Goal: Task Accomplishment & Management: Use online tool/utility

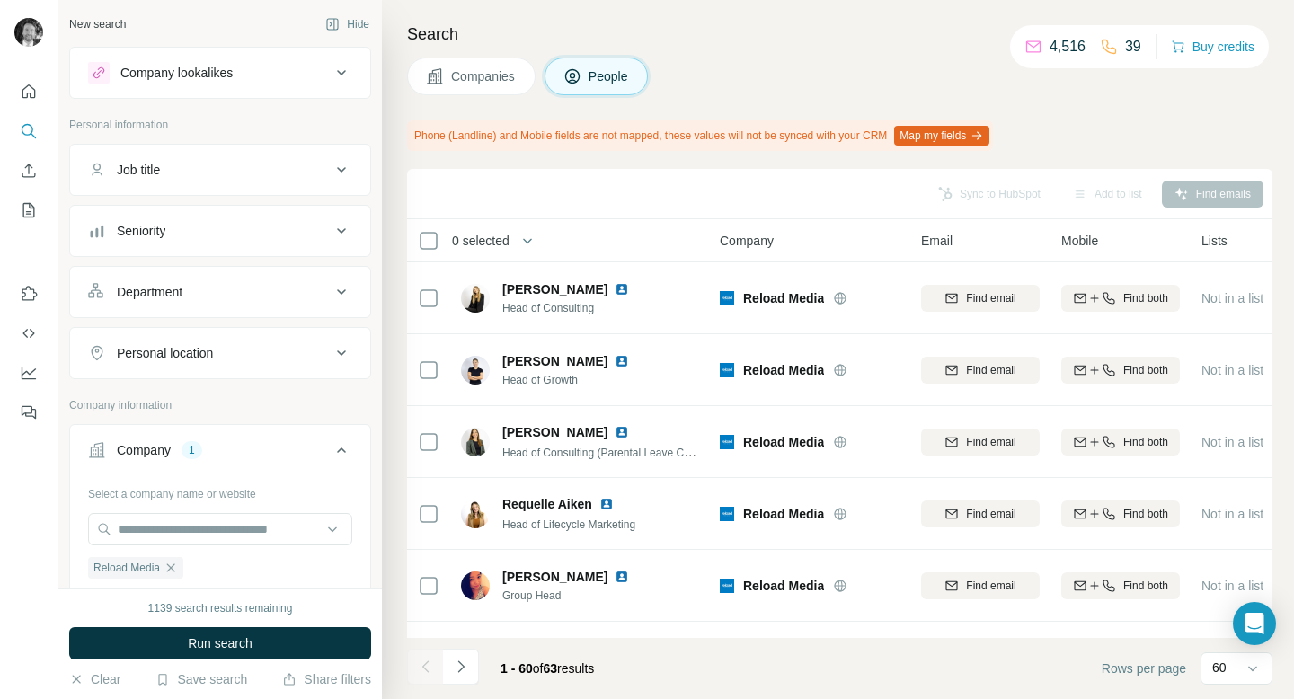
scroll to position [418, 0]
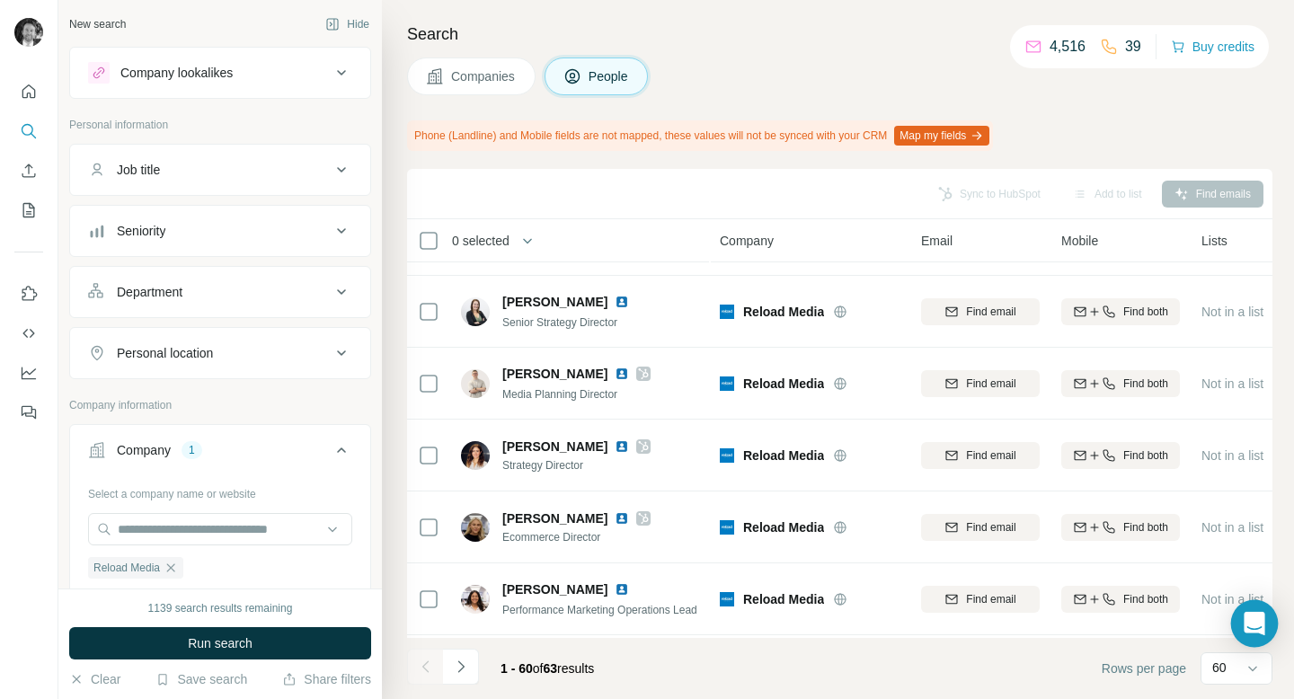
click at [1255, 629] on icon "Open Intercom Messenger" at bounding box center [1254, 623] width 23 height 23
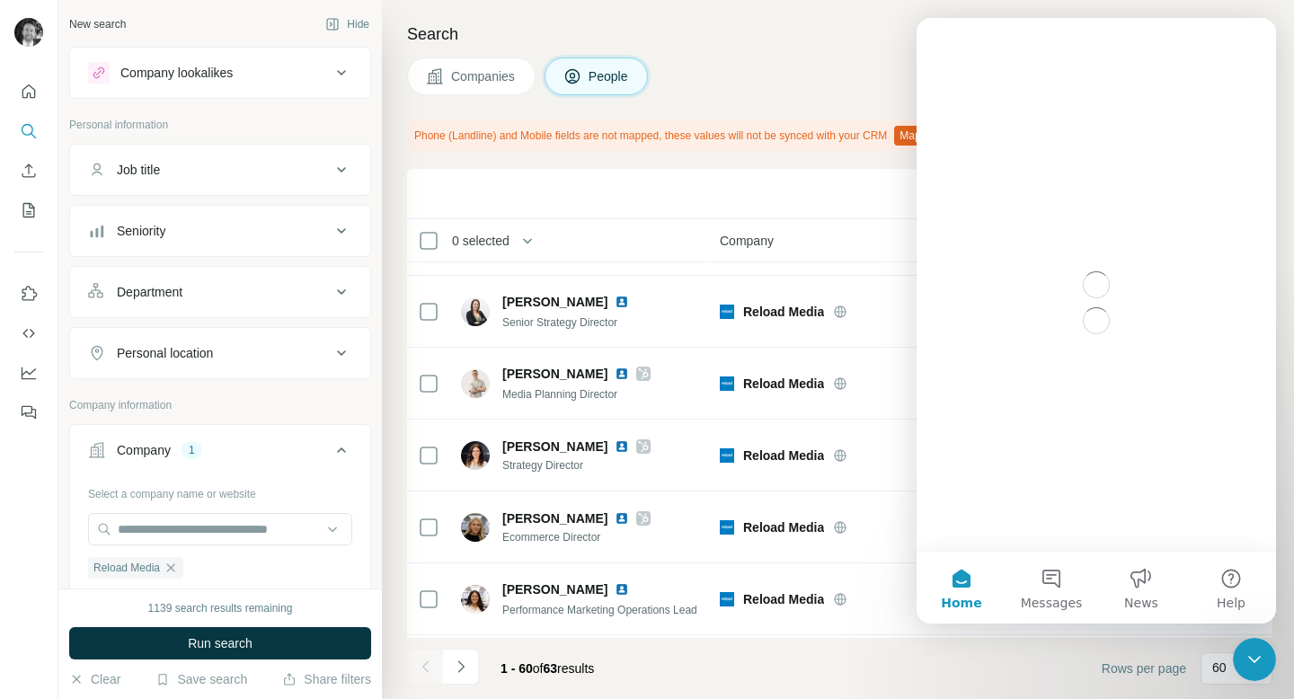
scroll to position [0, 0]
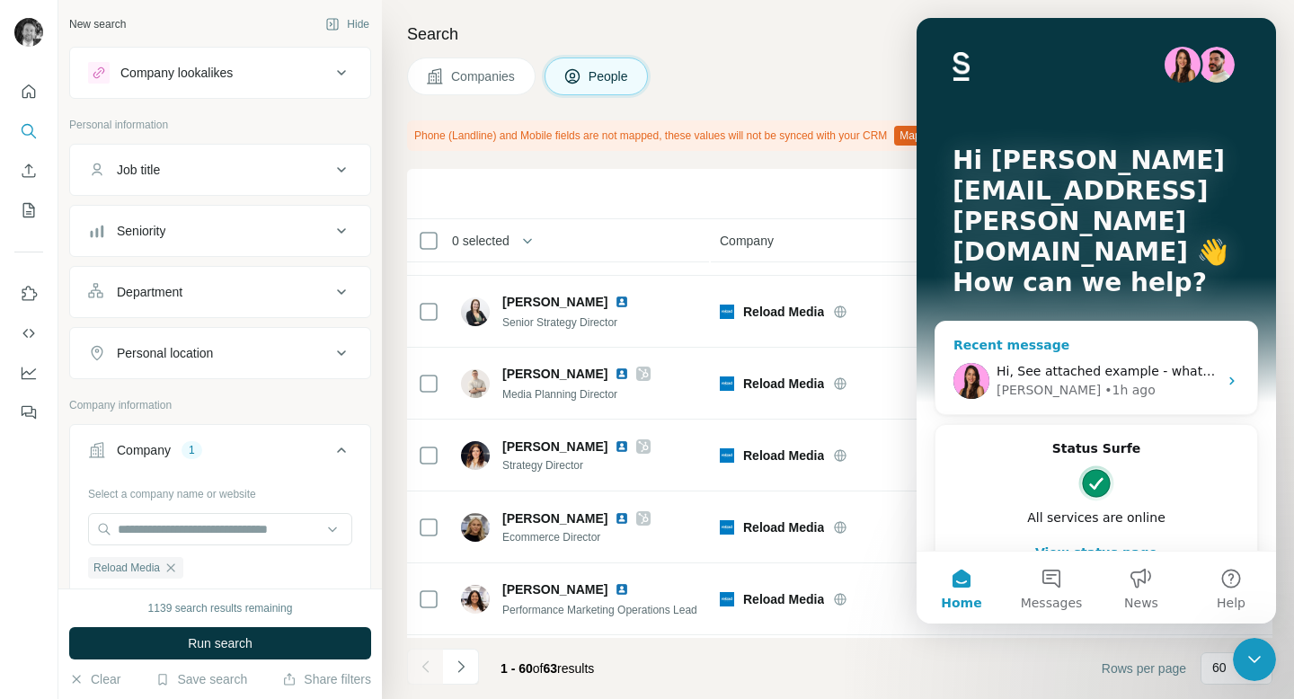
click at [1105, 381] on div "• 1h ago" at bounding box center [1130, 390] width 51 height 19
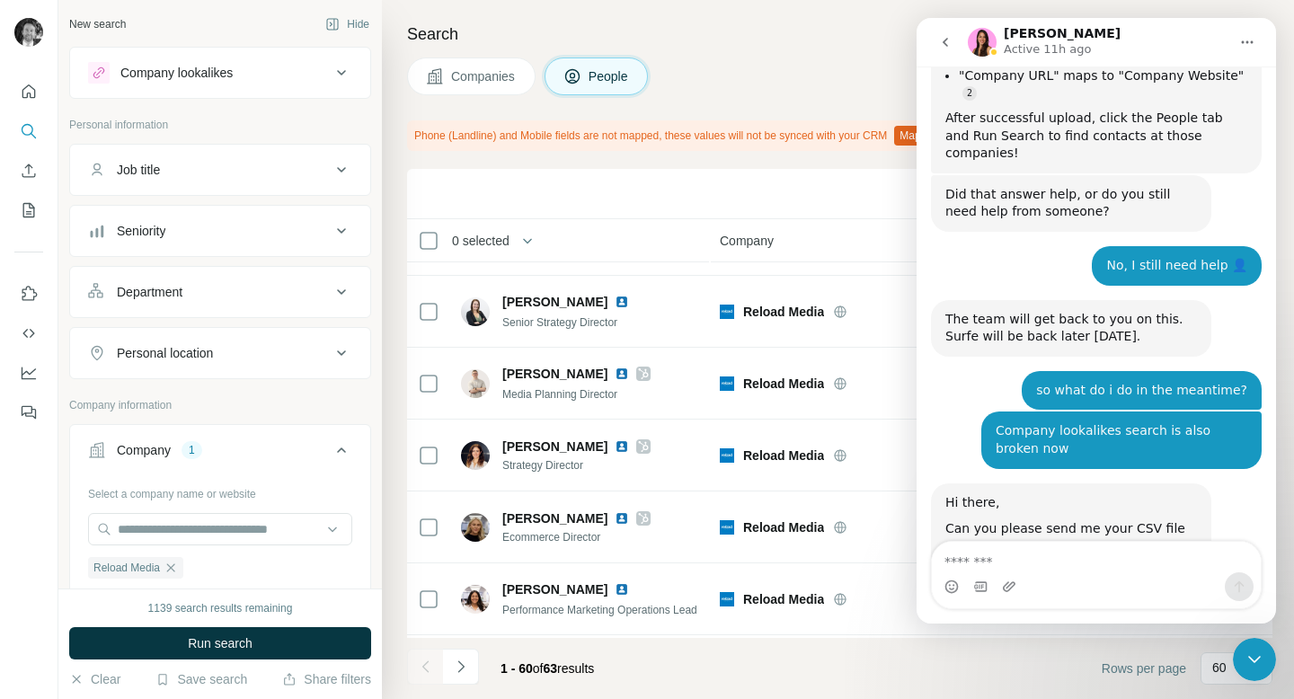
scroll to position [10395, 0]
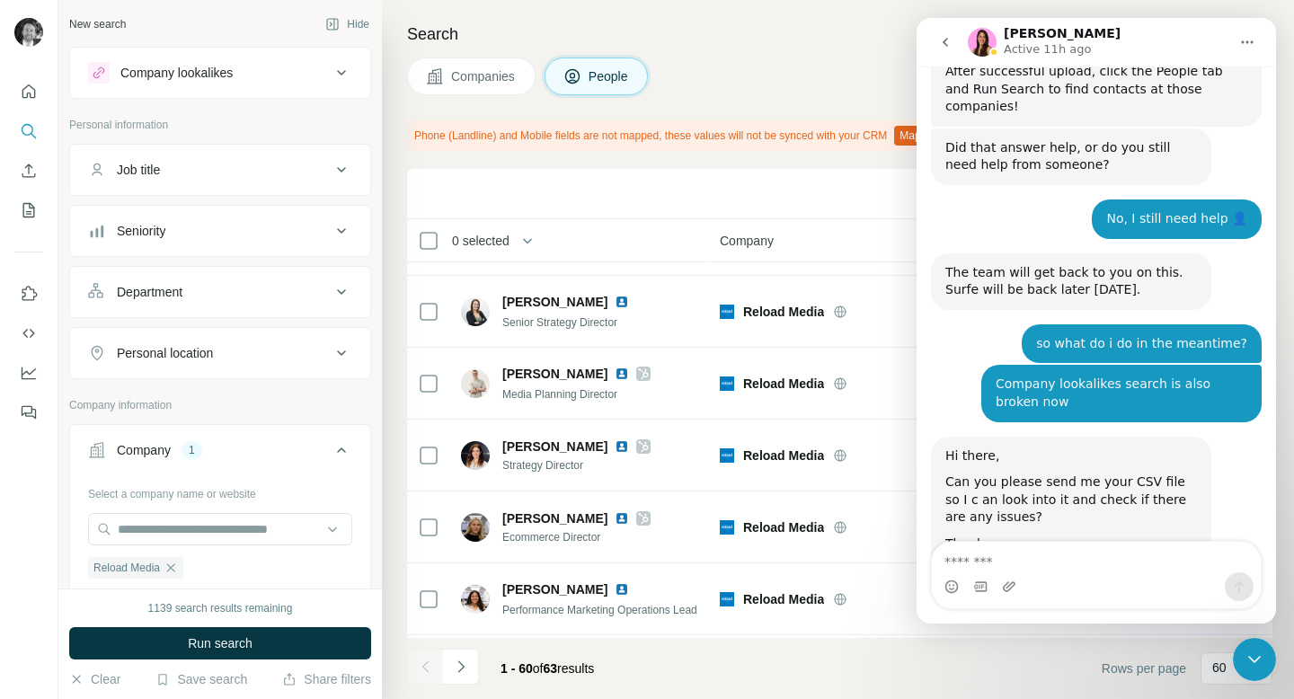
click at [1002, 558] on textarea "Message…" at bounding box center [1096, 557] width 329 height 31
type textarea "**********"
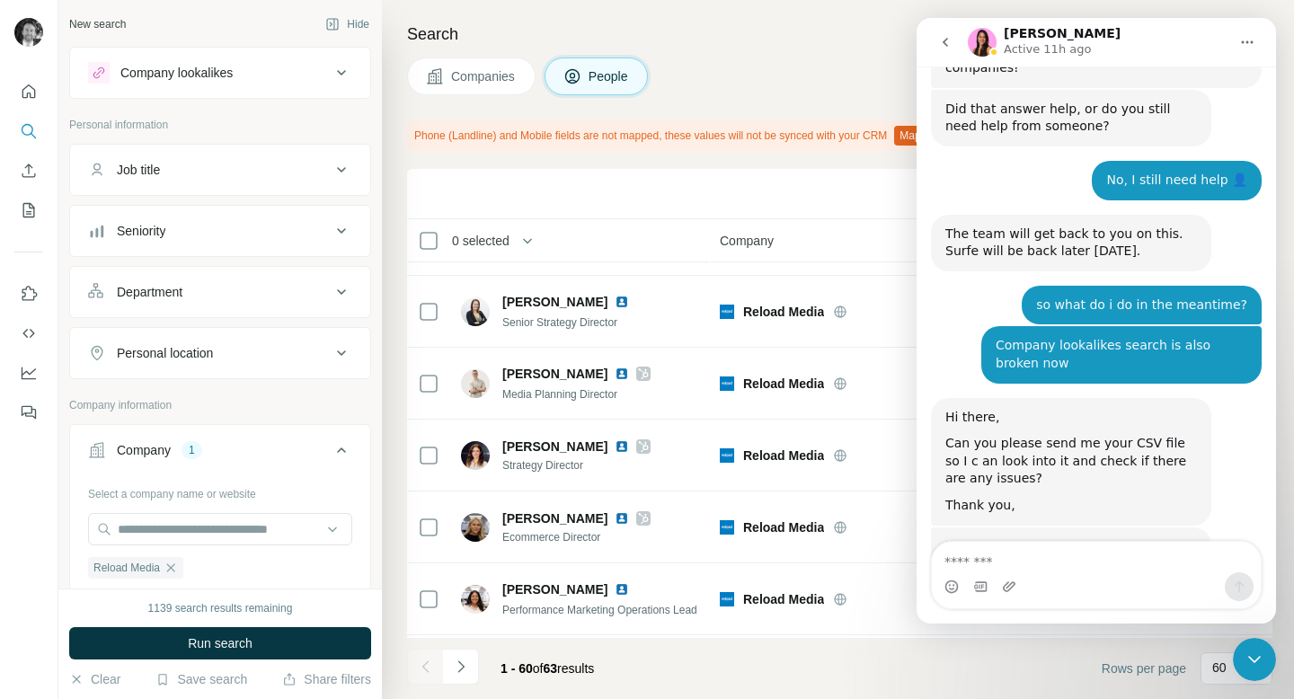
scroll to position [10448, 0]
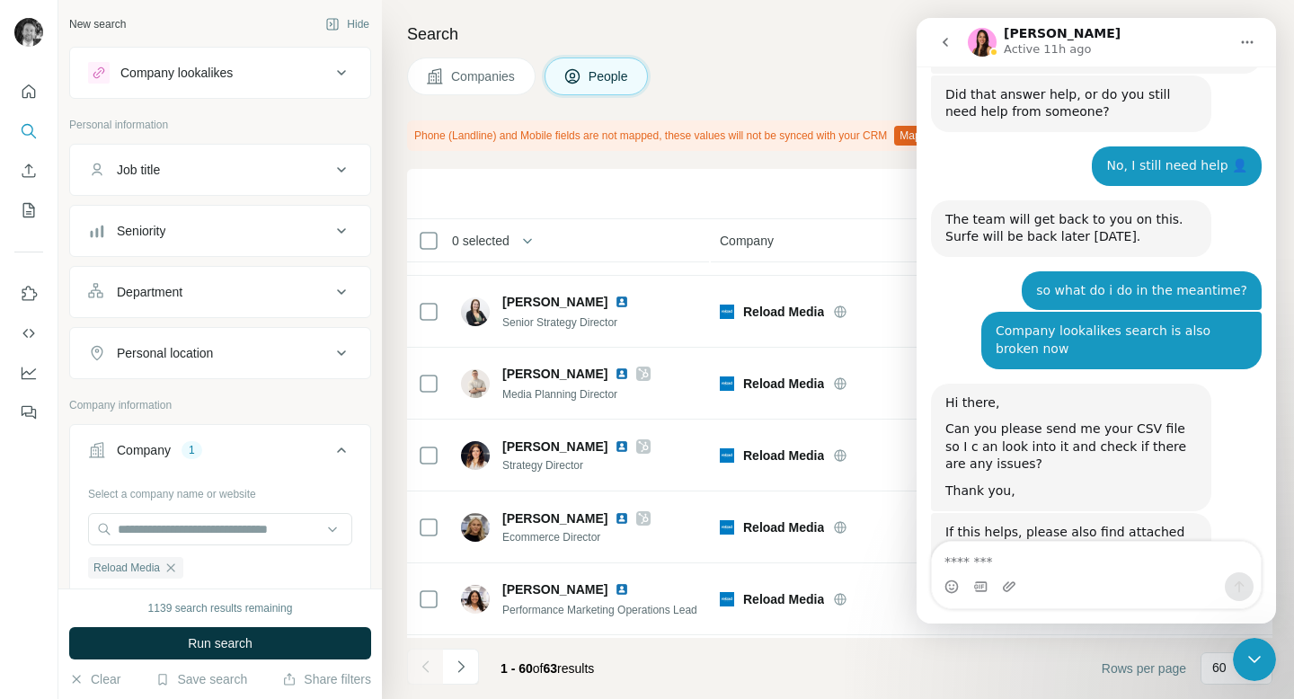
click at [831, 87] on div "Companies People" at bounding box center [840, 77] width 866 height 38
click at [938, 40] on button "go back" at bounding box center [946, 42] width 34 height 34
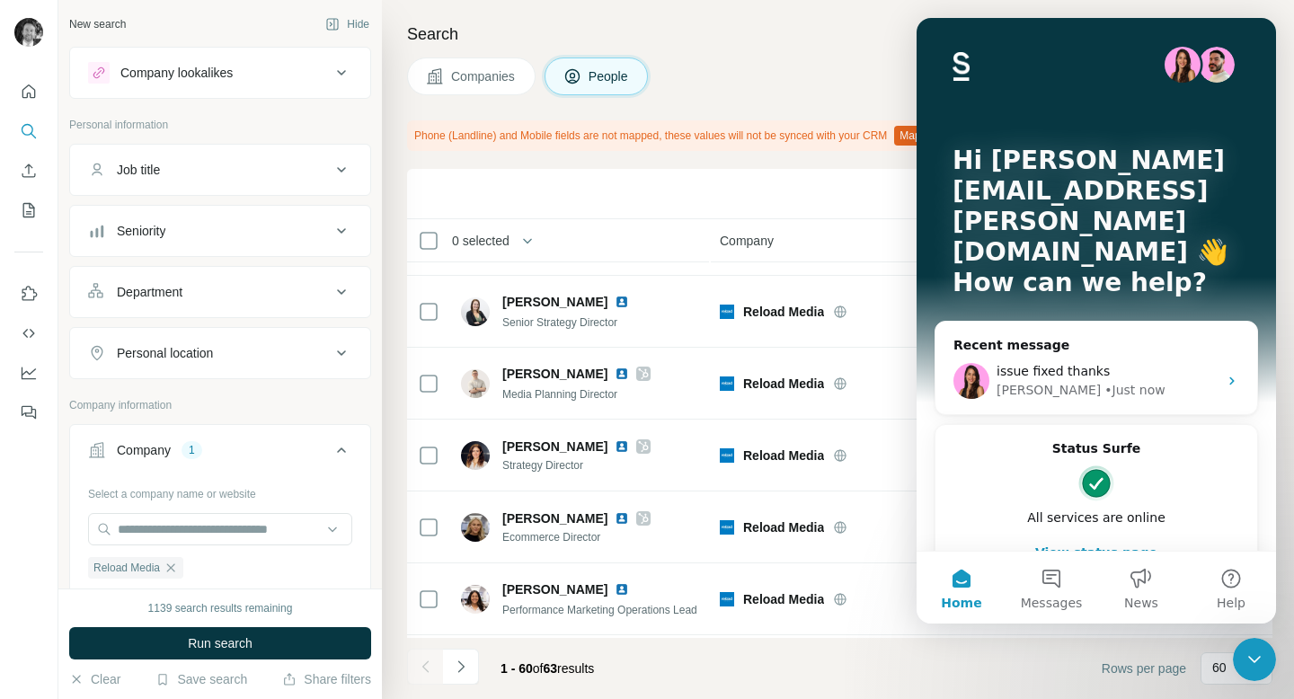
click at [819, 31] on h4 "Search" at bounding box center [840, 34] width 866 height 25
click at [835, 30] on h4 "Search" at bounding box center [840, 34] width 866 height 25
click at [1267, 663] on div "Close Intercom Messenger" at bounding box center [1254, 659] width 43 height 43
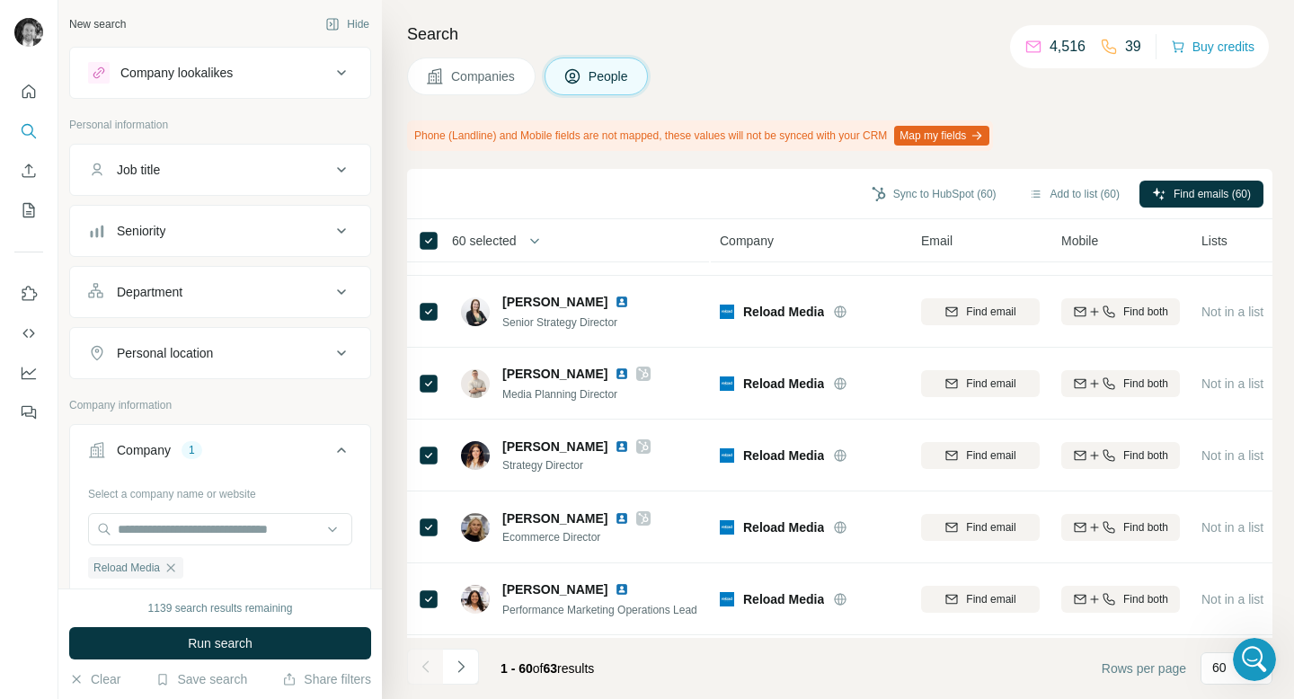
click at [508, 243] on span "60 selected" at bounding box center [484, 241] width 65 height 18
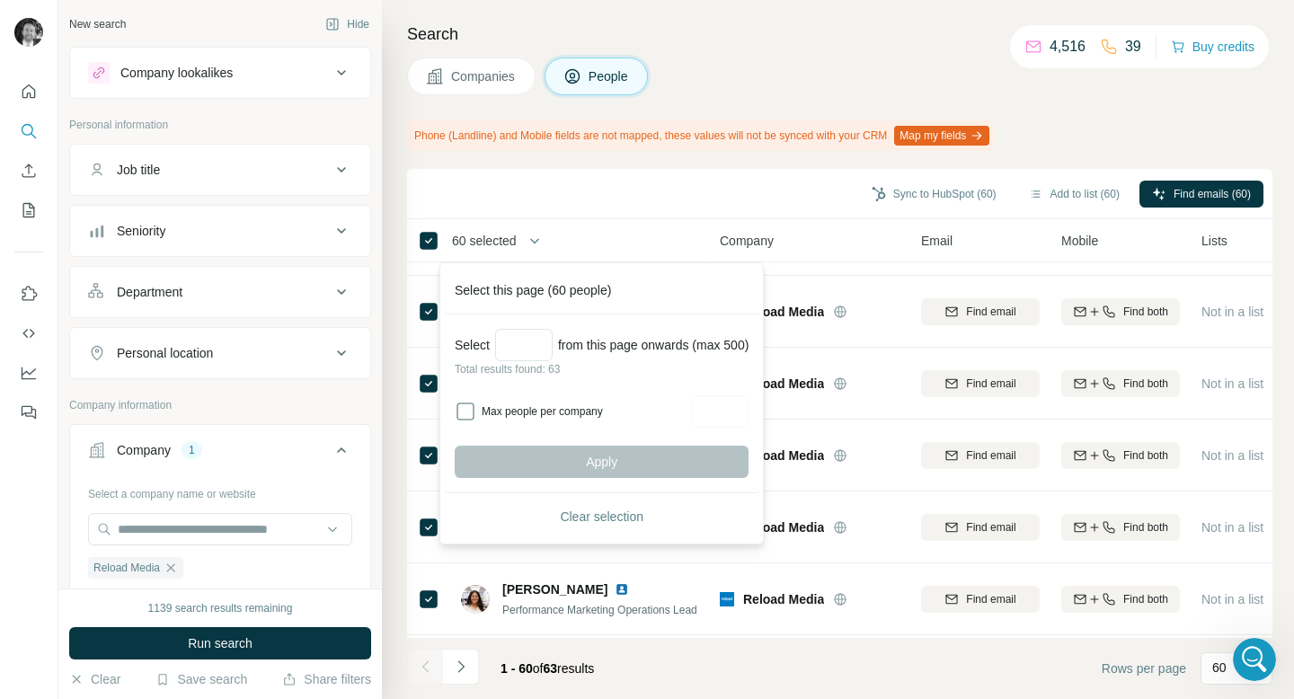
click at [568, 339] on div "Select from this page onwards (max 500)" at bounding box center [602, 345] width 294 height 32
drag, startPoint x: 626, startPoint y: 344, endPoint x: 657, endPoint y: 344, distance: 31.5
click at [657, 344] on div "Select from this page onwards (max 500)" at bounding box center [602, 345] width 294 height 32
click at [834, 41] on h4 "Search" at bounding box center [840, 34] width 866 height 25
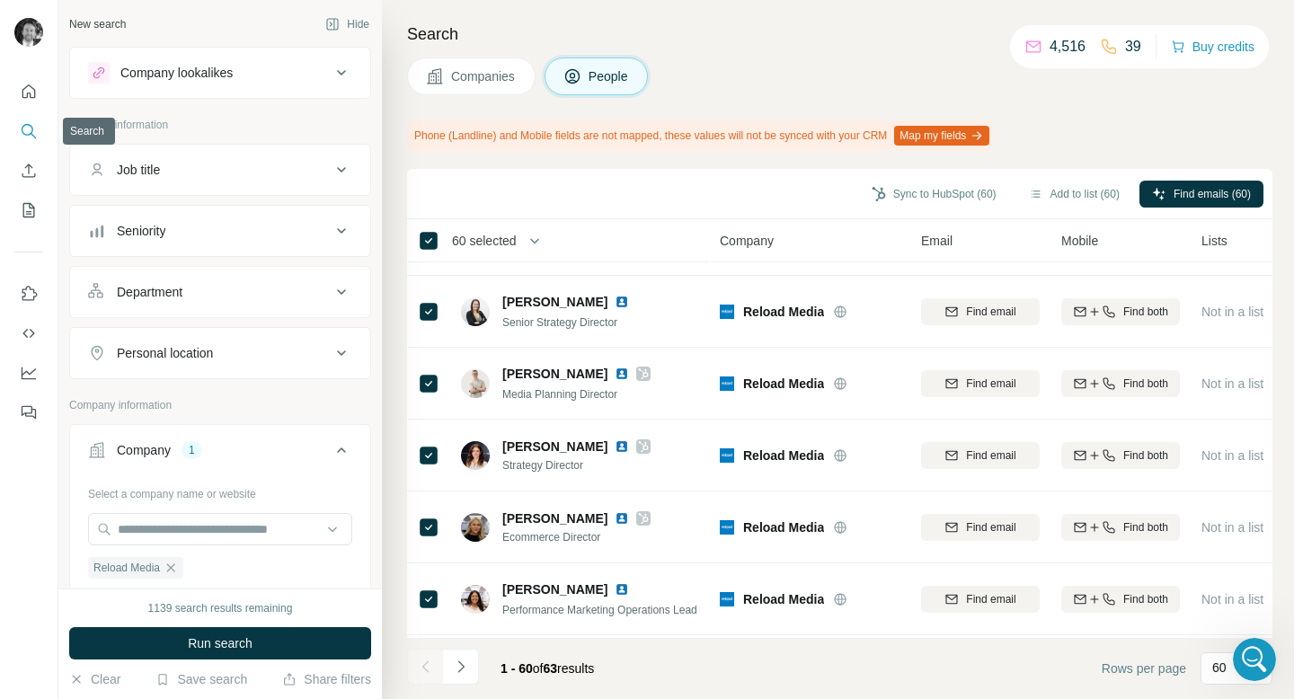
click at [27, 128] on icon "Search" at bounding box center [29, 131] width 18 height 18
click at [31, 89] on icon "Quick start" at bounding box center [29, 92] width 18 height 18
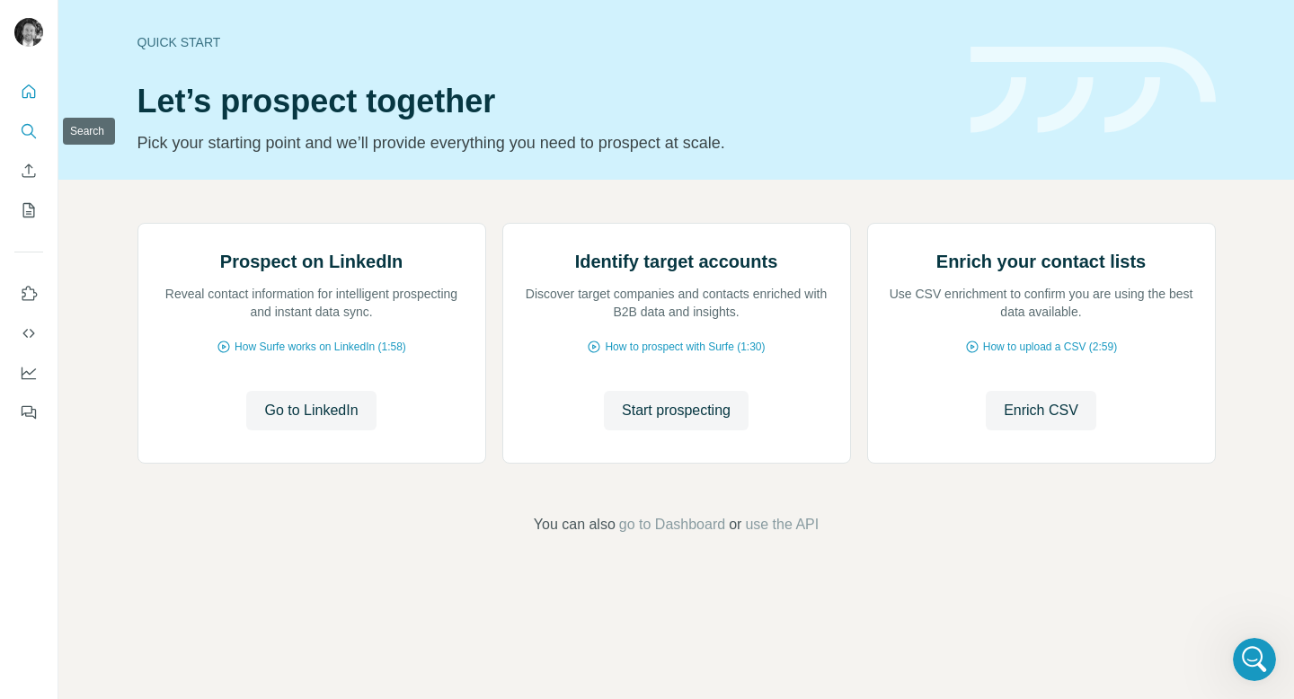
click at [26, 140] on button "Search" at bounding box center [28, 131] width 29 height 32
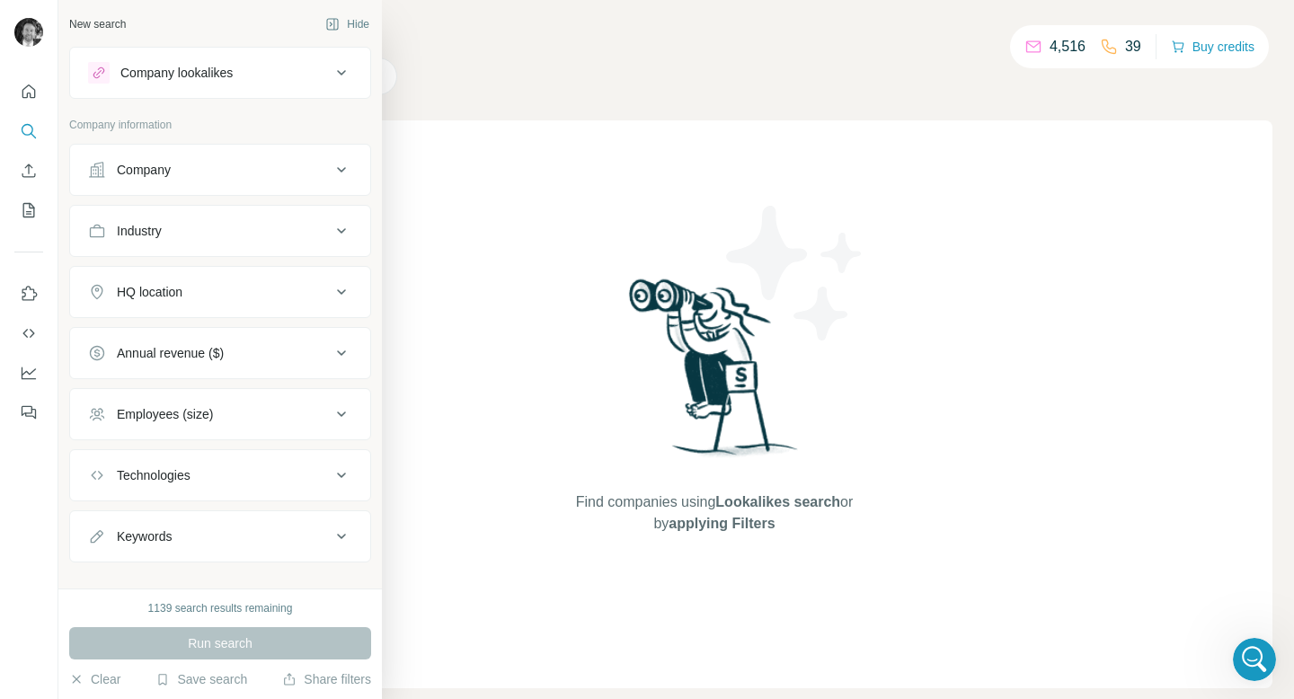
click at [342, 178] on icon at bounding box center [342, 170] width 22 height 22
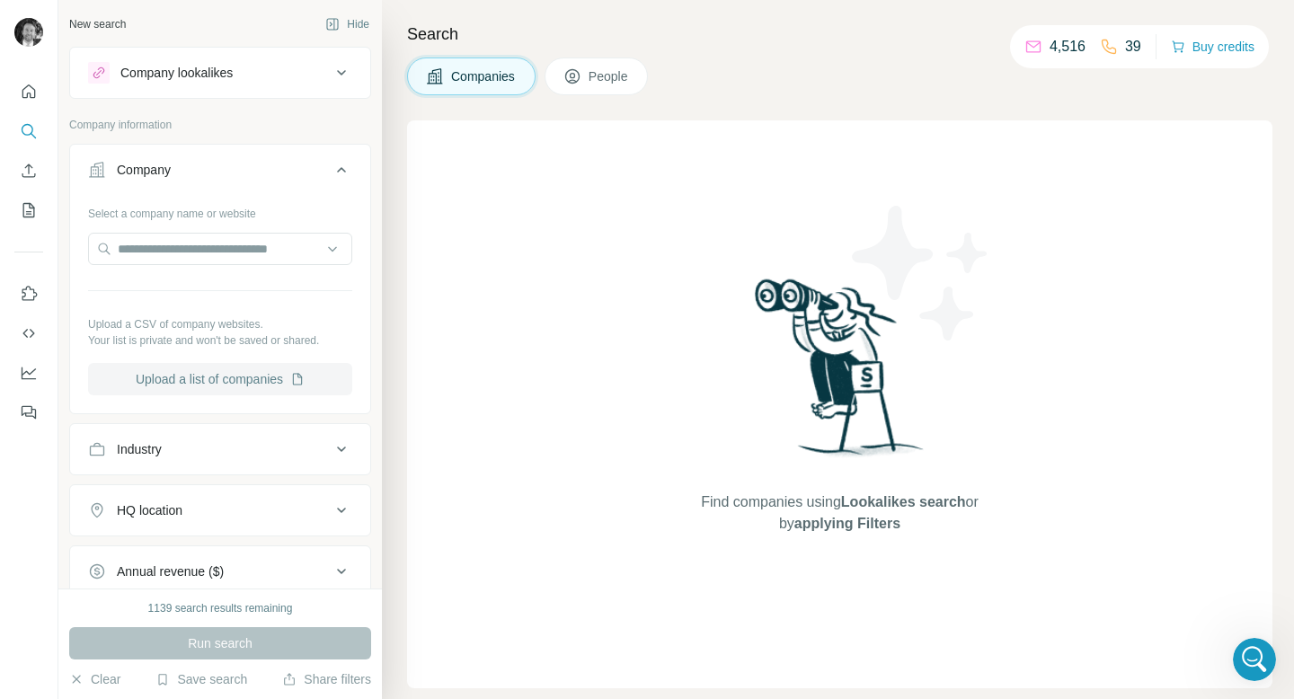
click at [251, 379] on button "Upload a list of companies" at bounding box center [220, 379] width 264 height 32
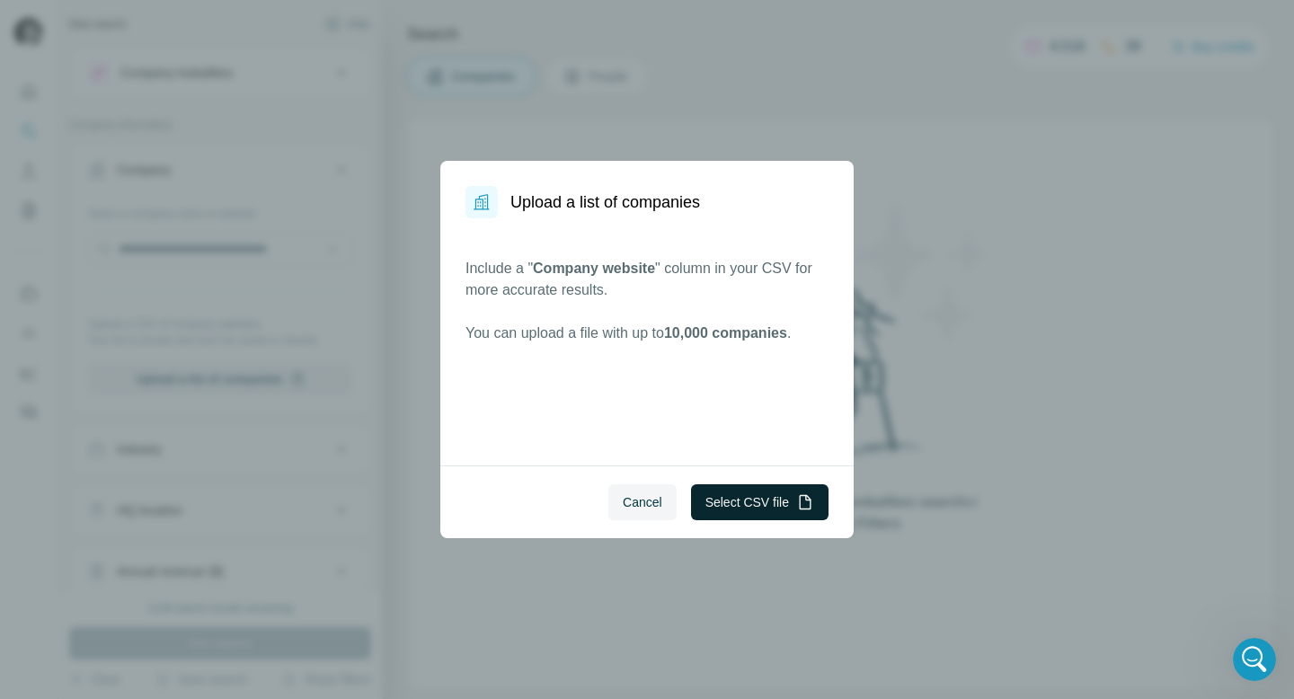
click at [746, 496] on button "Select CSV file" at bounding box center [760, 503] width 138 height 36
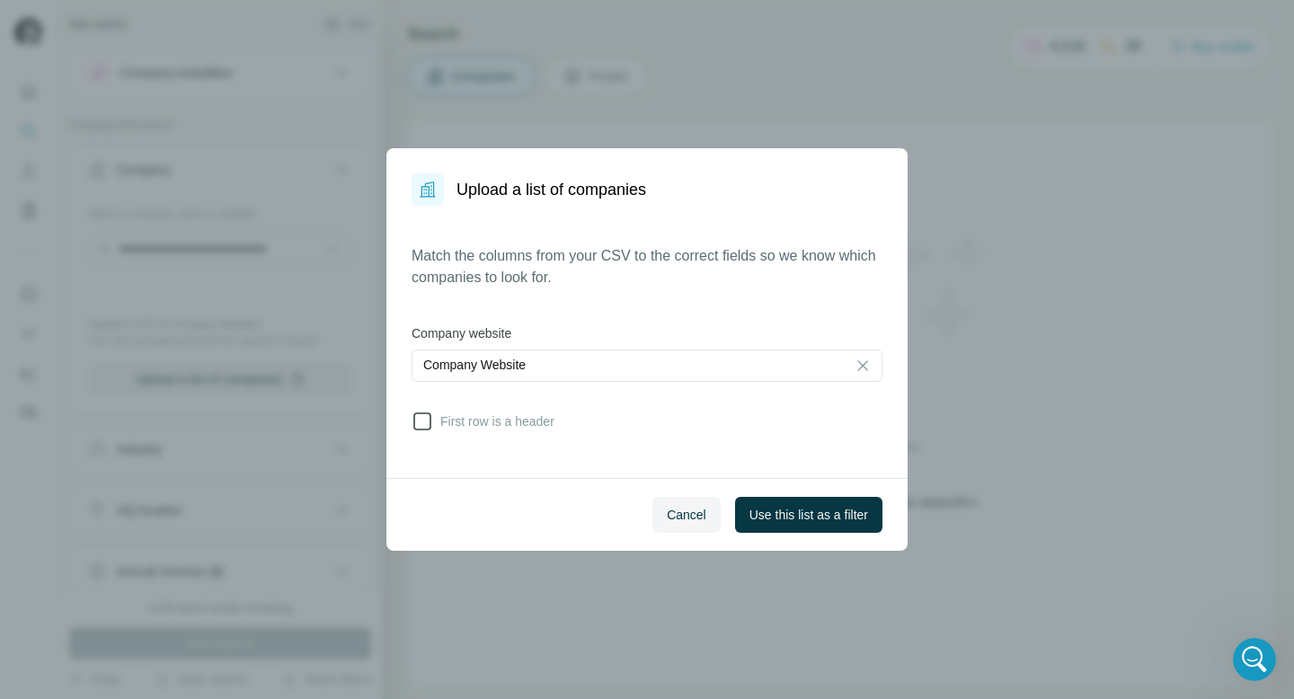
click at [424, 421] on icon at bounding box center [423, 422] width 22 height 22
click at [823, 516] on span "Use this list as a filter" at bounding box center [809, 515] width 119 height 18
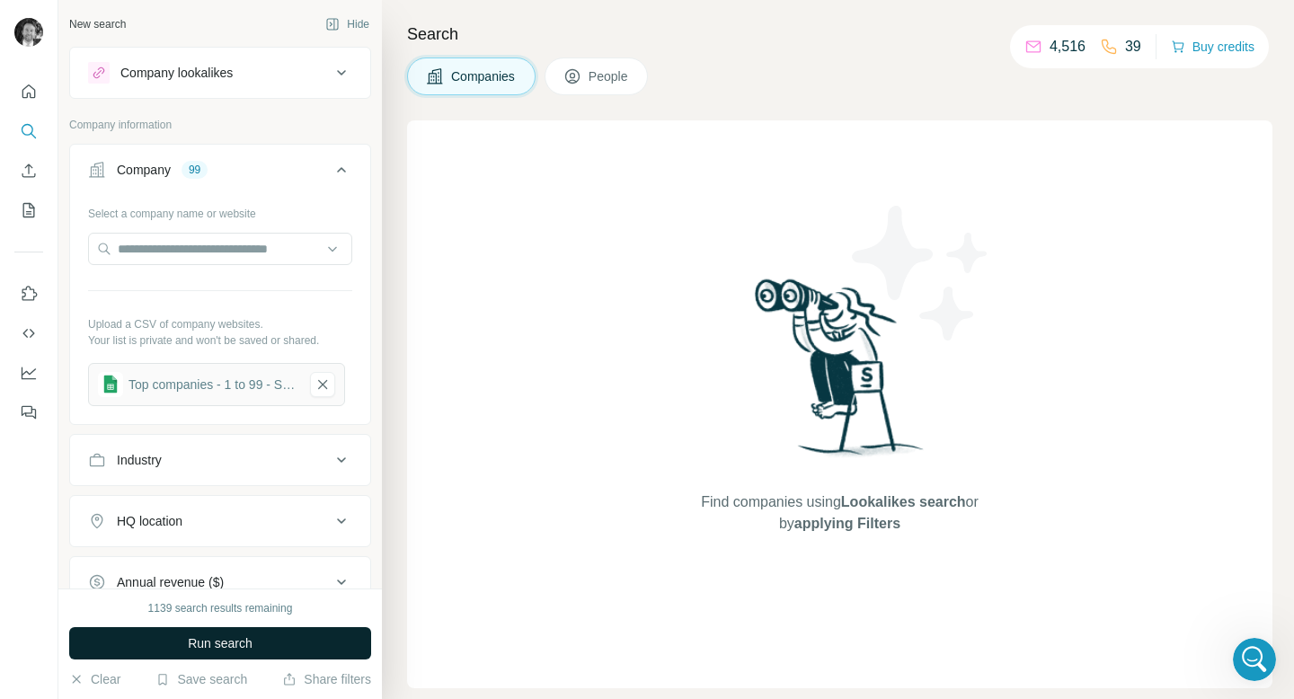
click at [307, 638] on button "Run search" at bounding box center [220, 643] width 302 height 32
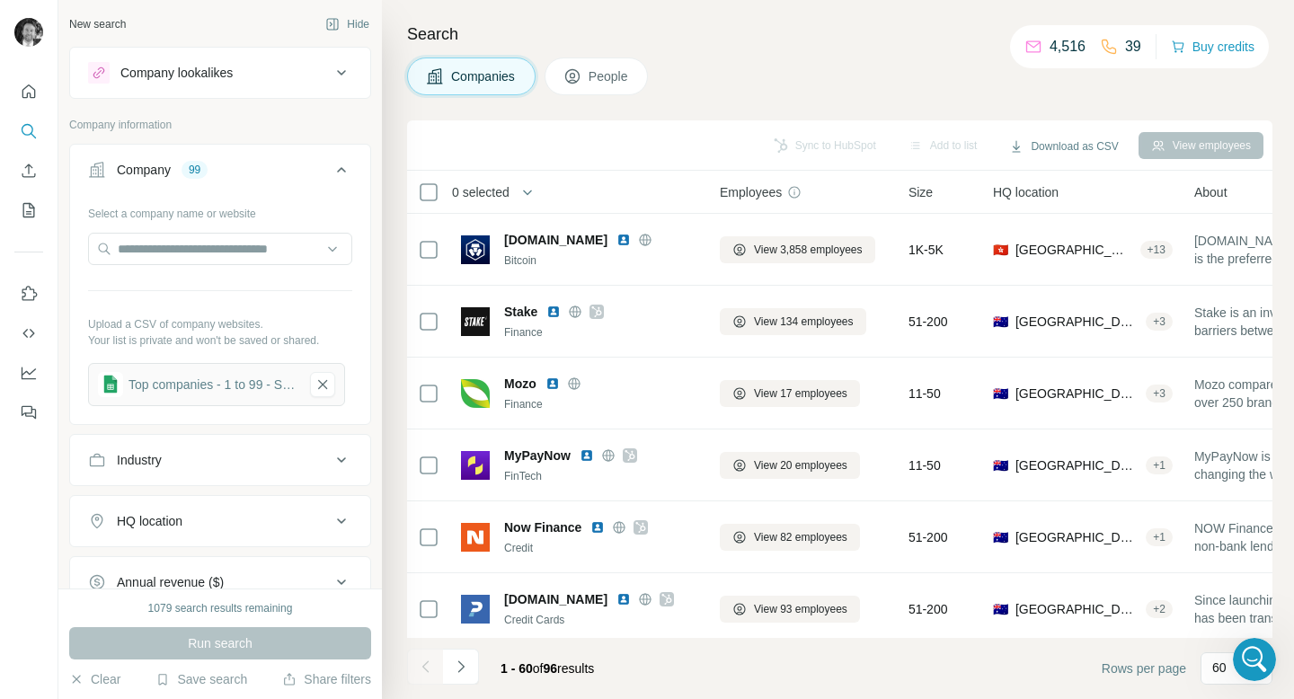
click at [597, 85] on button "People" at bounding box center [597, 77] width 104 height 38
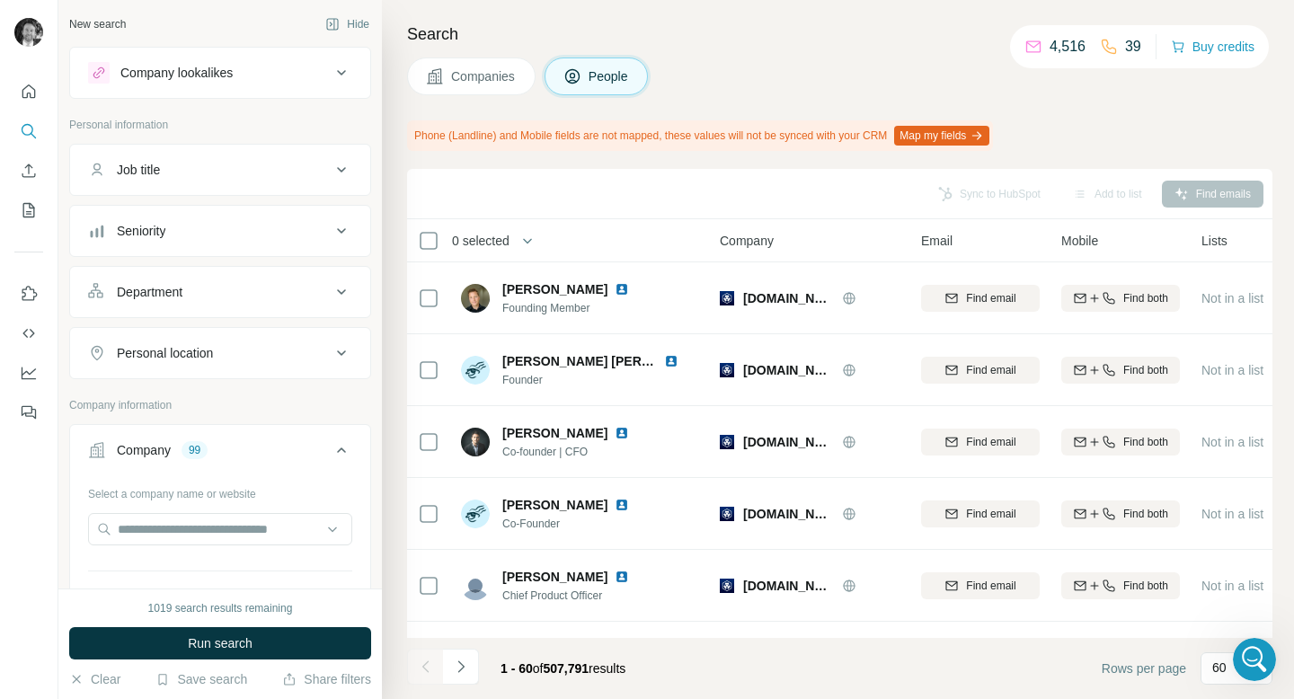
click at [241, 297] on div "Department" at bounding box center [209, 292] width 243 height 18
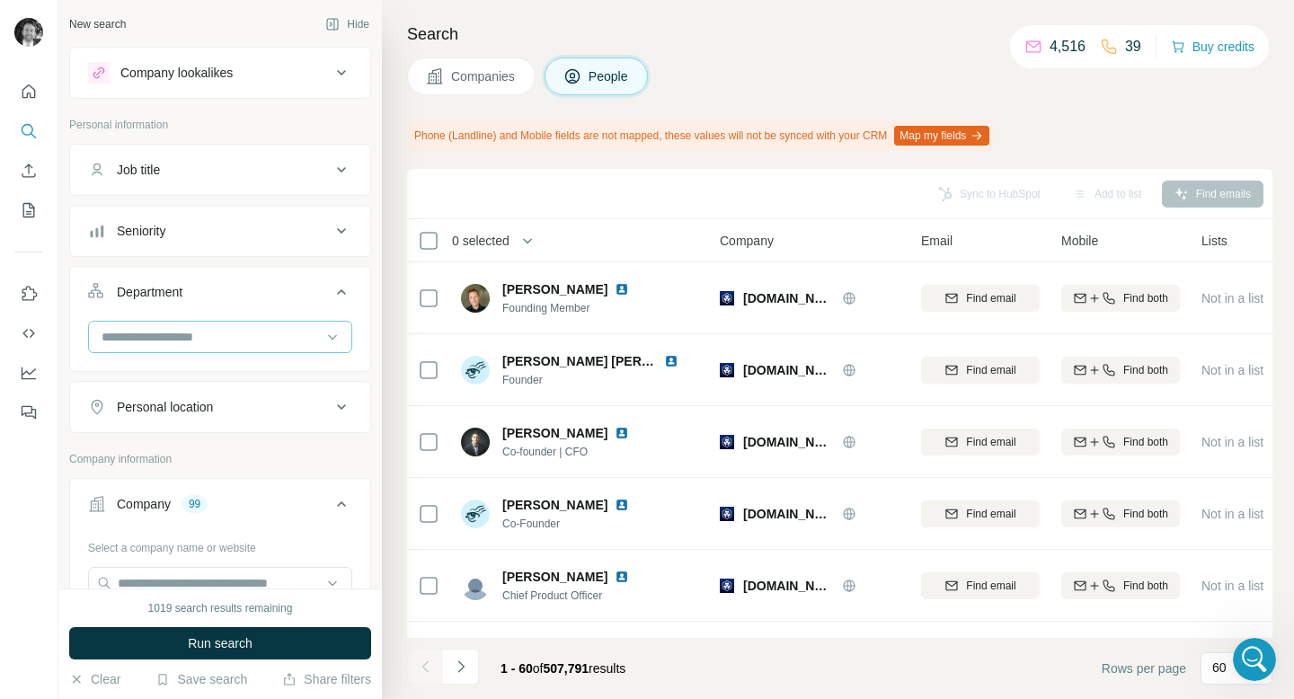
click at [213, 347] on div at bounding box center [211, 337] width 222 height 31
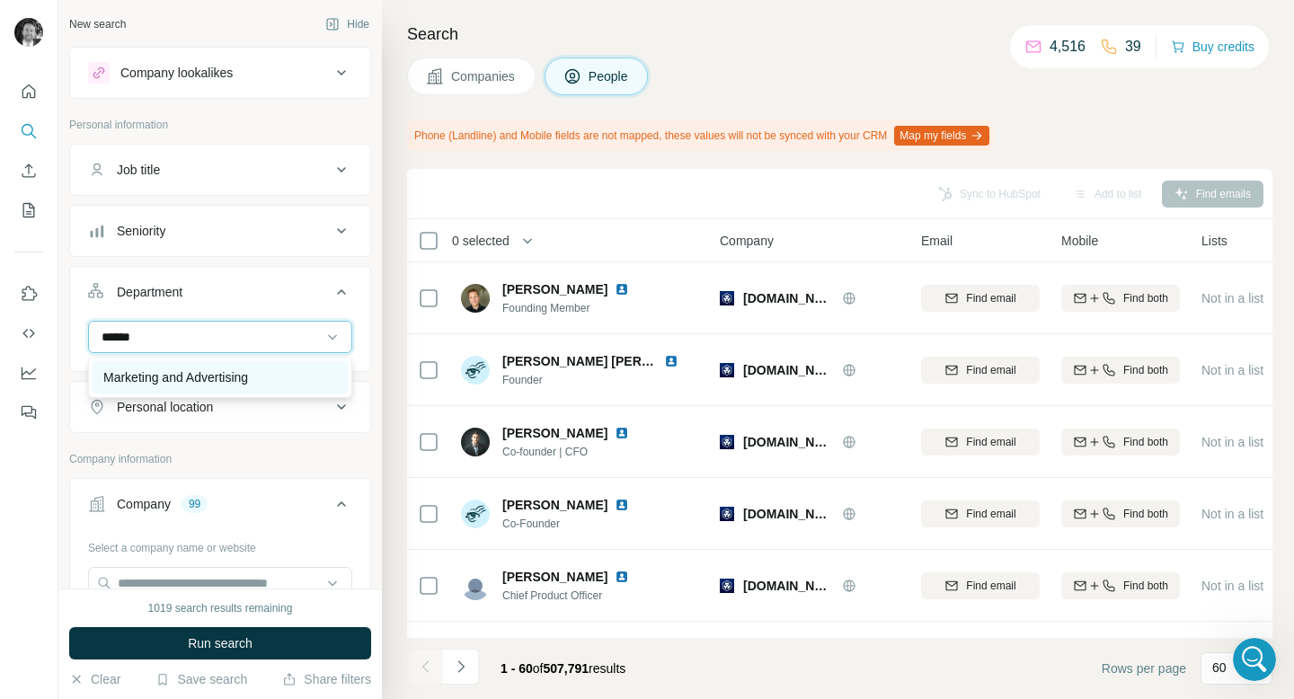
type input "******"
click at [222, 379] on p "Marketing and Advertising" at bounding box center [175, 378] width 145 height 18
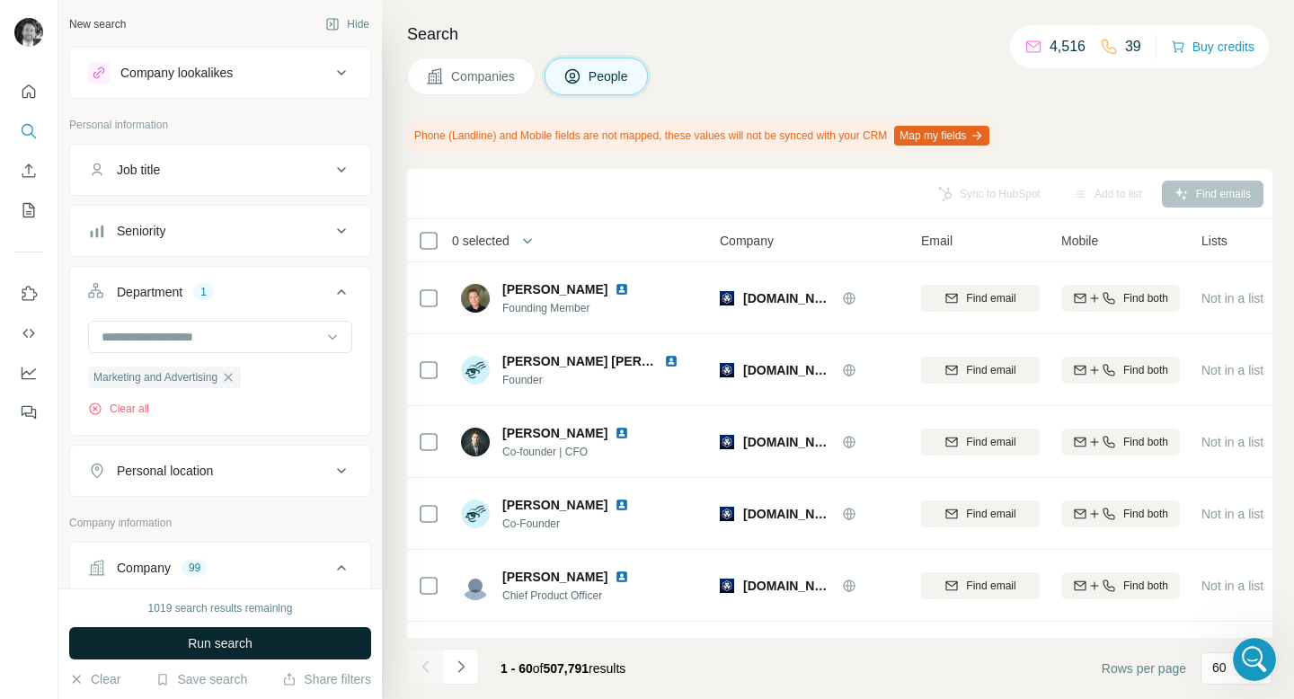
click at [230, 641] on span "Run search" at bounding box center [220, 644] width 65 height 18
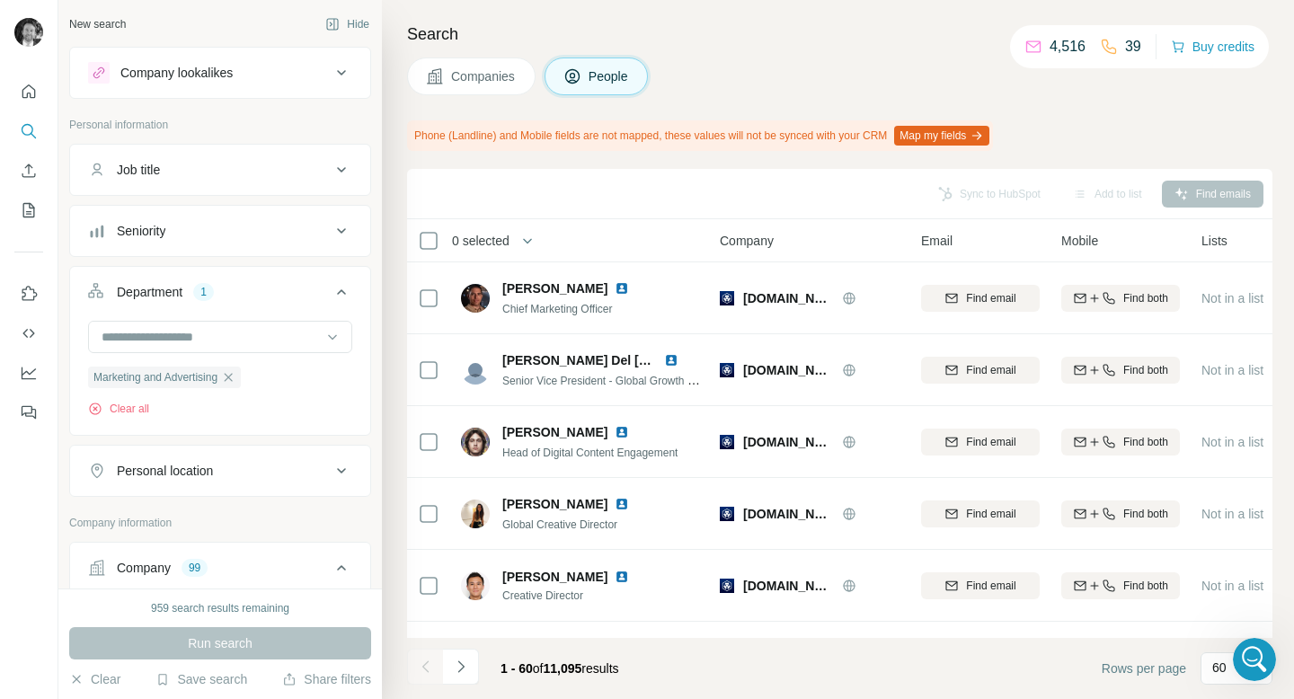
click at [290, 463] on div "Personal location" at bounding box center [209, 471] width 243 height 18
click at [207, 516] on input "text" at bounding box center [220, 516] width 264 height 32
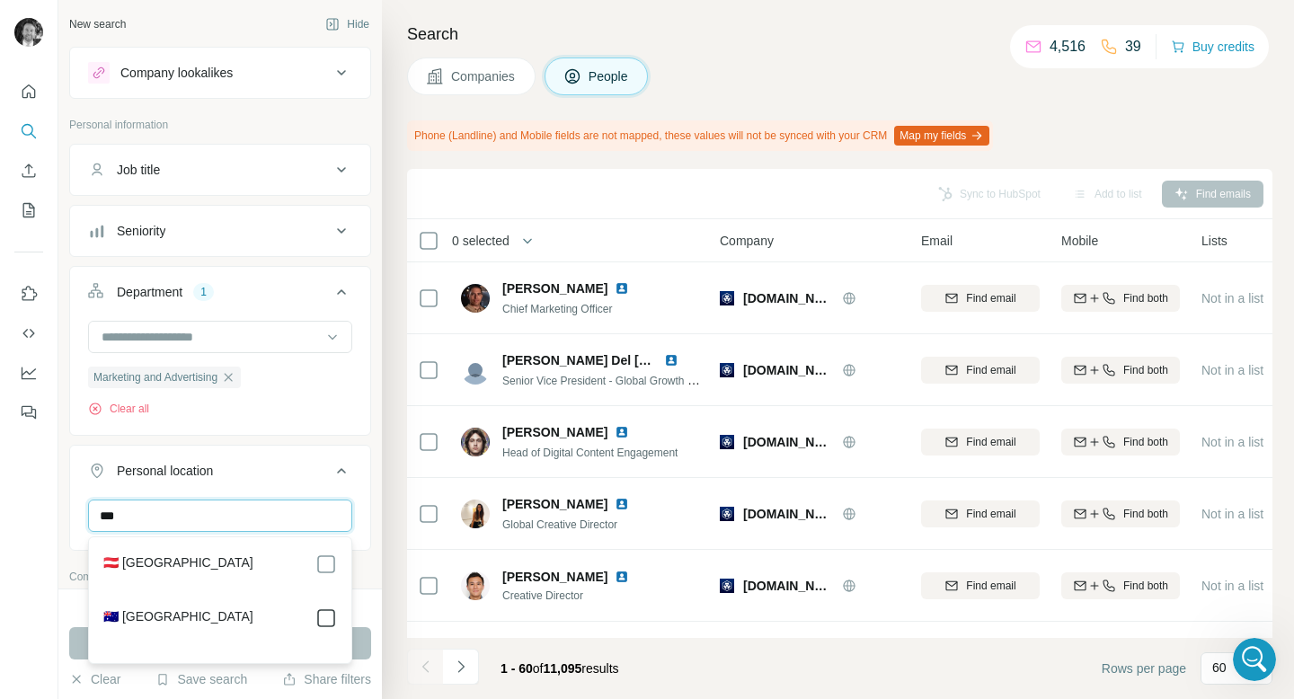
type input "***"
click at [342, 472] on icon at bounding box center [342, 471] width 22 height 22
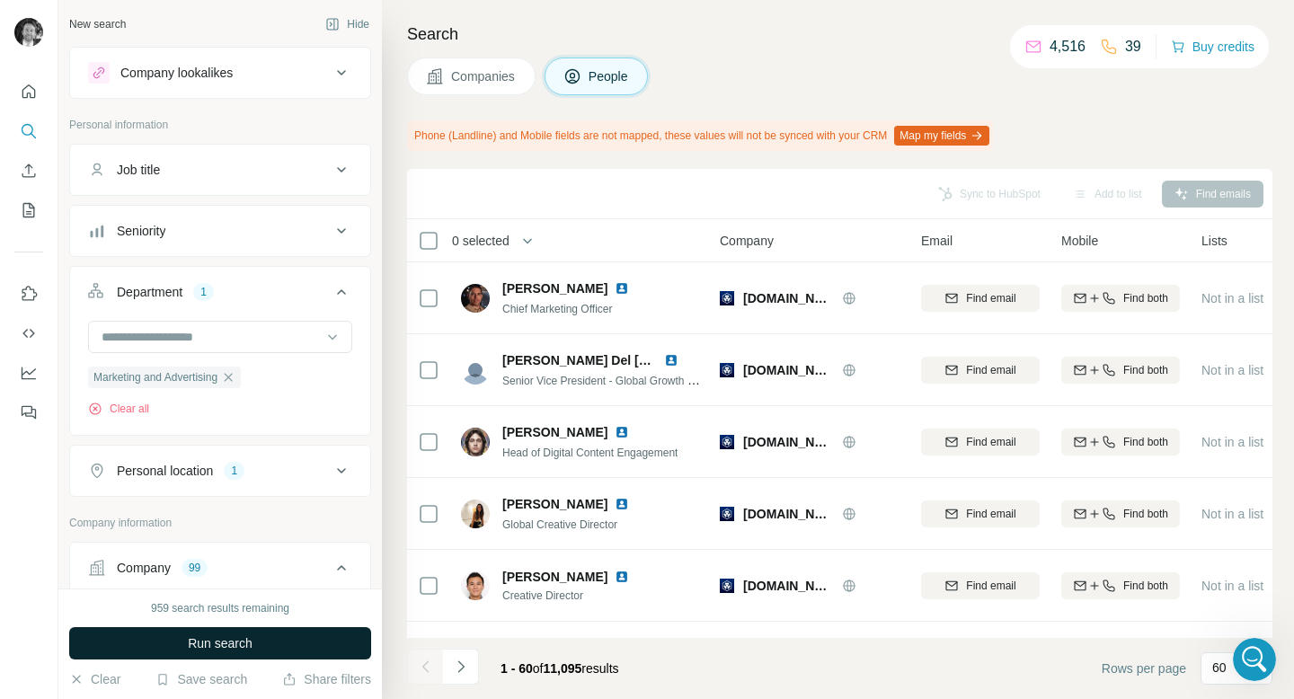
click at [209, 645] on span "Run search" at bounding box center [220, 644] width 65 height 18
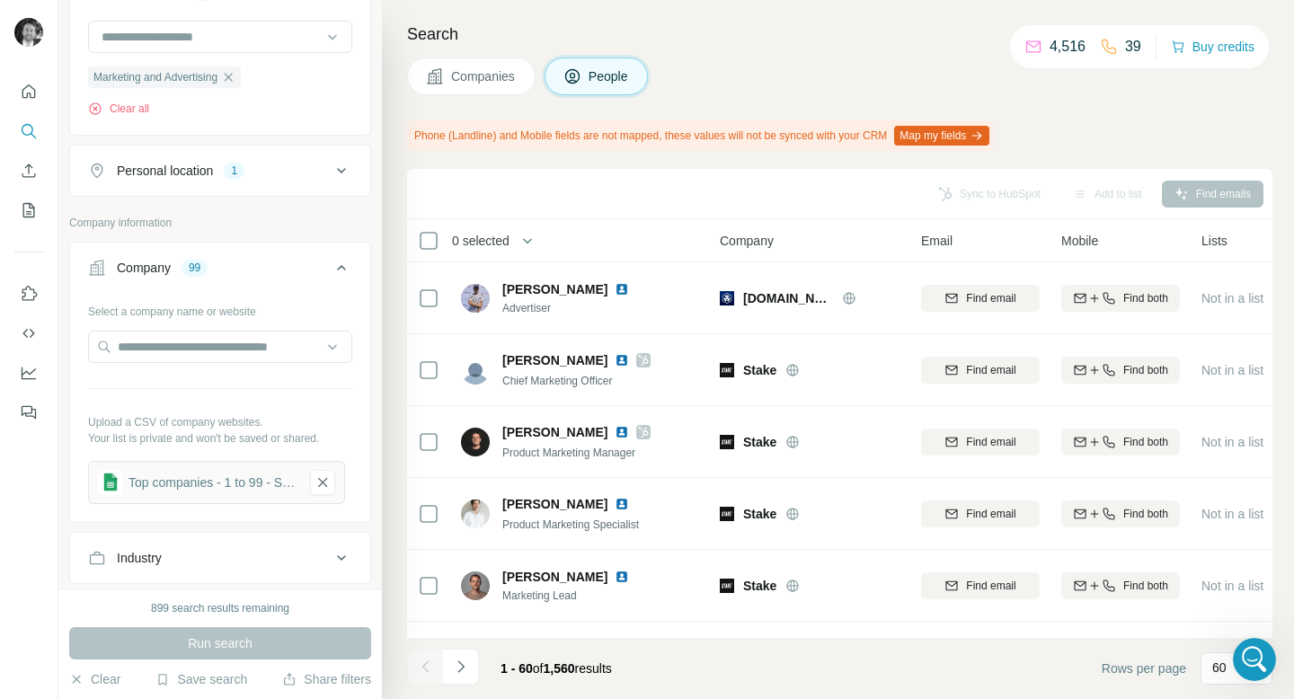
scroll to position [310, 0]
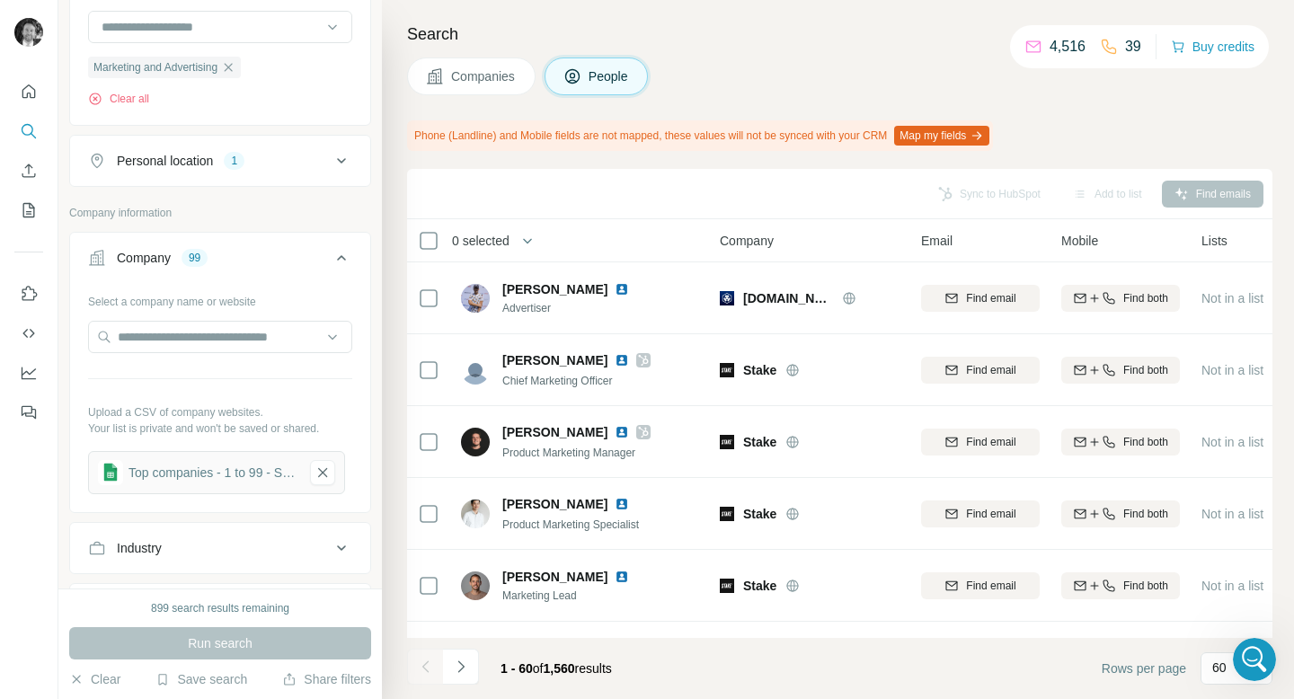
click at [474, 83] on span "Companies" at bounding box center [484, 76] width 66 height 18
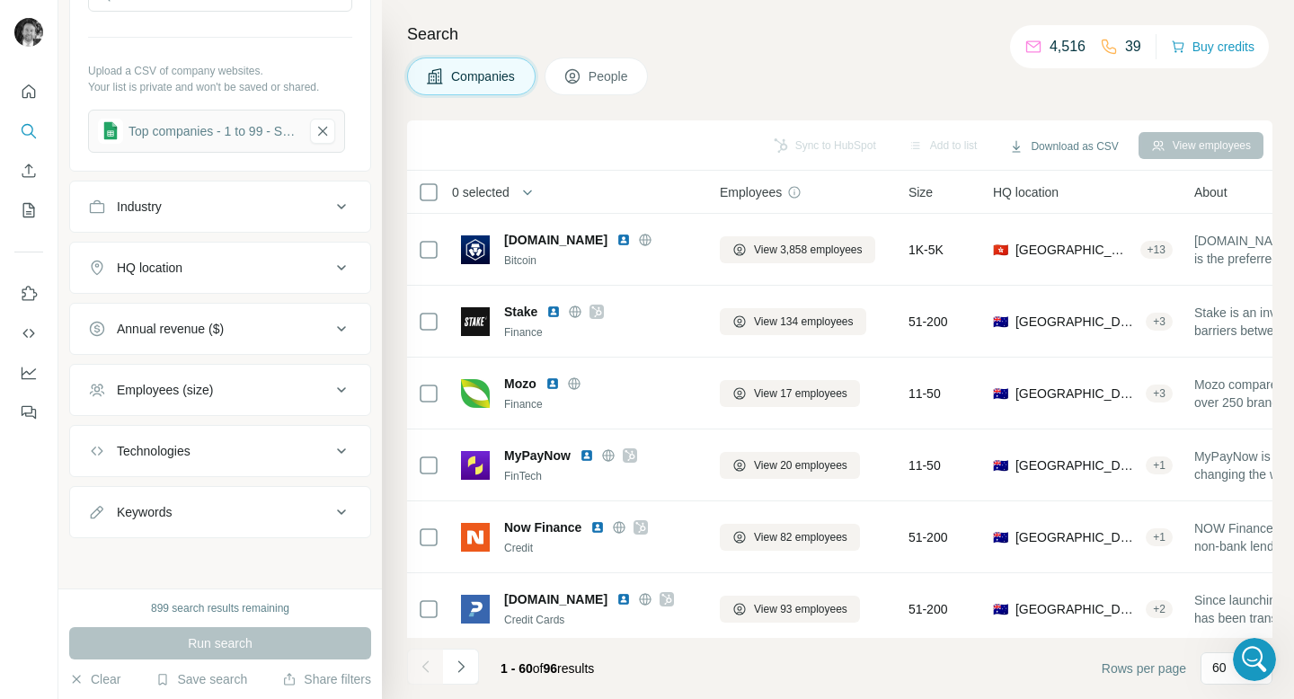
scroll to position [0, 0]
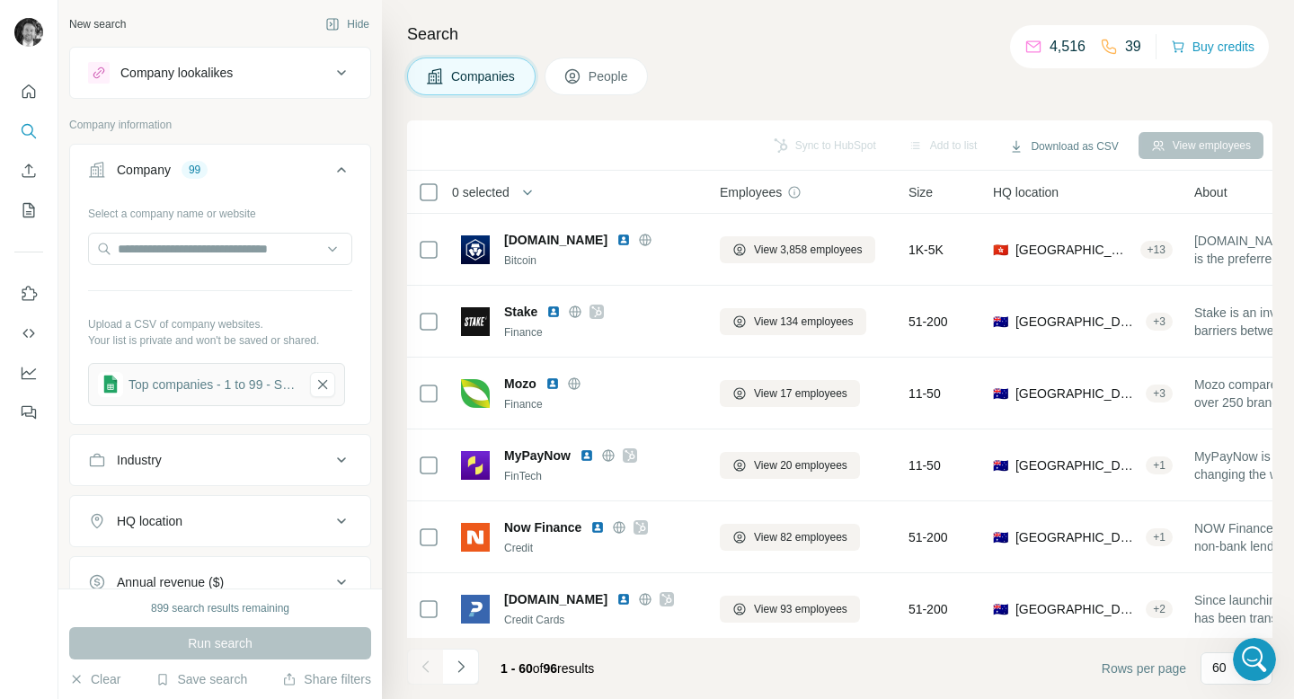
click at [582, 73] on icon at bounding box center [573, 76] width 18 height 18
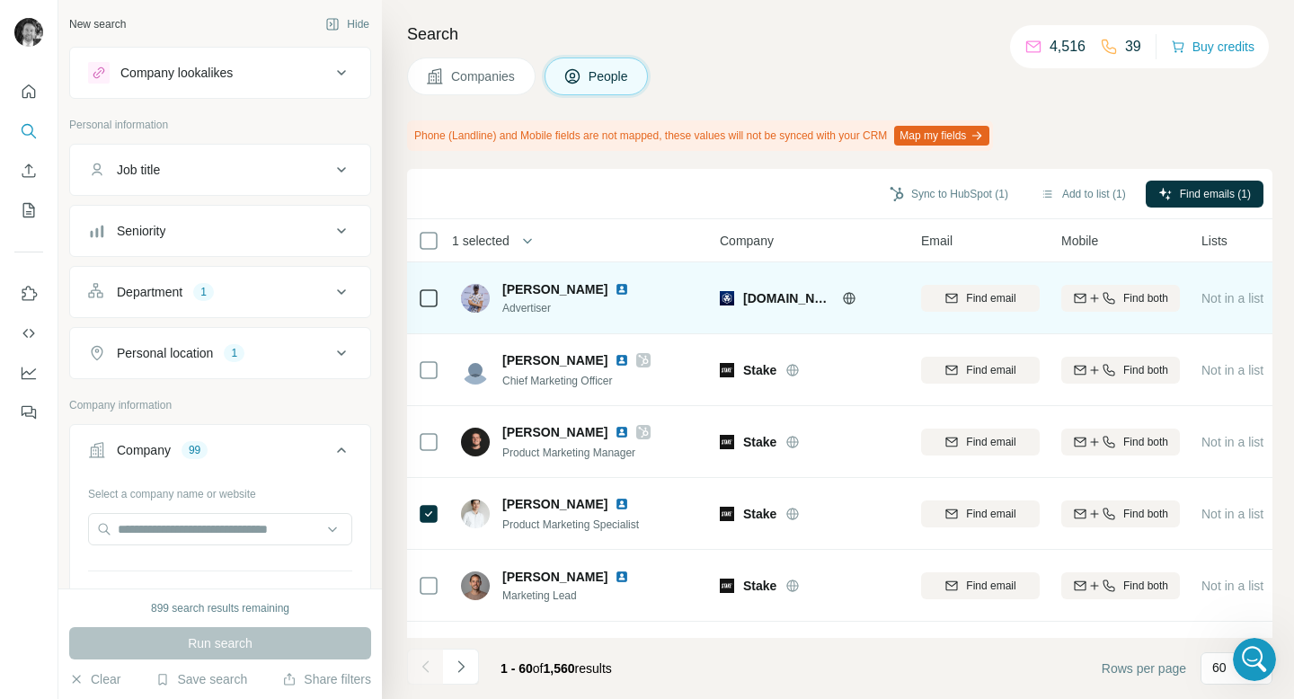
click at [440, 300] on td at bounding box center [428, 298] width 43 height 72
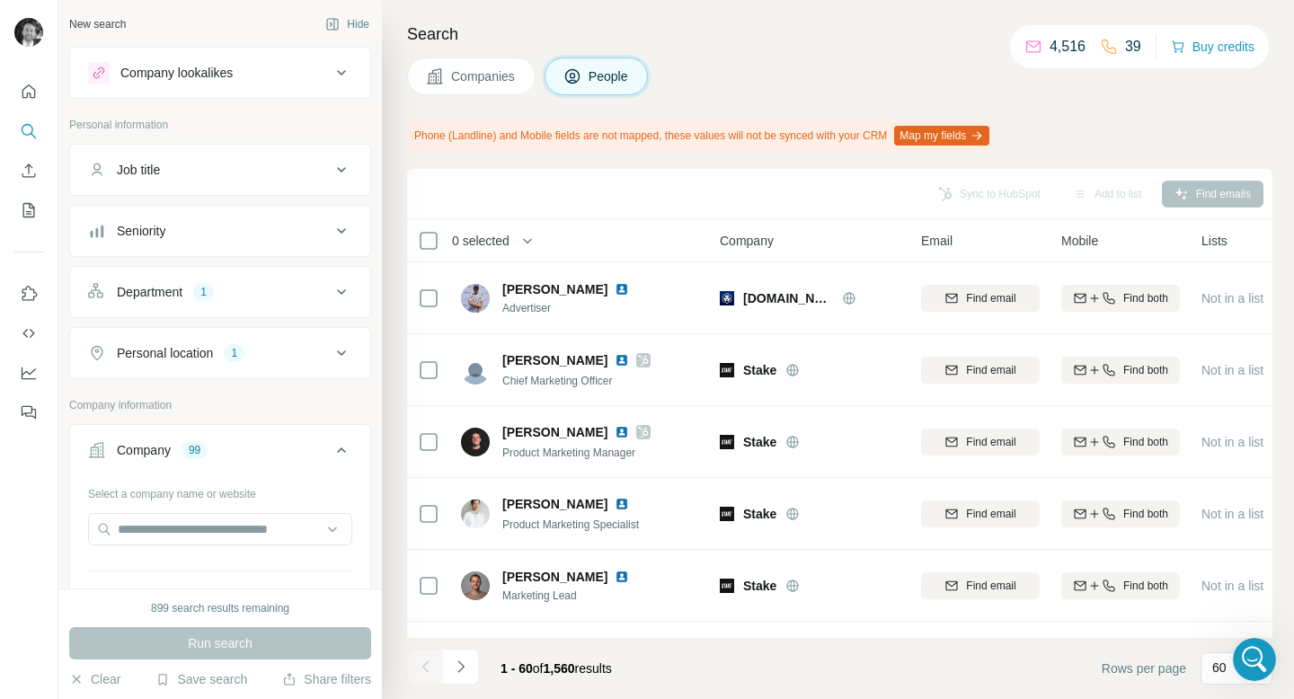
click at [264, 235] on div "Seniority" at bounding box center [209, 231] width 243 height 18
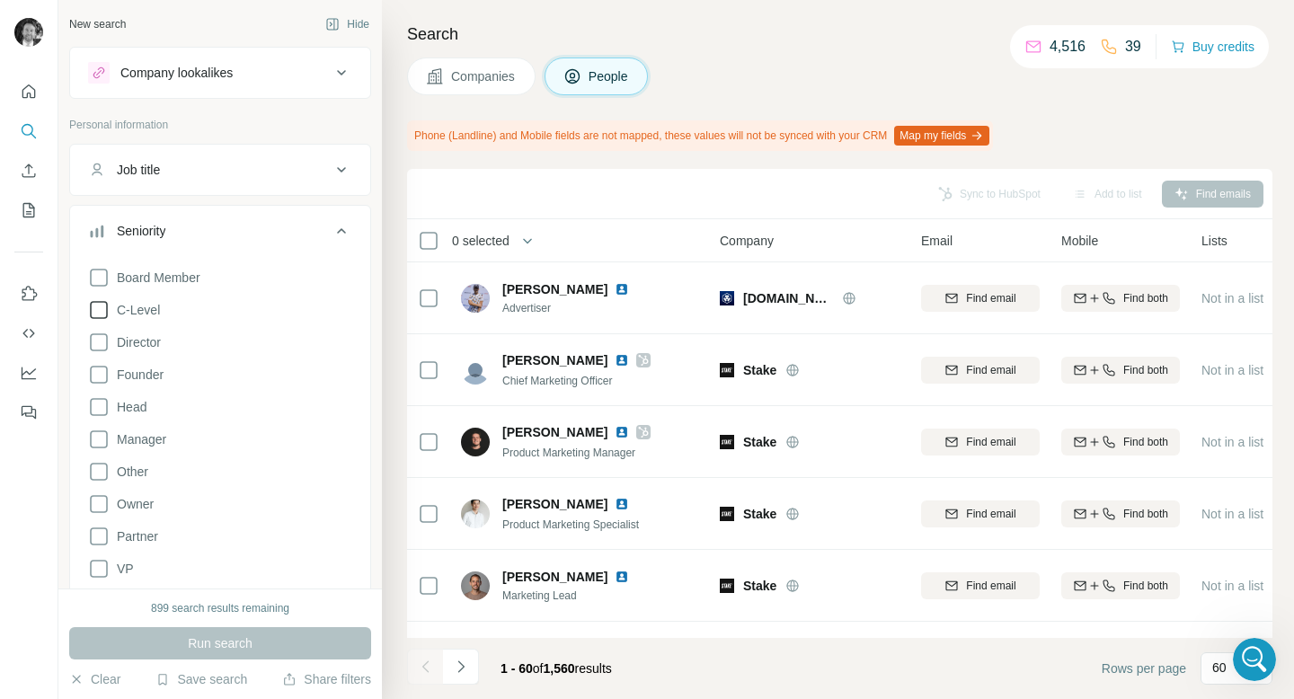
click at [100, 308] on icon at bounding box center [99, 310] width 22 height 22
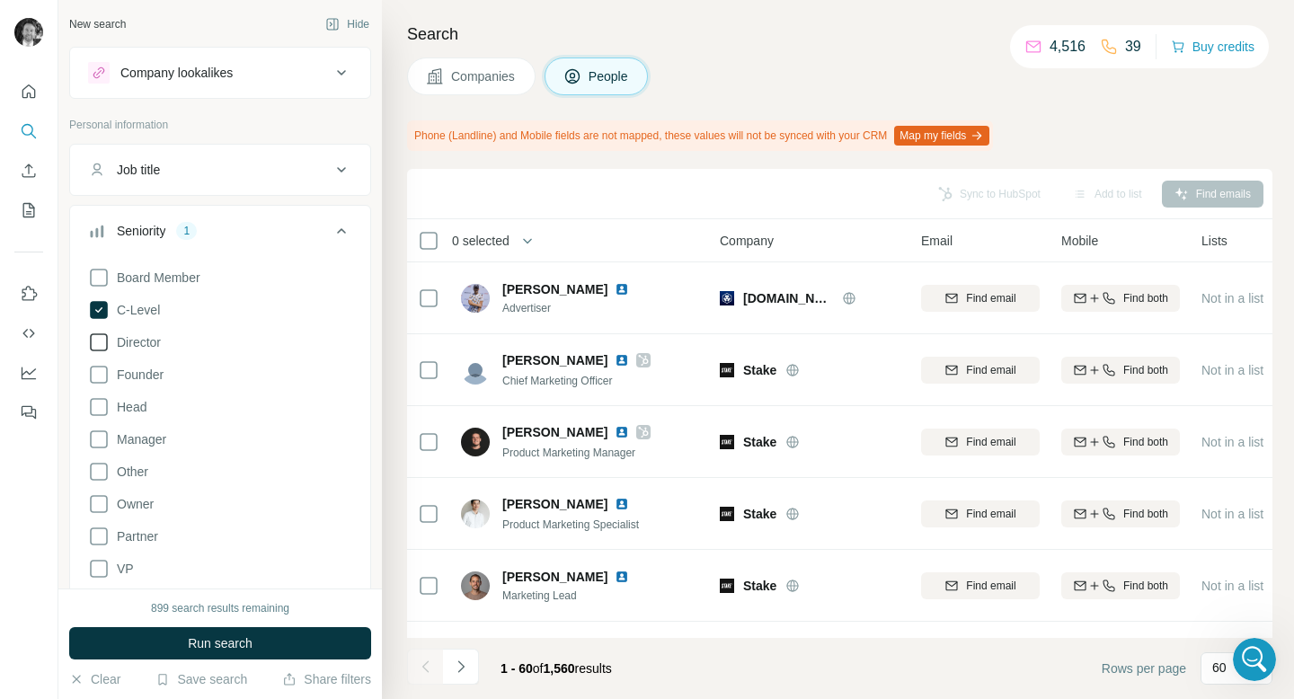
click at [96, 344] on icon at bounding box center [99, 343] width 22 height 22
click at [98, 373] on icon at bounding box center [99, 375] width 22 height 22
click at [102, 404] on icon at bounding box center [99, 407] width 22 height 22
click at [100, 433] on icon at bounding box center [99, 440] width 22 height 22
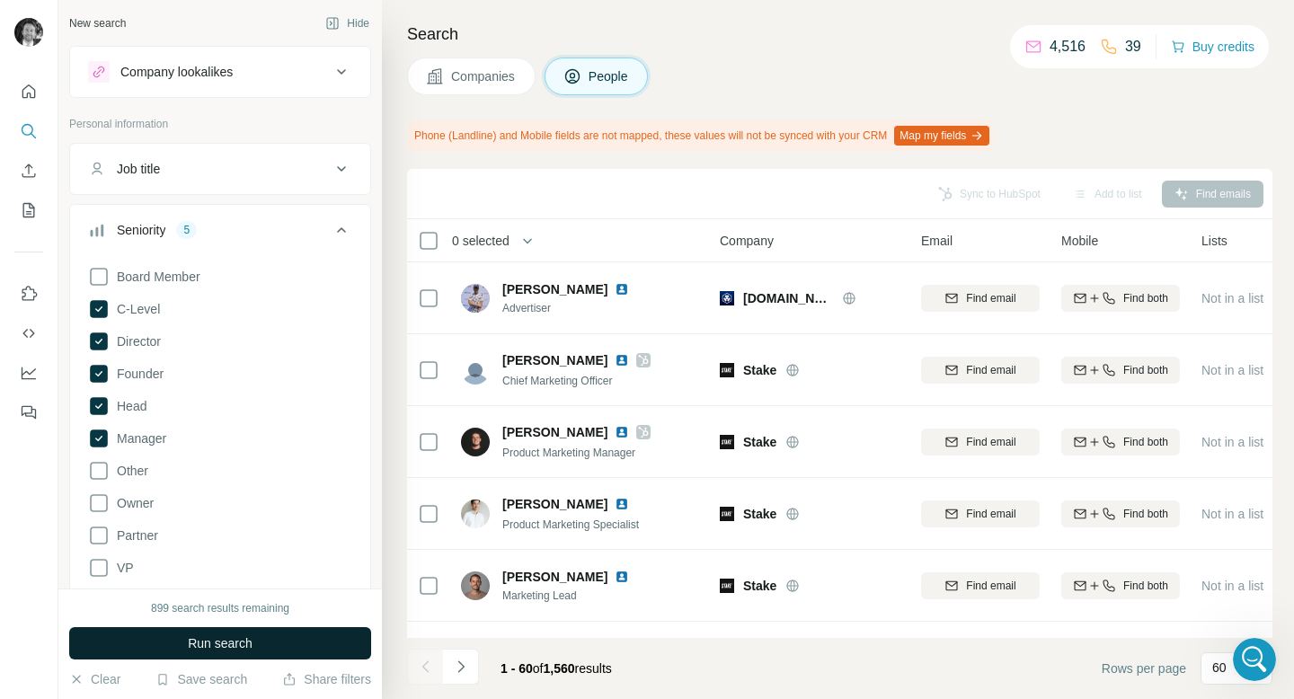
click at [215, 642] on span "Run search" at bounding box center [220, 644] width 65 height 18
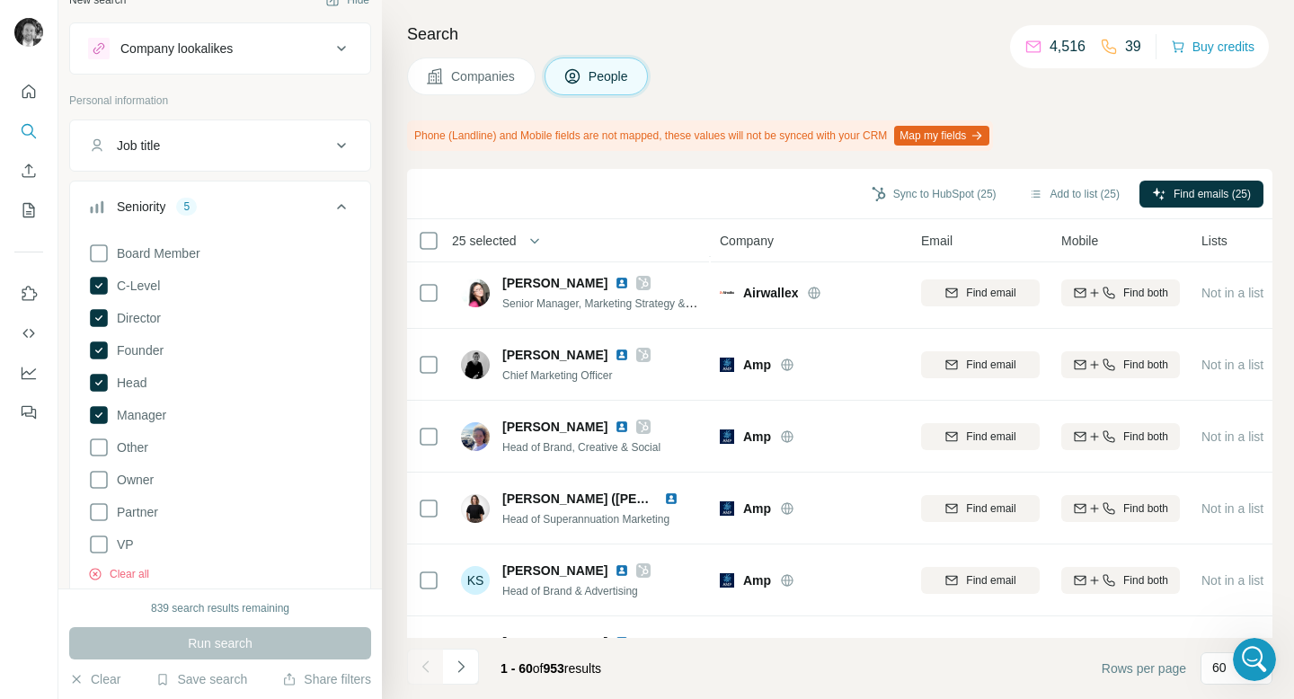
scroll to position [3939, 0]
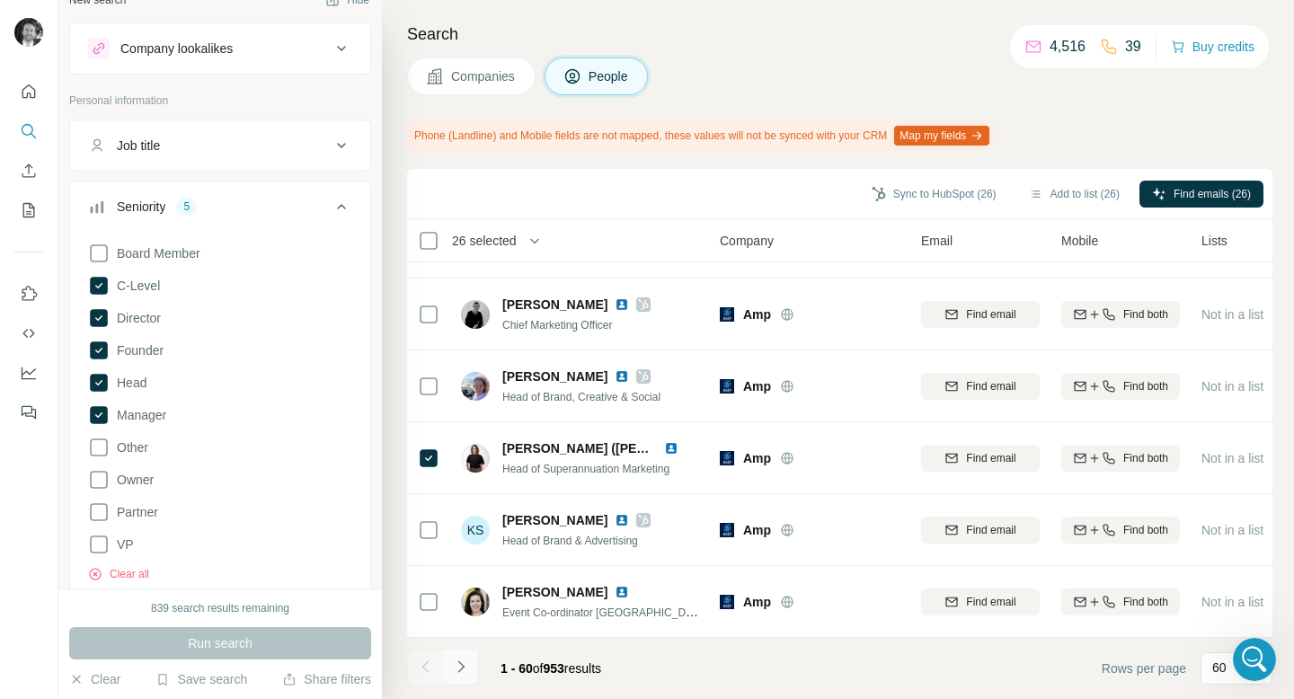
click at [461, 671] on icon "Navigate to next page" at bounding box center [461, 667] width 18 height 18
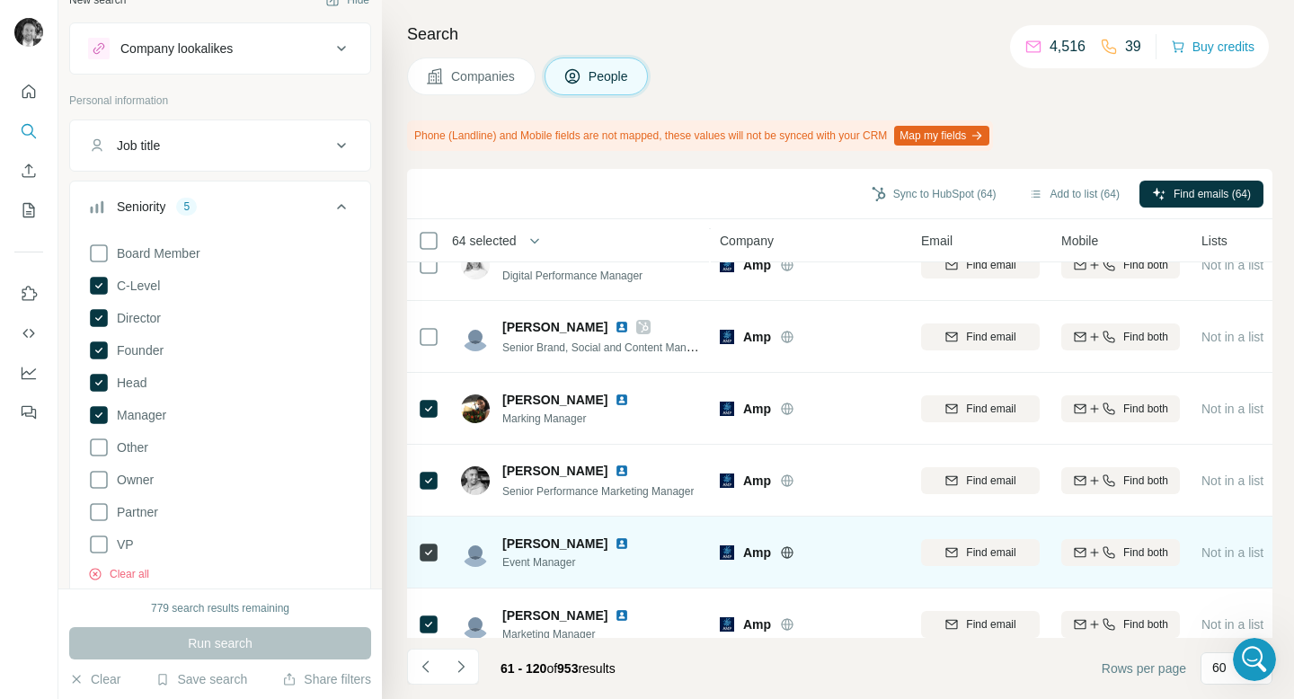
scroll to position [653, 0]
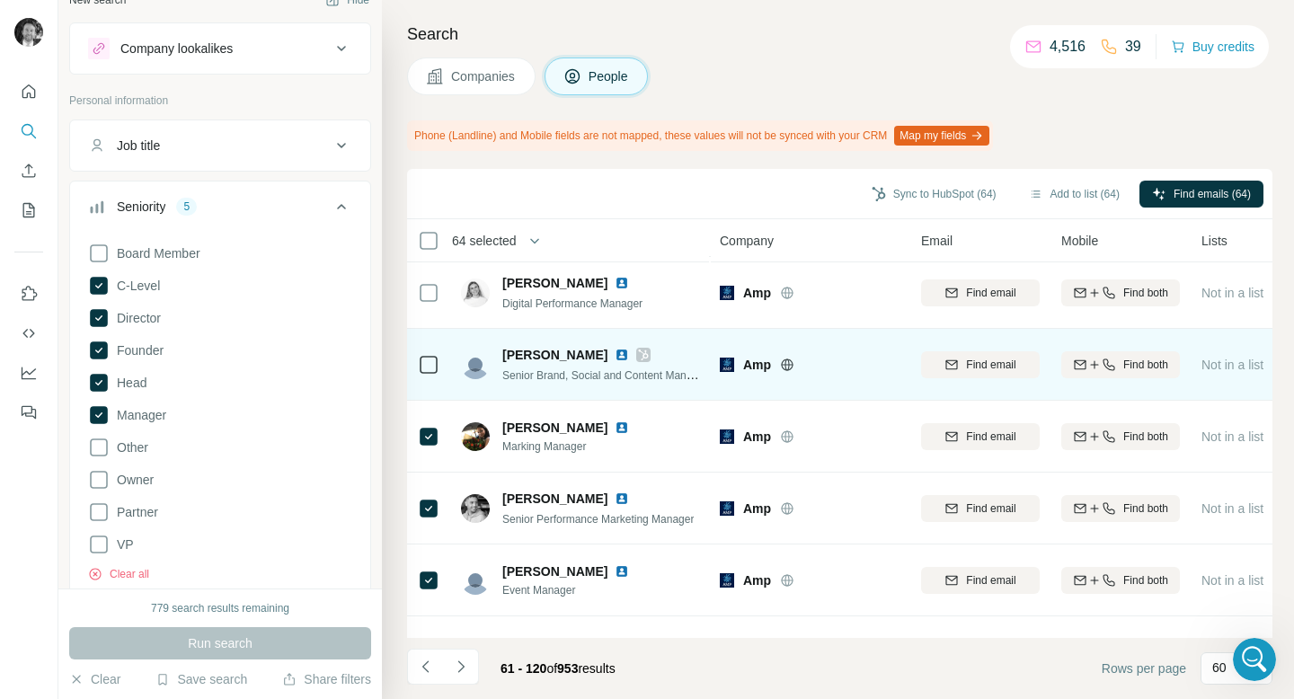
click at [431, 377] on div at bounding box center [429, 364] width 22 height 49
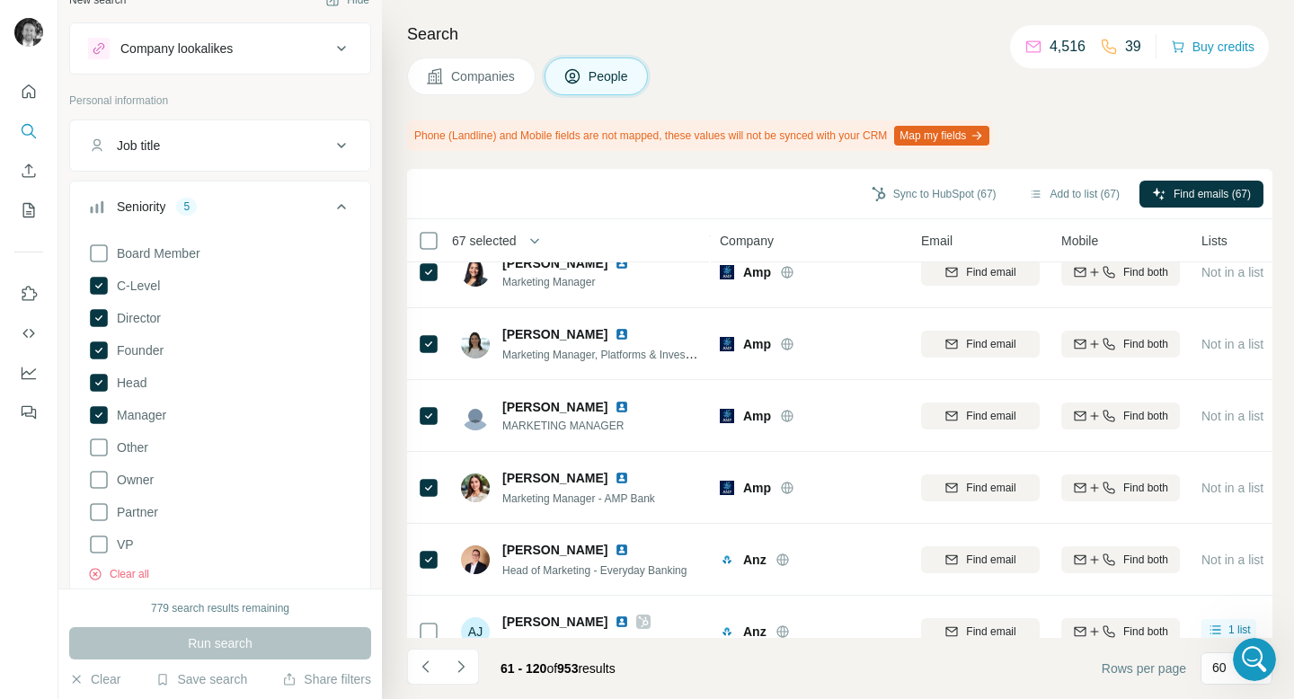
scroll to position [3939, 0]
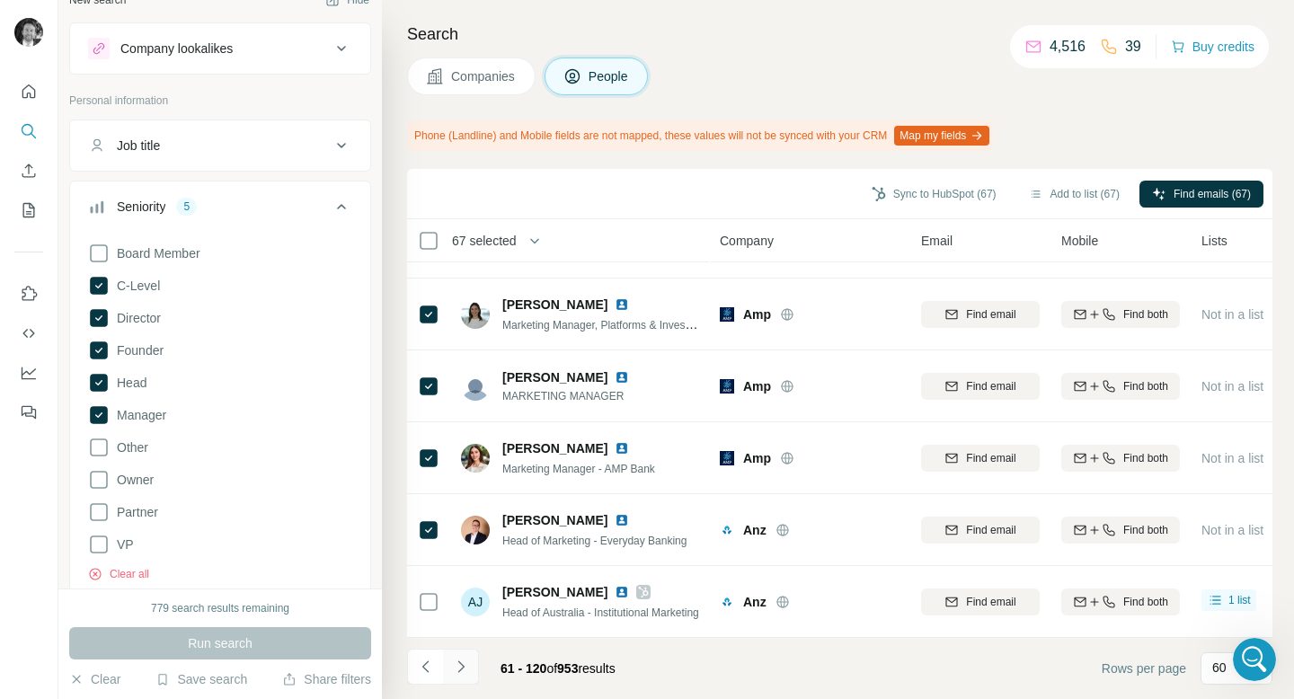
click at [466, 672] on icon "Navigate to next page" at bounding box center [461, 667] width 18 height 18
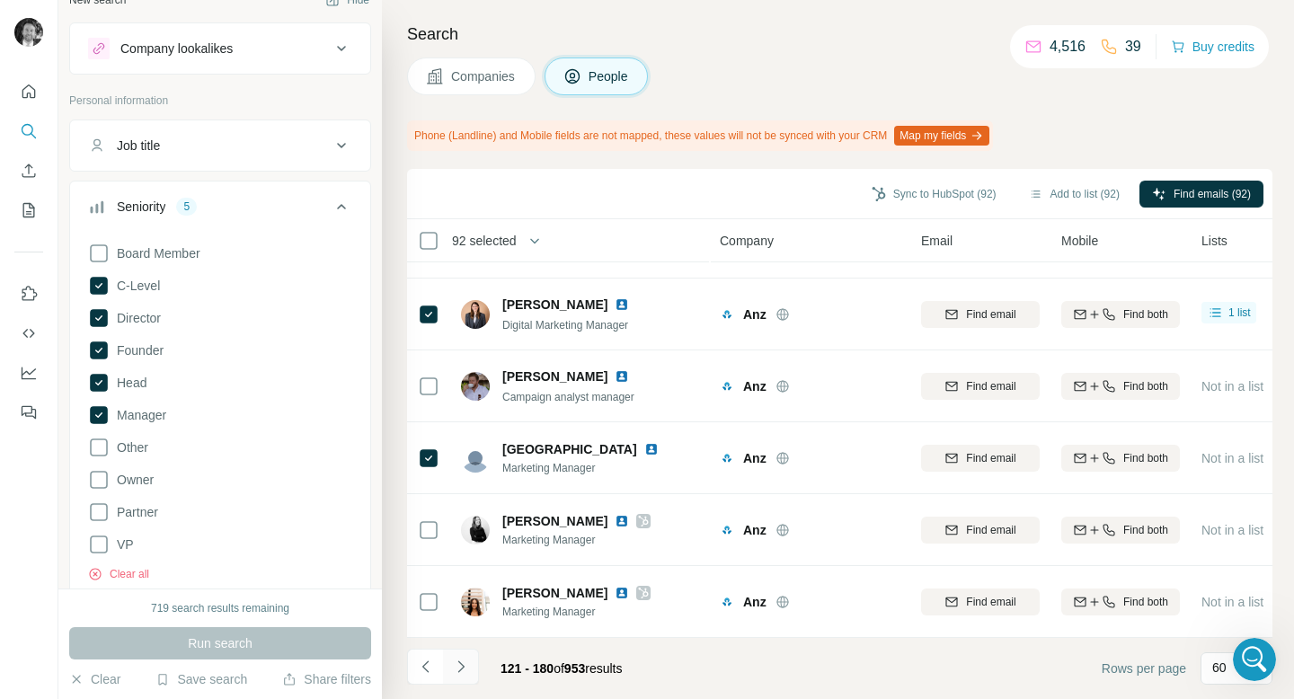
click at [458, 669] on icon "Navigate to next page" at bounding box center [461, 667] width 18 height 18
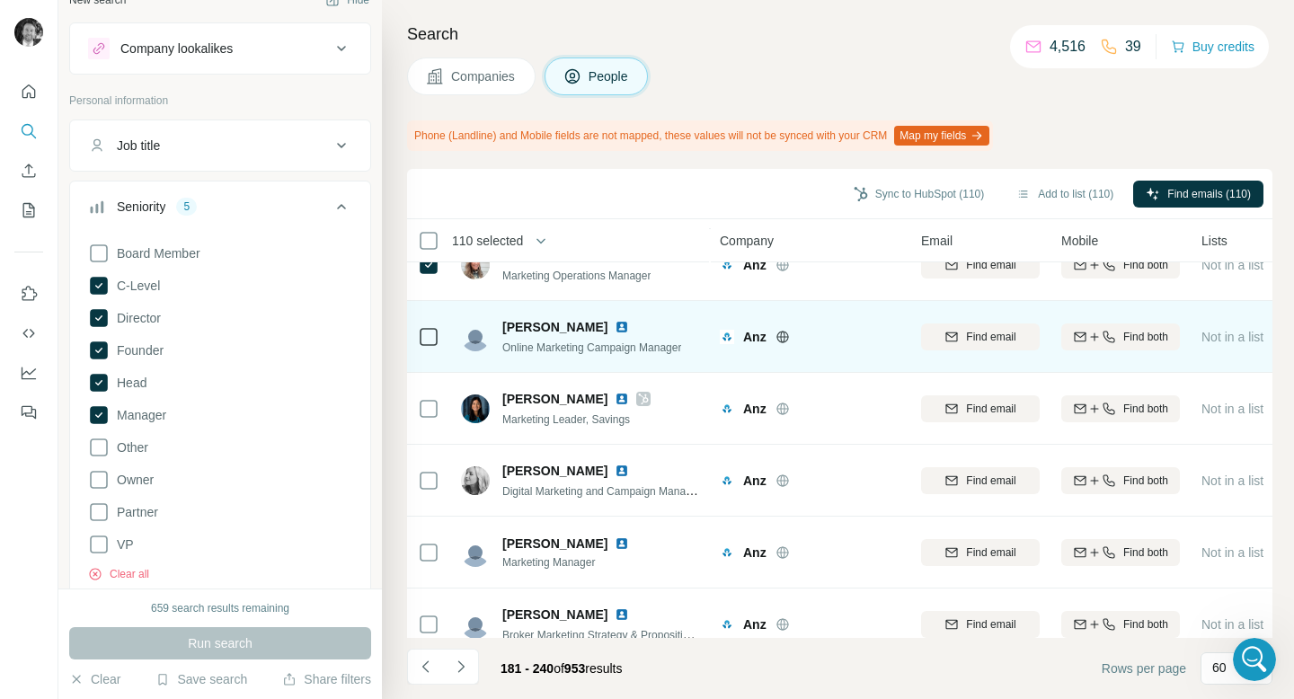
scroll to position [2584, 0]
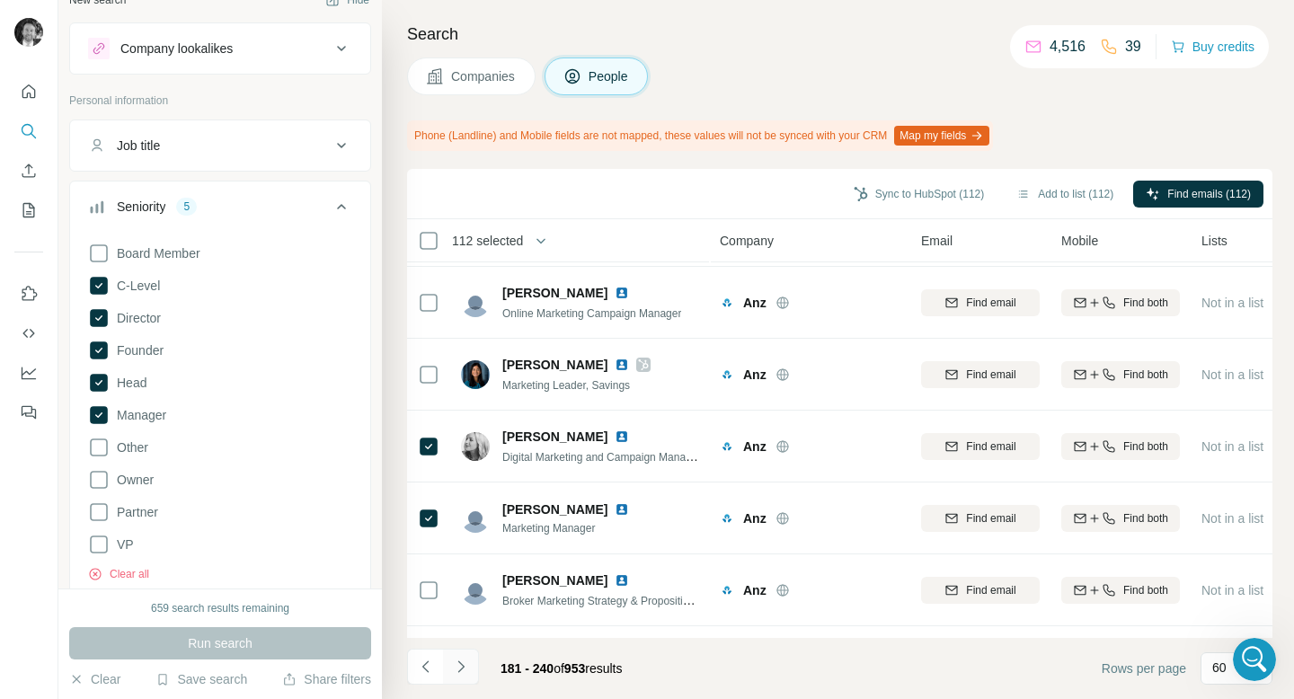
click at [462, 670] on icon "Navigate to next page" at bounding box center [461, 667] width 18 height 18
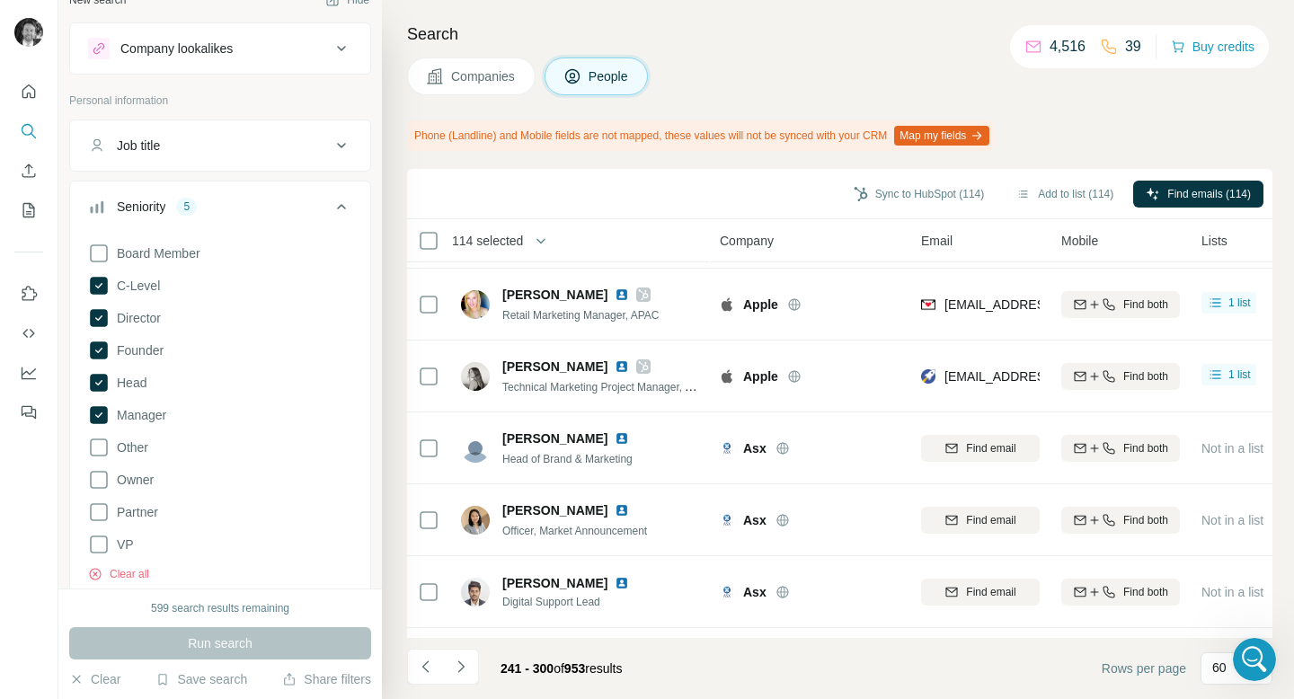
scroll to position [3888, 0]
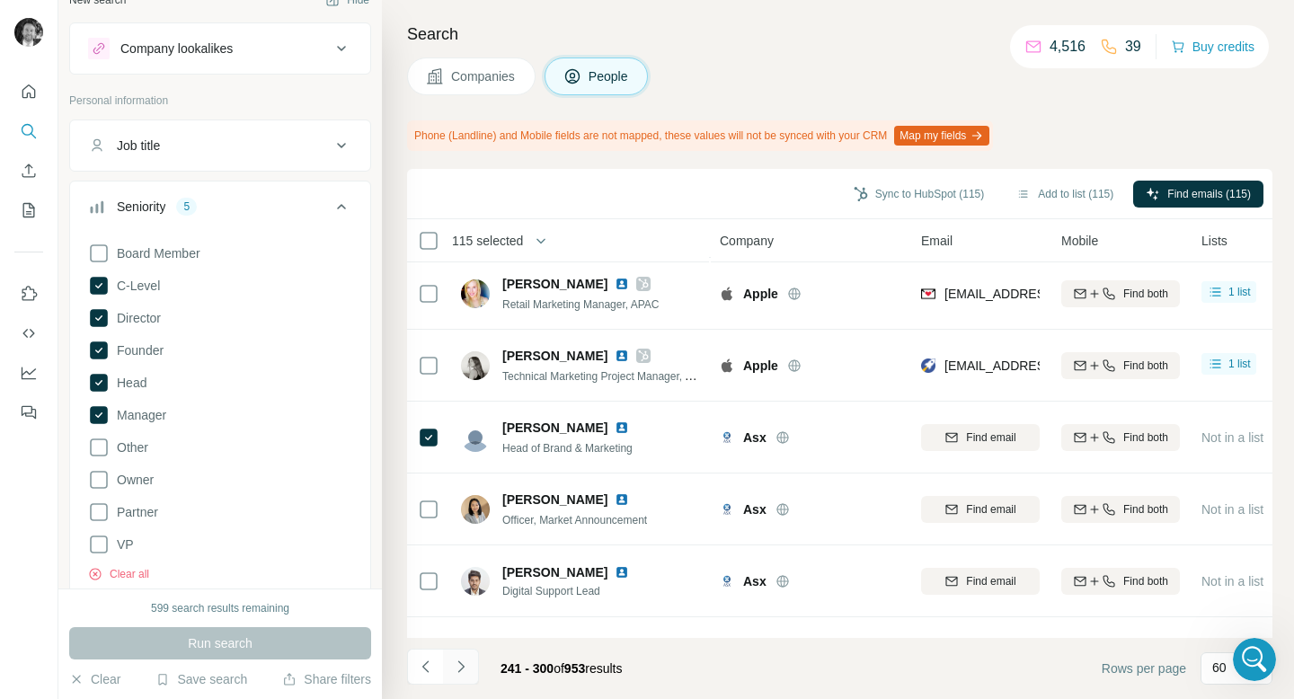
click at [468, 673] on icon "Navigate to next page" at bounding box center [461, 667] width 18 height 18
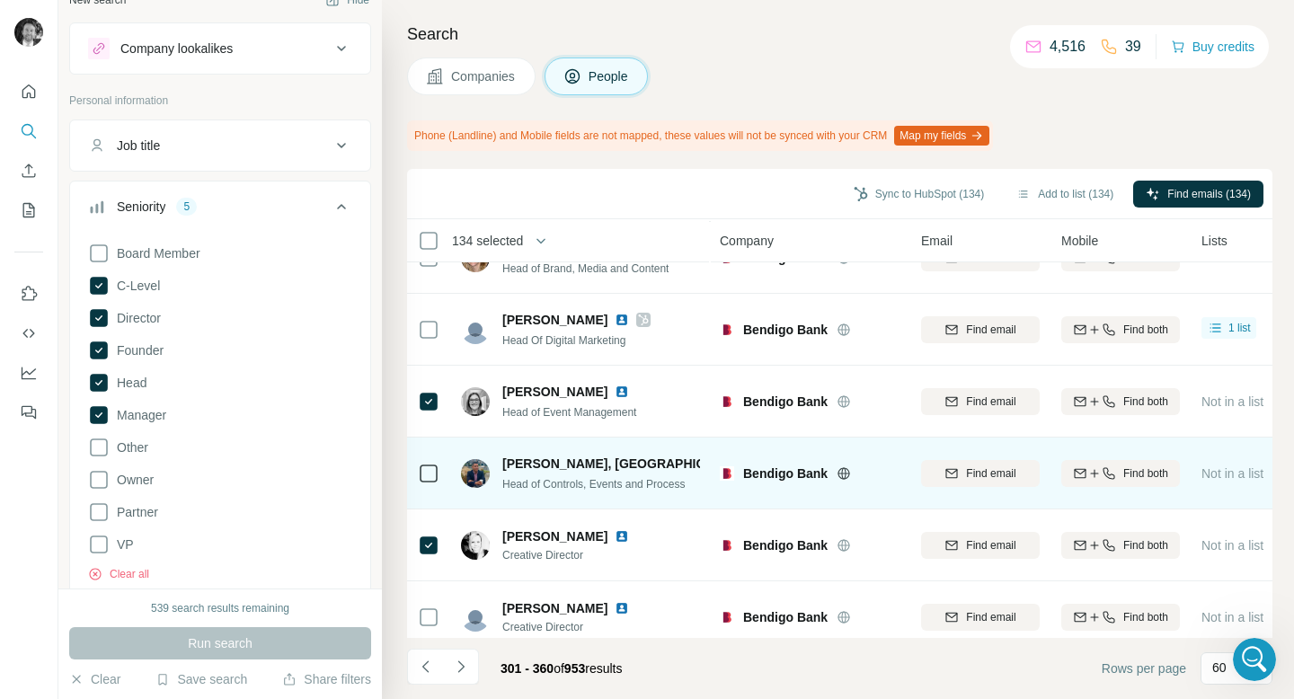
scroll to position [3939, 0]
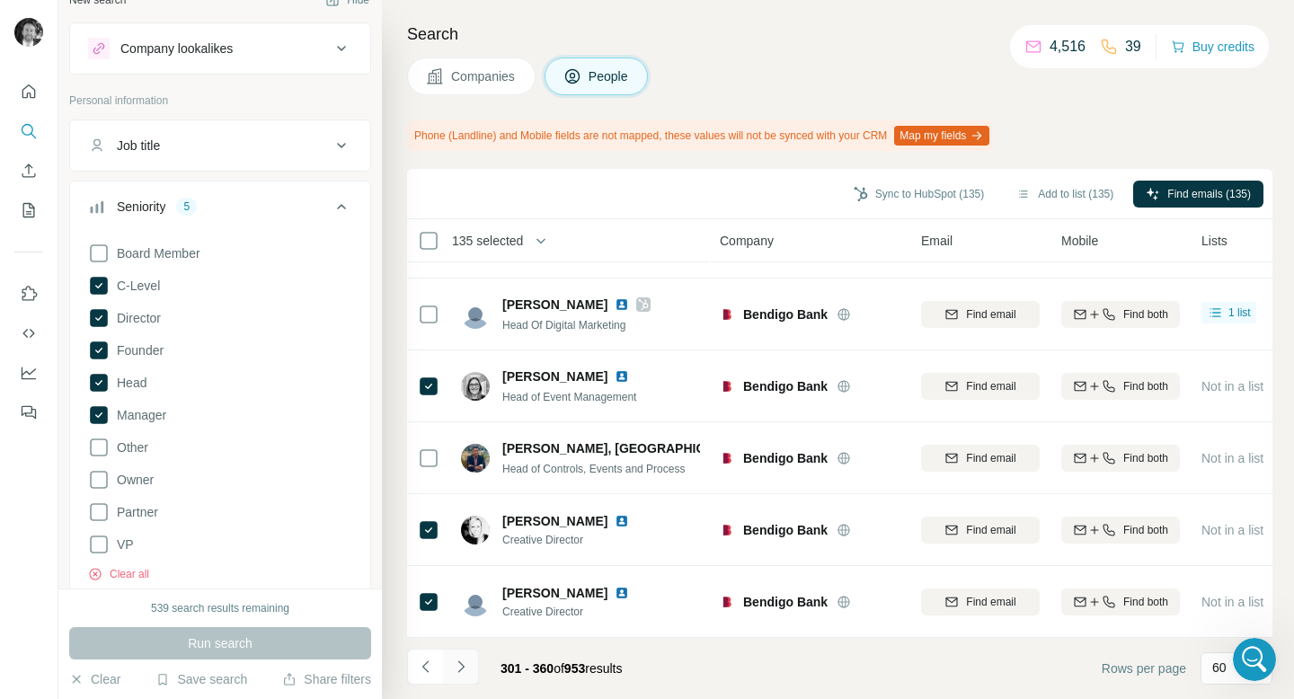
click at [462, 667] on icon "Navigate to next page" at bounding box center [461, 667] width 18 height 18
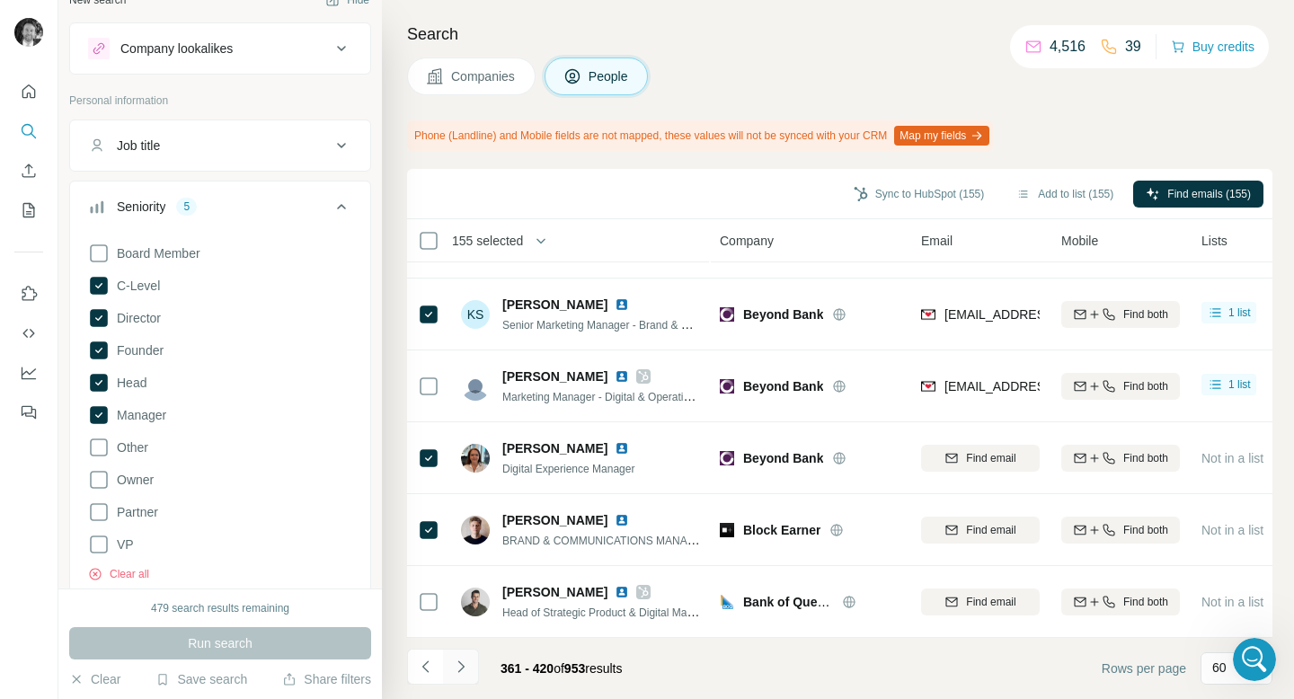
click at [461, 671] on icon "Navigate to next page" at bounding box center [461, 667] width 18 height 18
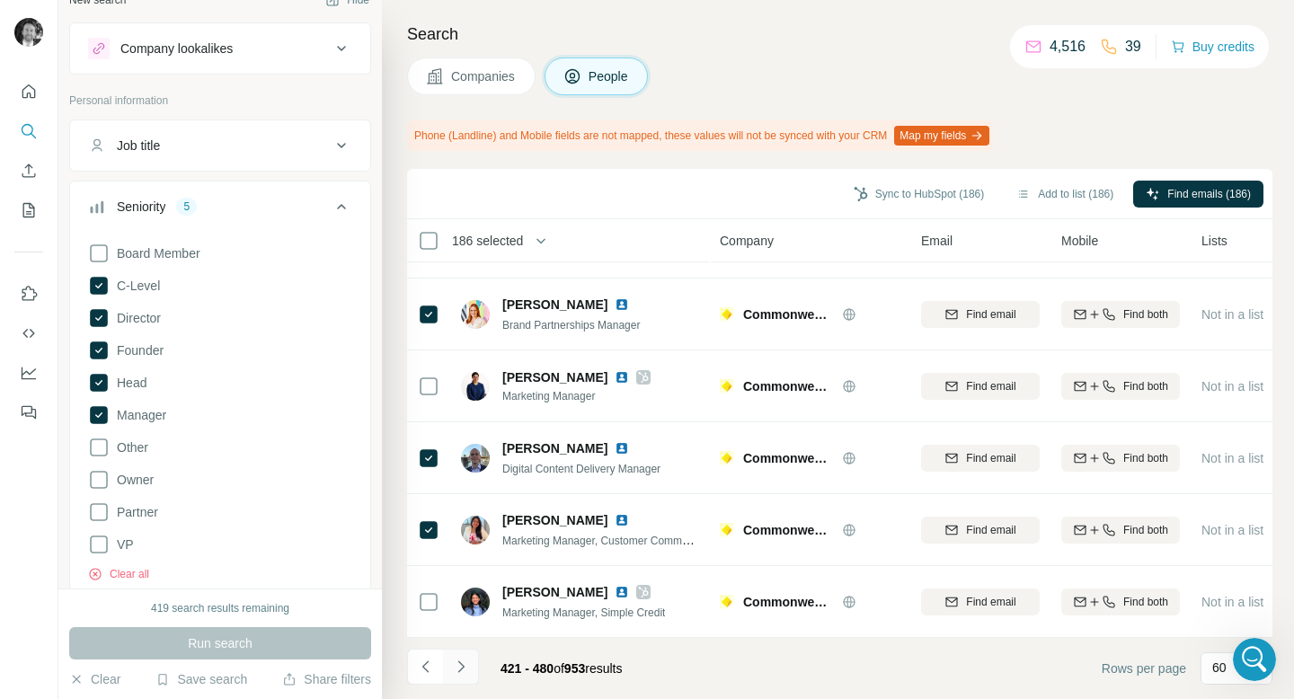
click at [459, 674] on icon "Navigate to next page" at bounding box center [461, 667] width 18 height 18
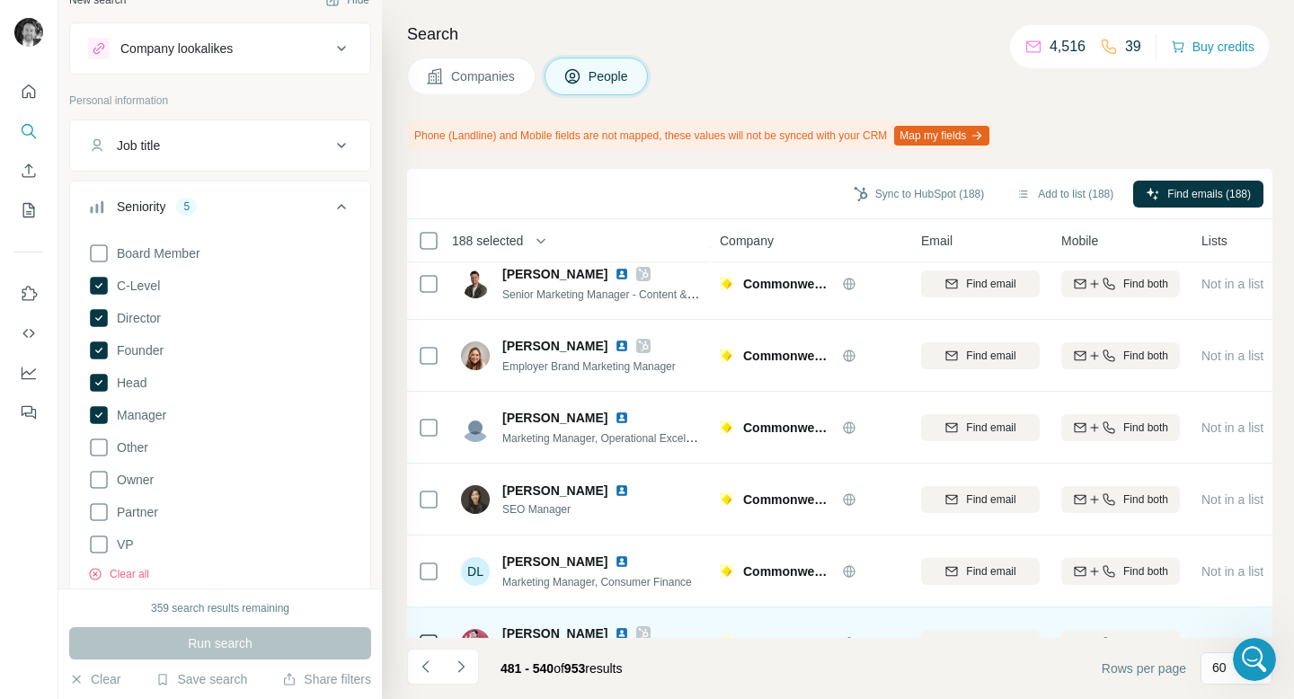
scroll to position [2530, 0]
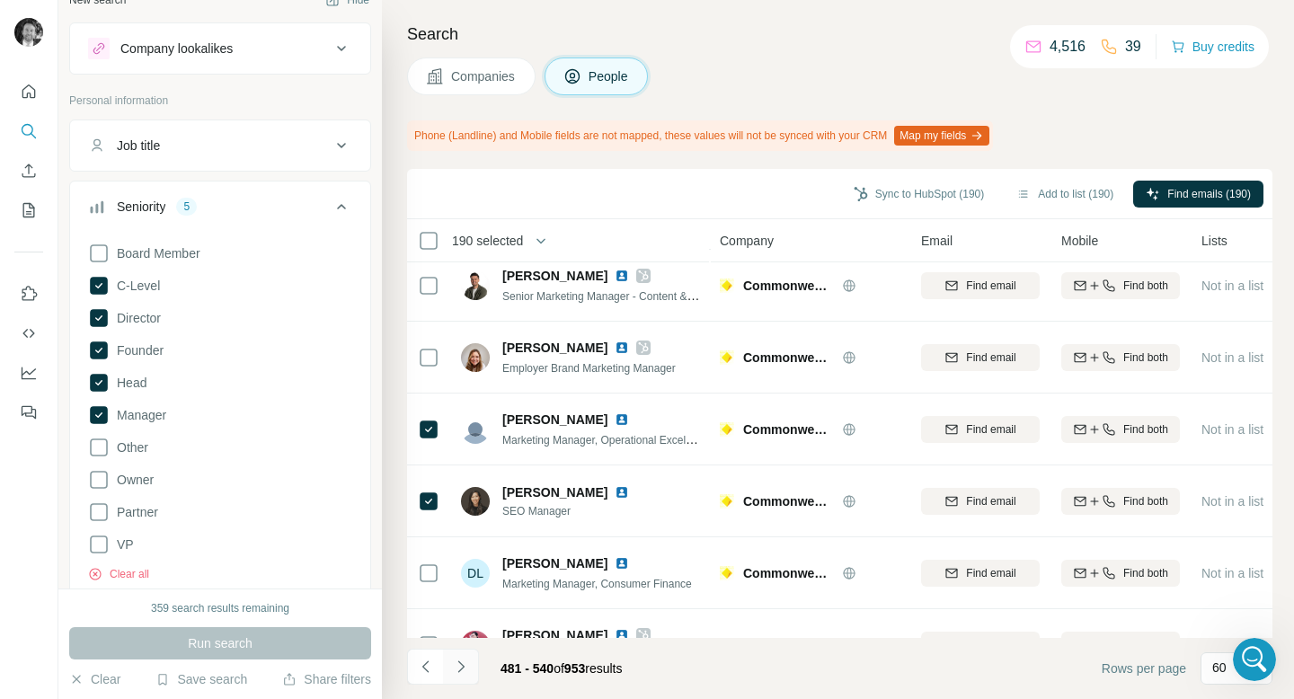
click at [467, 669] on icon "Navigate to next page" at bounding box center [461, 667] width 18 height 18
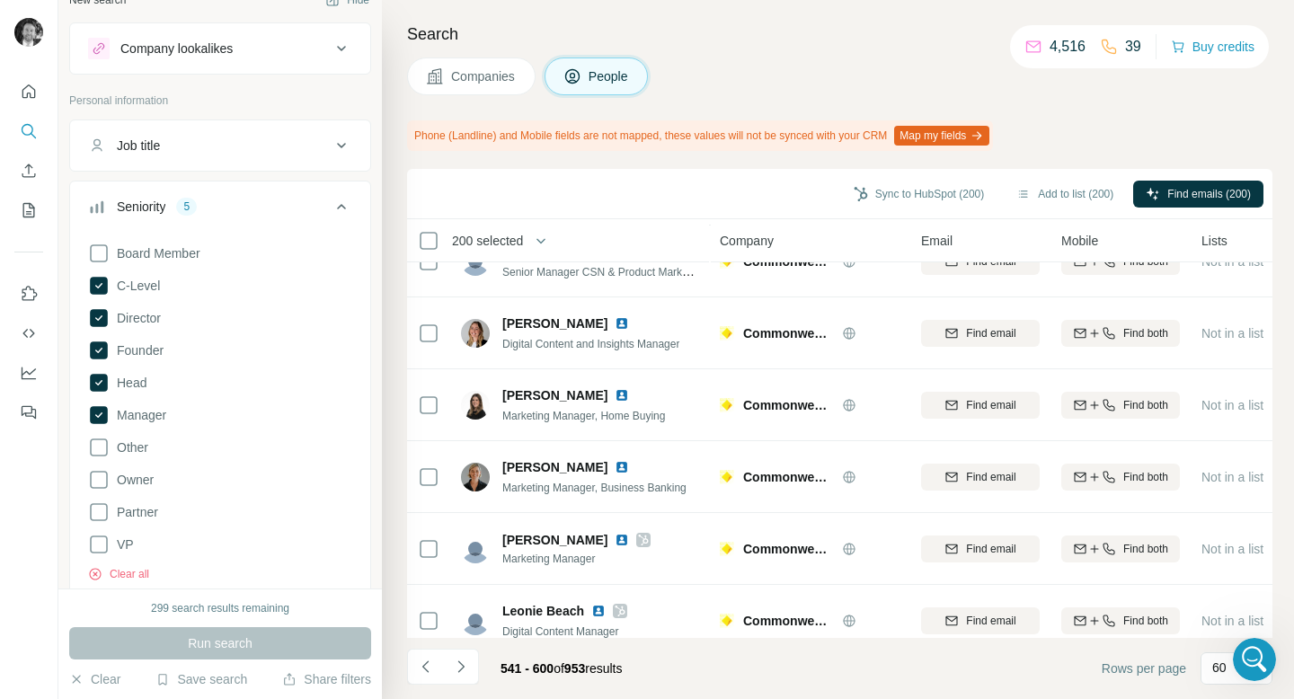
scroll to position [3939, 0]
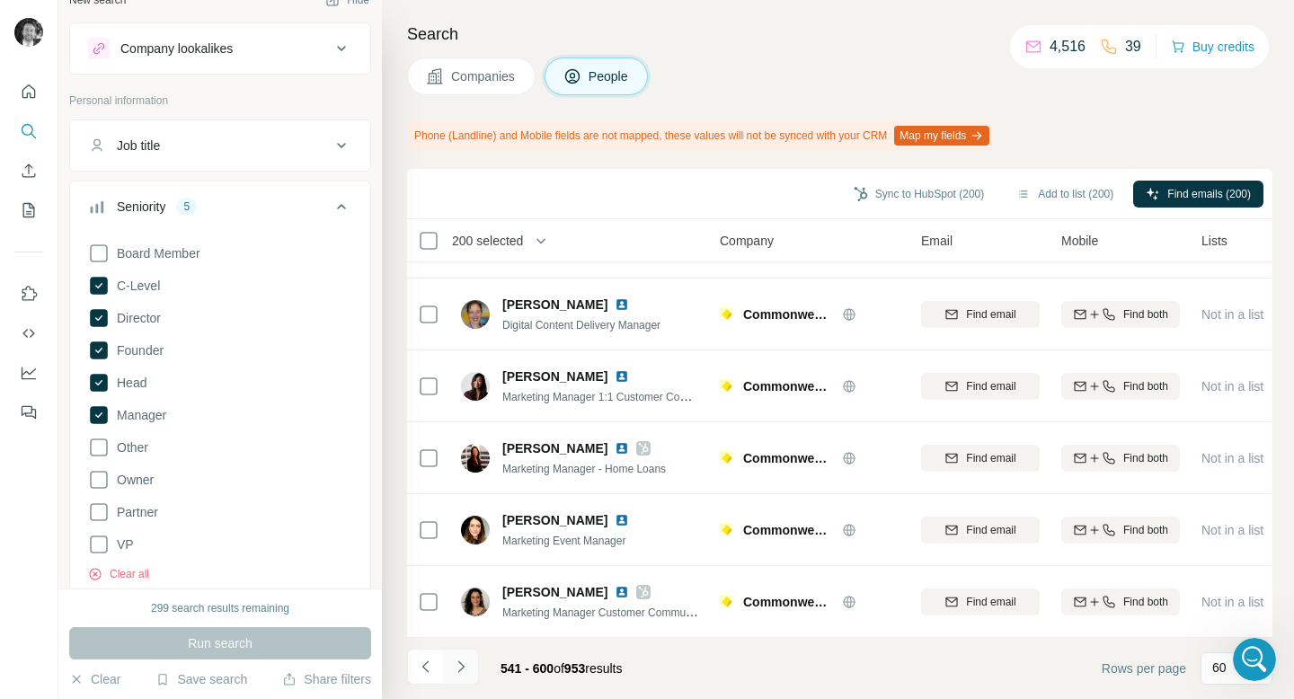
click at [464, 667] on icon "Navigate to next page" at bounding box center [461, 667] width 18 height 18
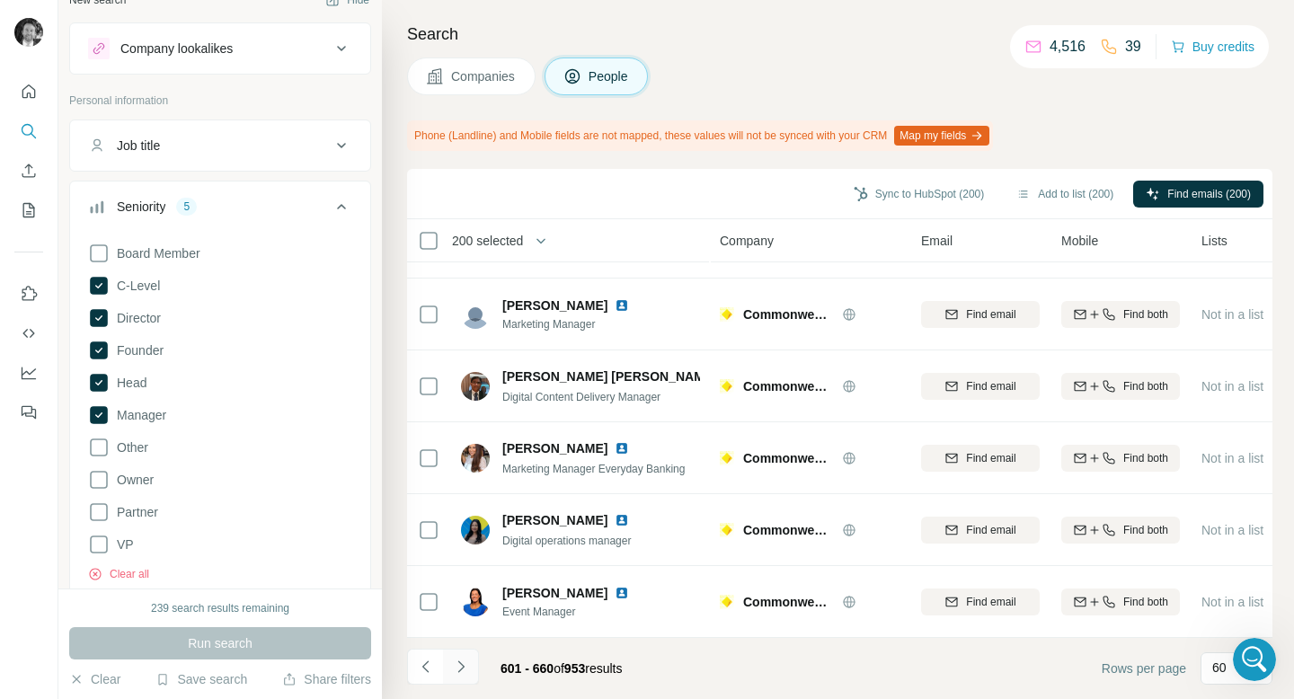
click at [460, 667] on icon "Navigate to next page" at bounding box center [461, 667] width 18 height 18
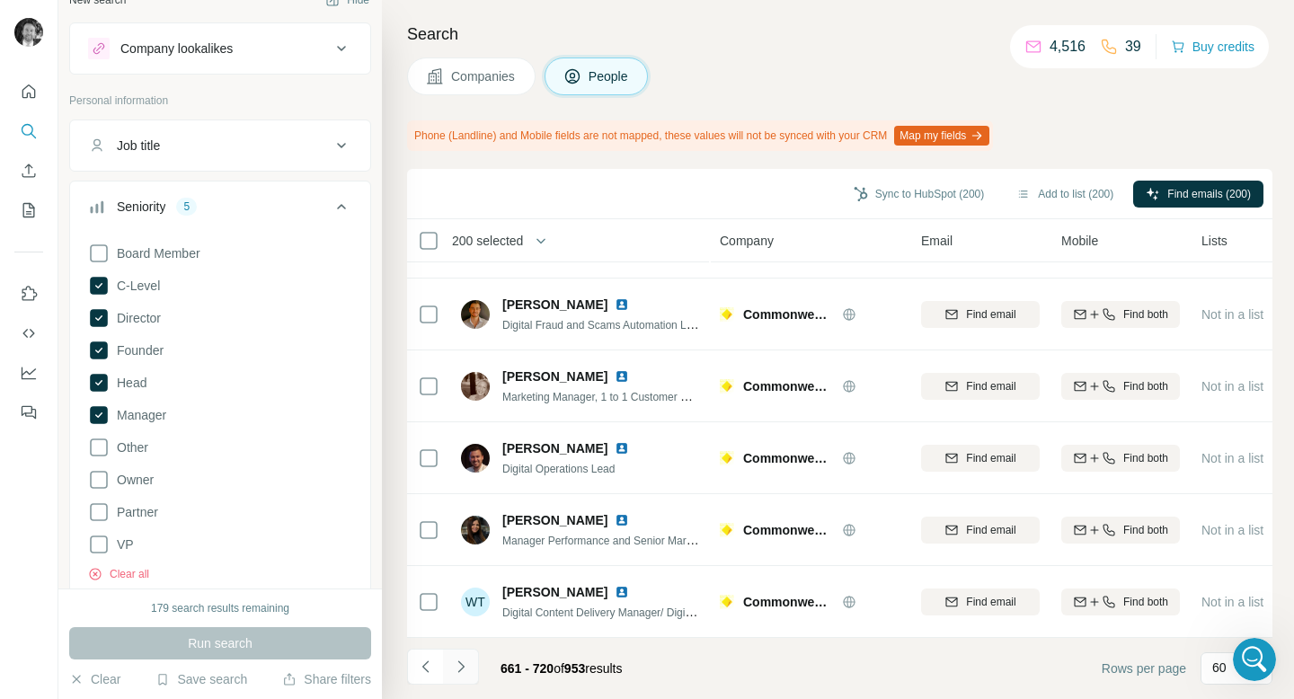
click at [461, 668] on icon "Navigate to next page" at bounding box center [461, 667] width 18 height 18
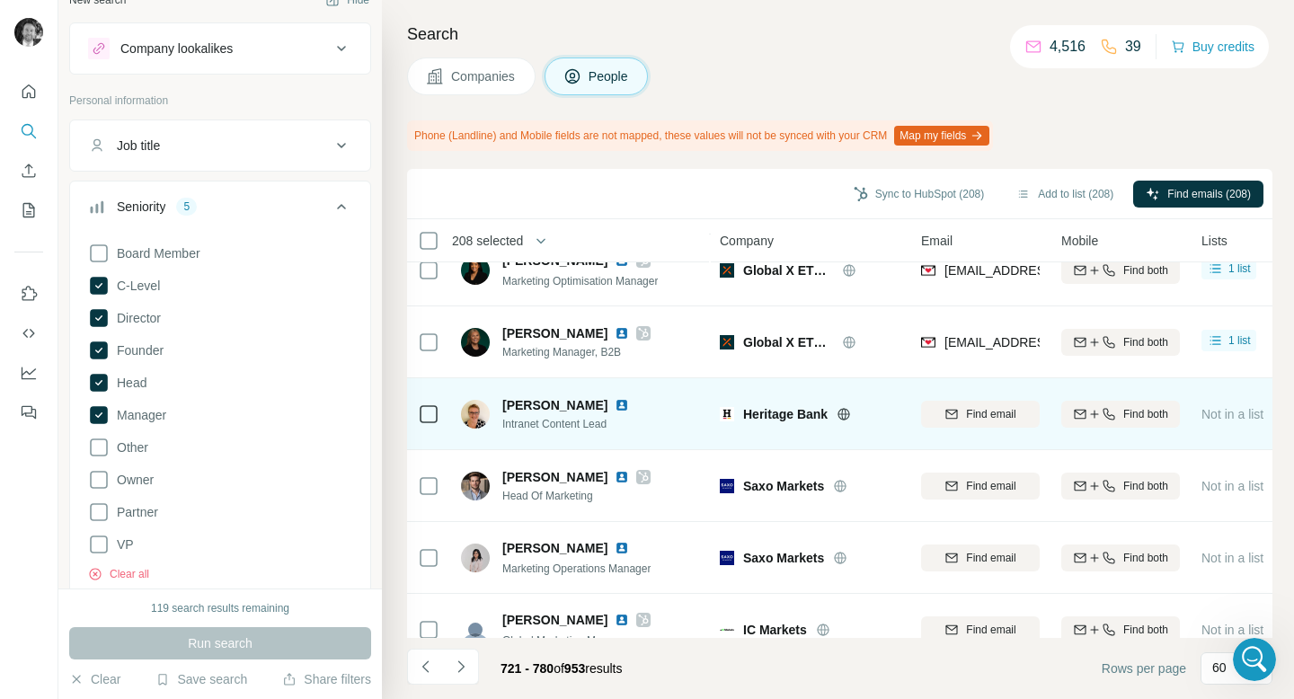
scroll to position [2377, 0]
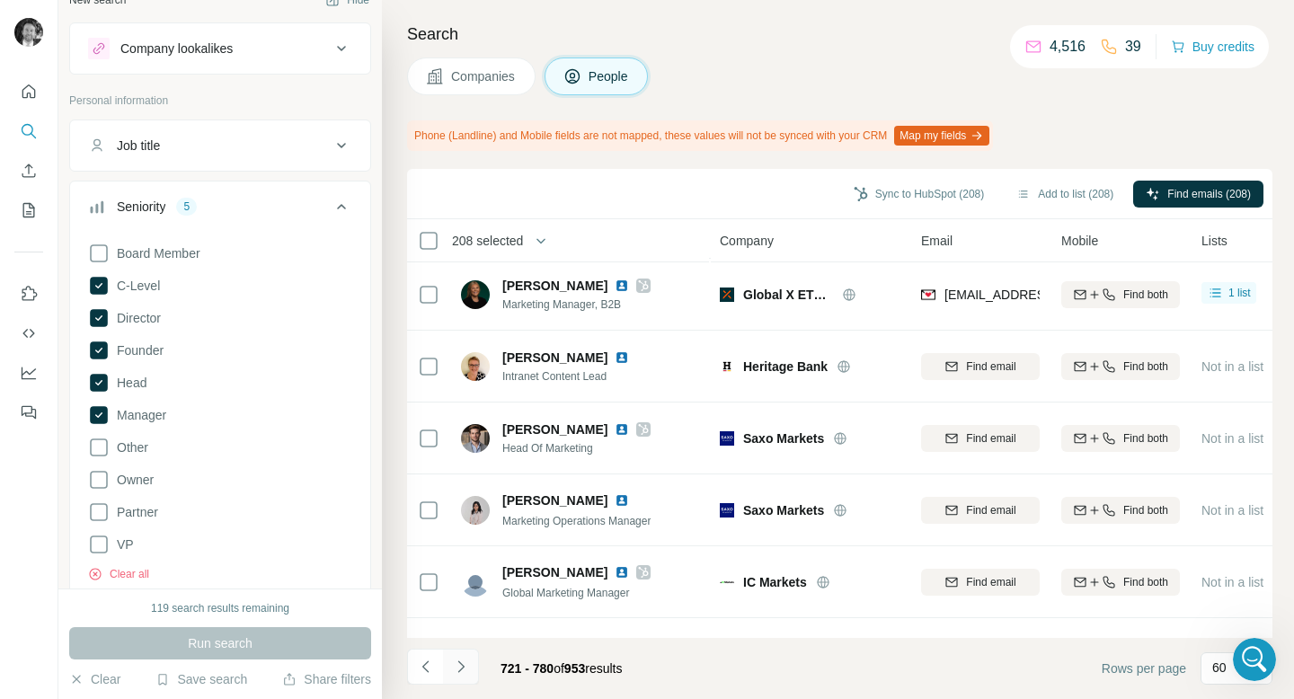
click at [463, 663] on icon "Navigate to next page" at bounding box center [461, 667] width 18 height 18
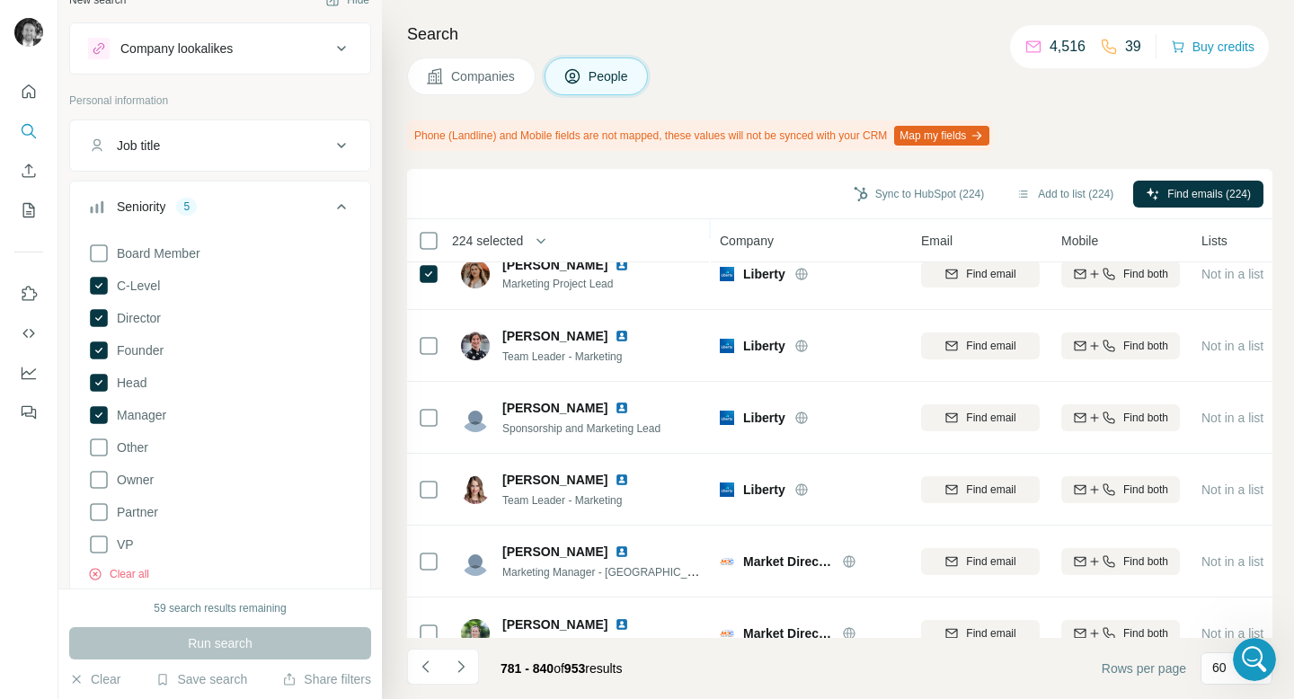
scroll to position [1685, 0]
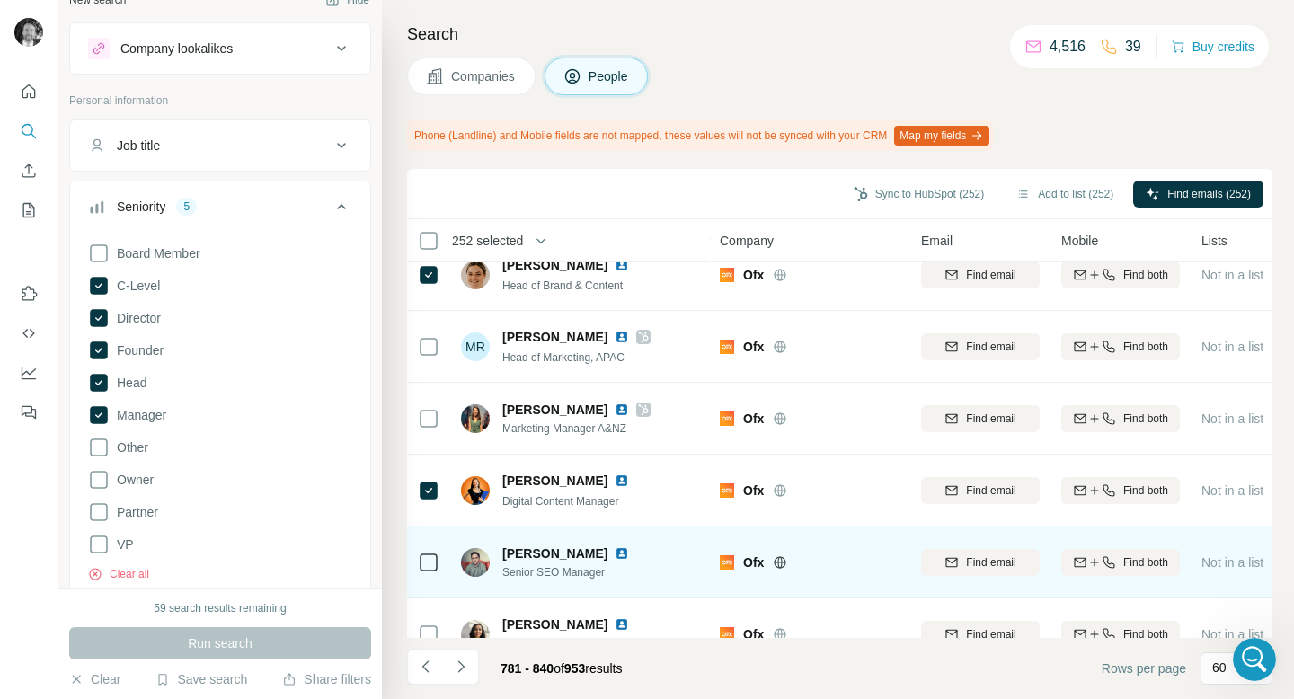
scroll to position [3939, 0]
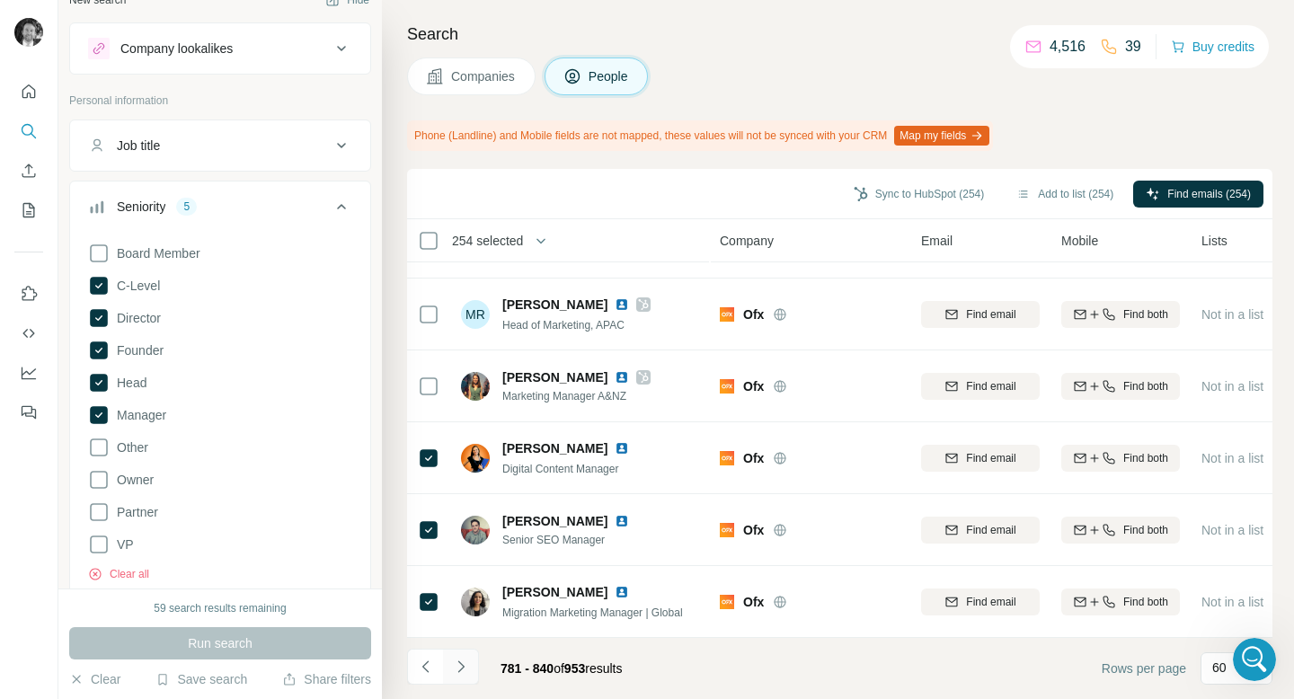
click at [459, 670] on icon "Navigate to next page" at bounding box center [461, 667] width 18 height 18
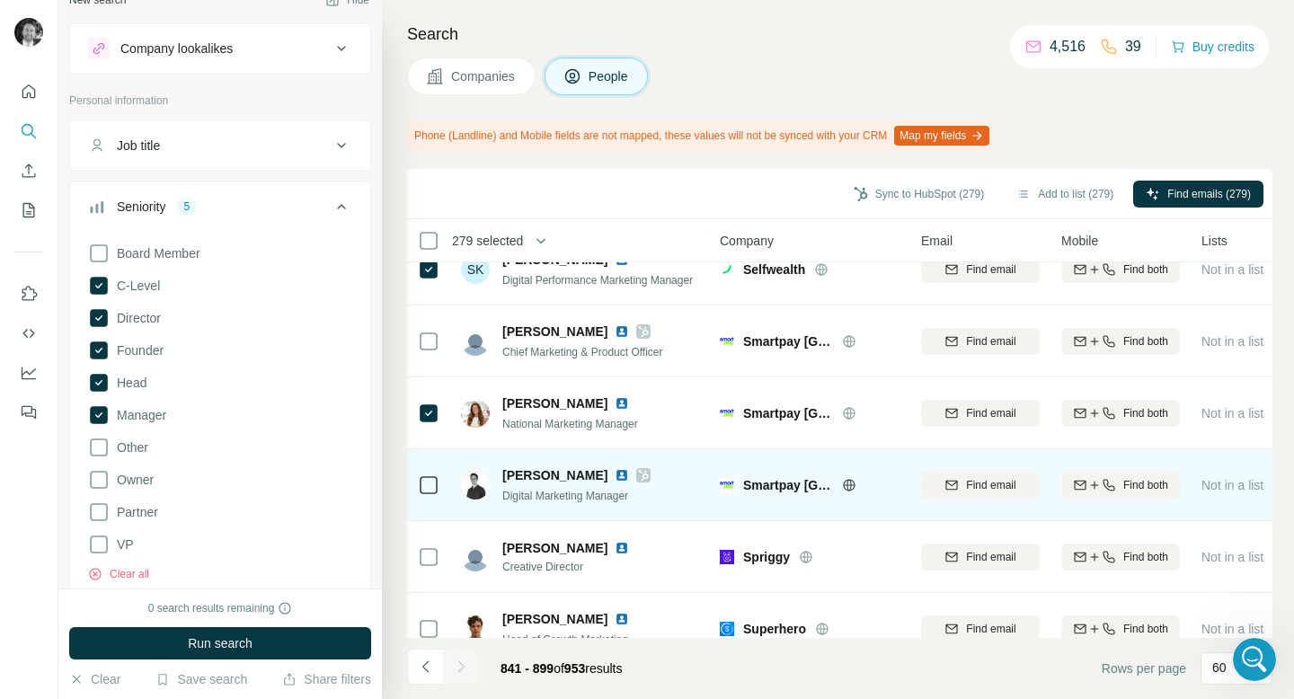
scroll to position [3867, 0]
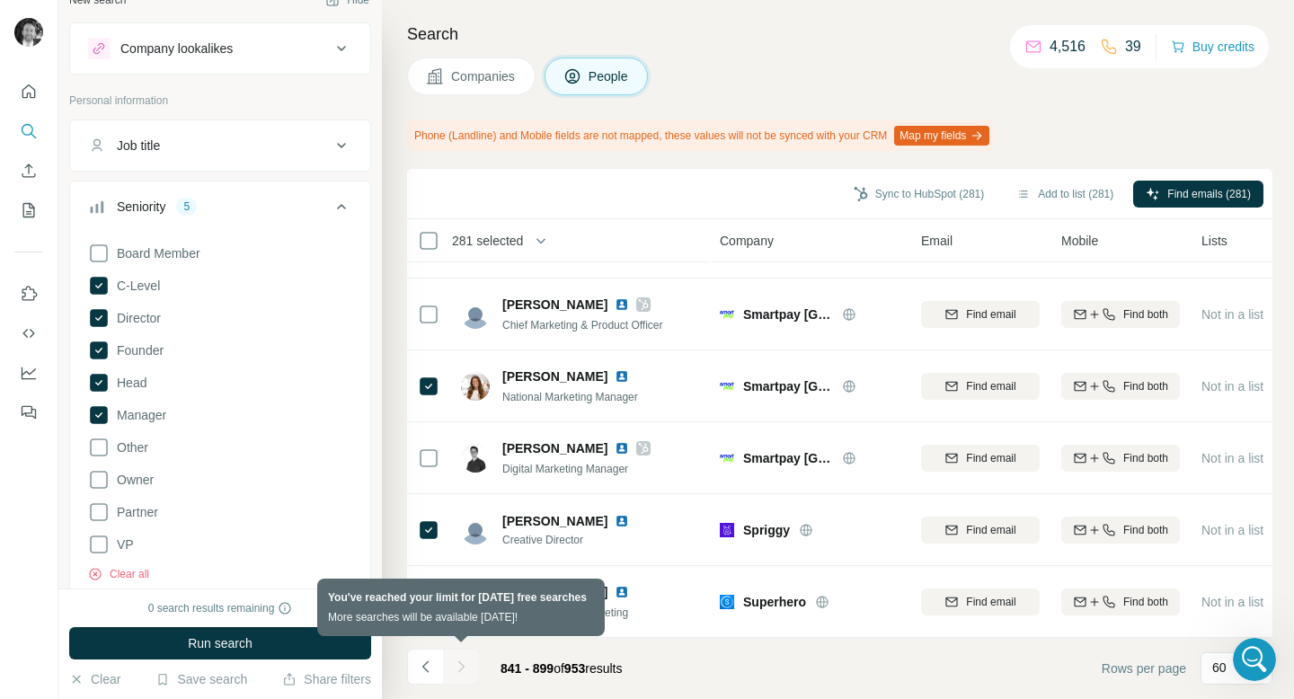
click at [473, 670] on div at bounding box center [461, 667] width 36 height 36
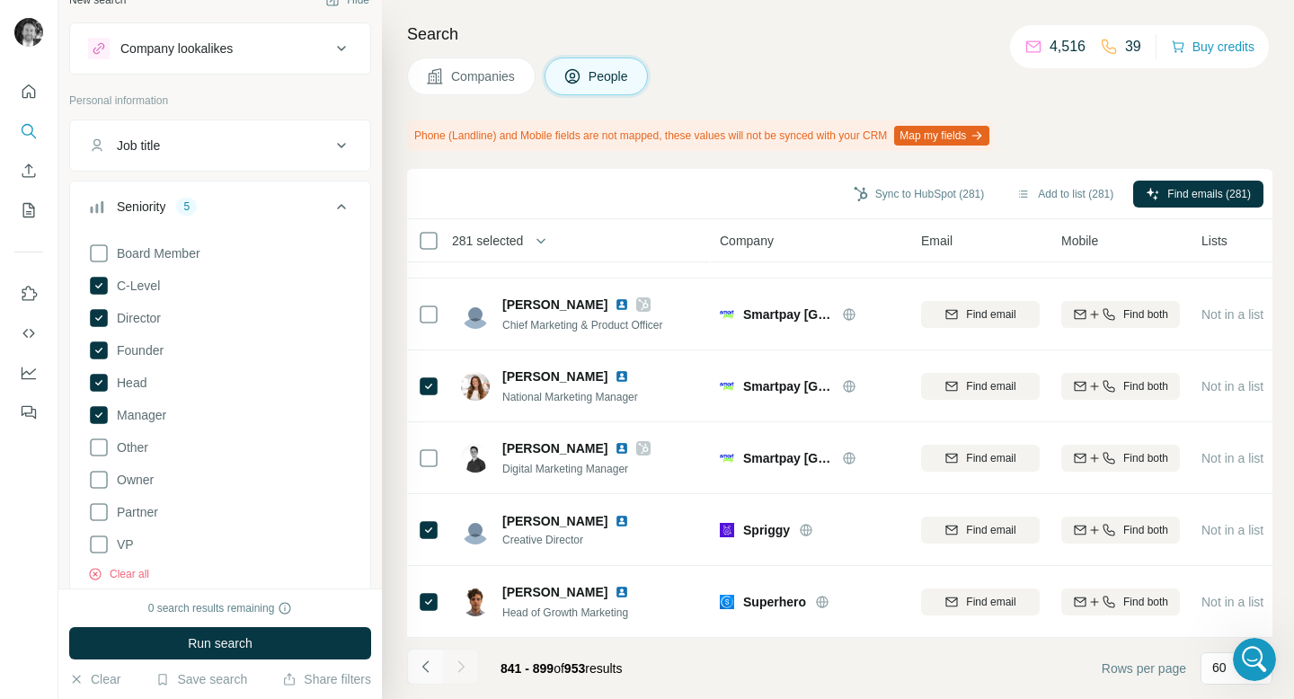
click at [436, 667] on button "Navigate to previous page" at bounding box center [425, 667] width 36 height 36
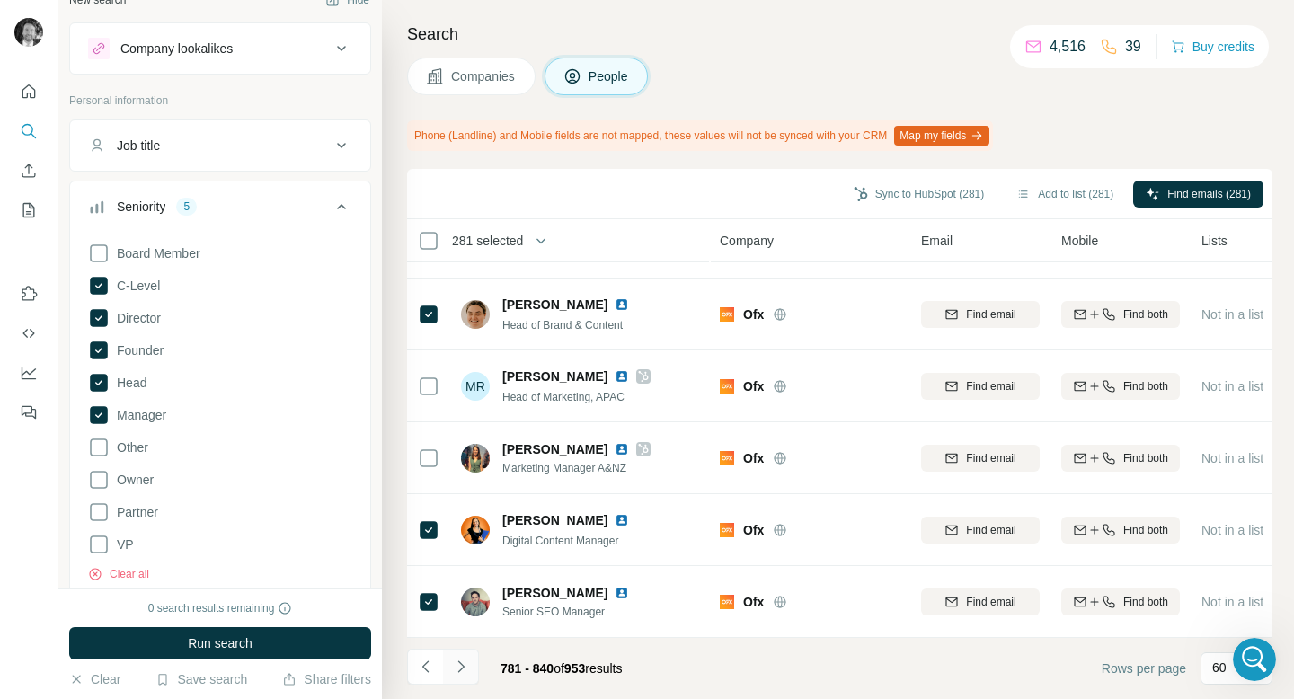
click at [462, 666] on icon "Navigate to next page" at bounding box center [461, 667] width 6 height 12
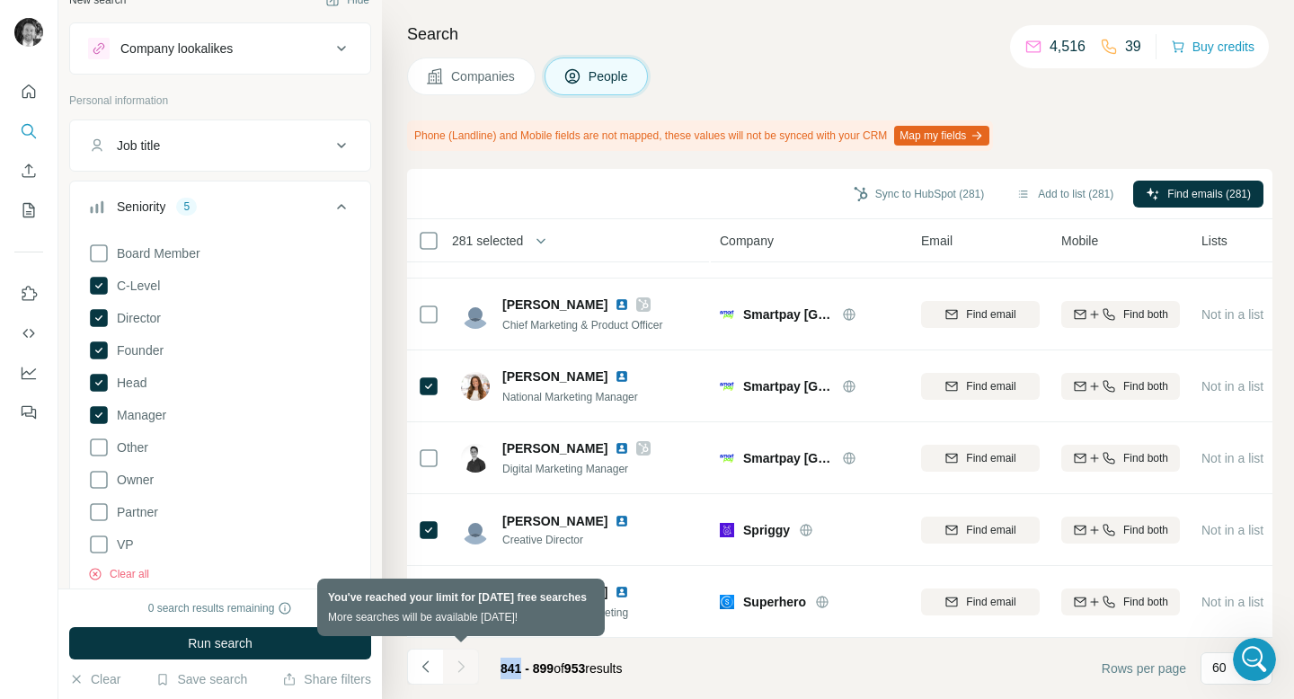
click at [462, 666] on div at bounding box center [461, 667] width 36 height 36
click at [470, 669] on div at bounding box center [461, 667] width 36 height 36
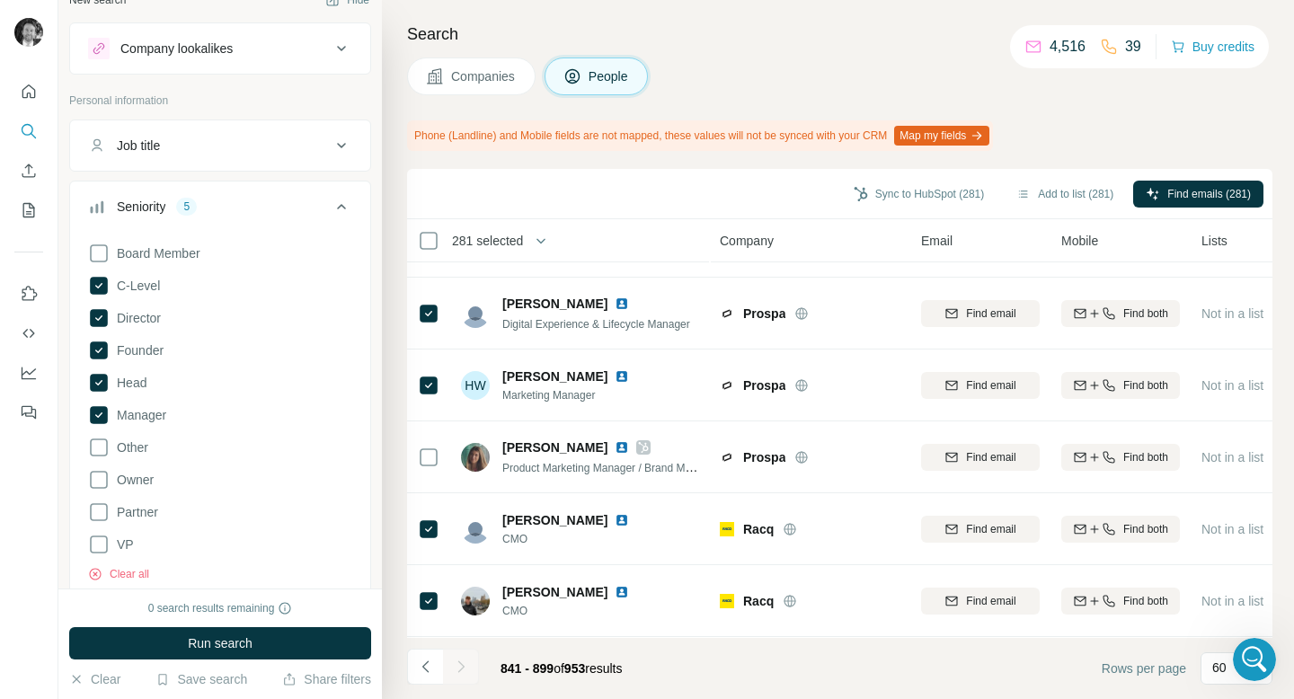
scroll to position [1782, 0]
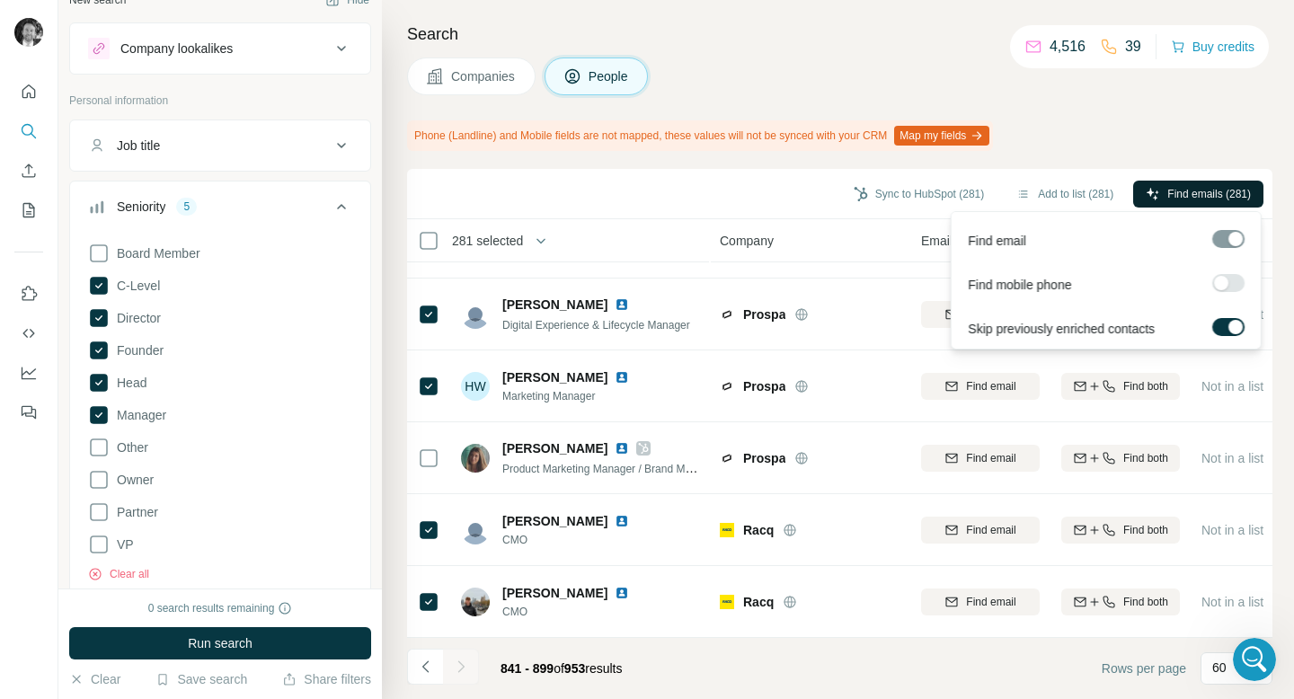
click at [1174, 190] on span "Find emails (281)" at bounding box center [1210, 194] width 84 height 16
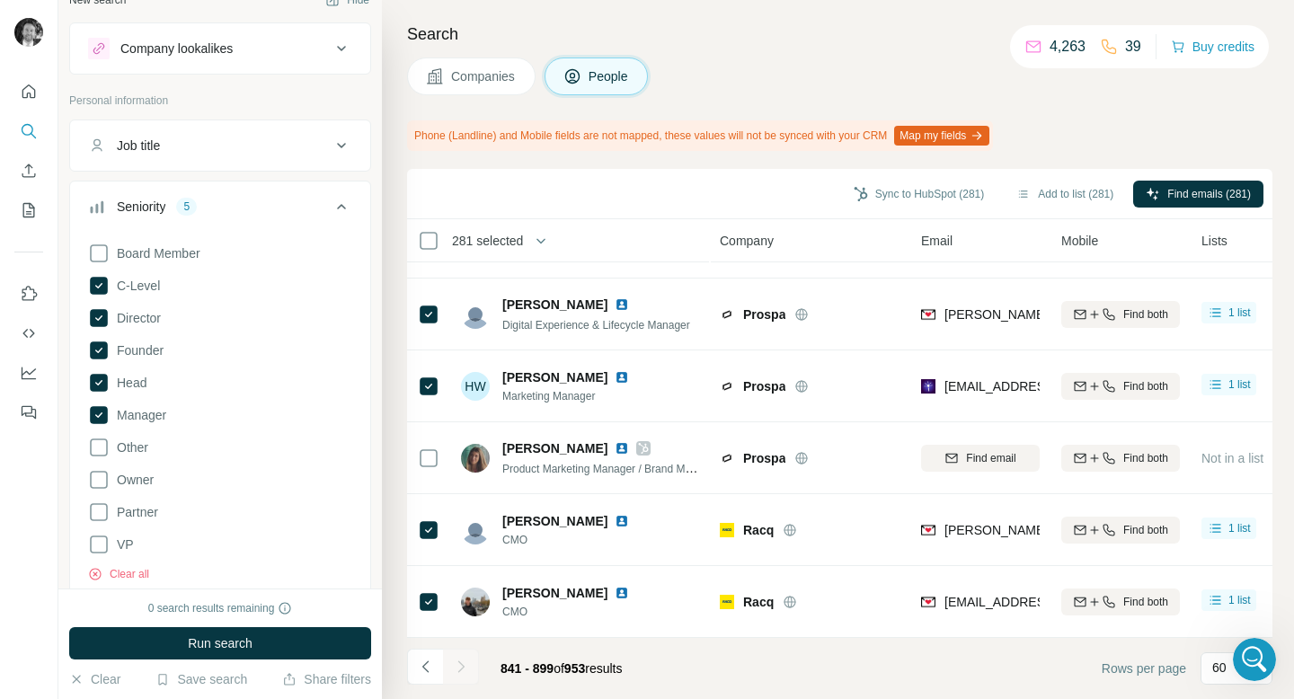
scroll to position [0, 0]
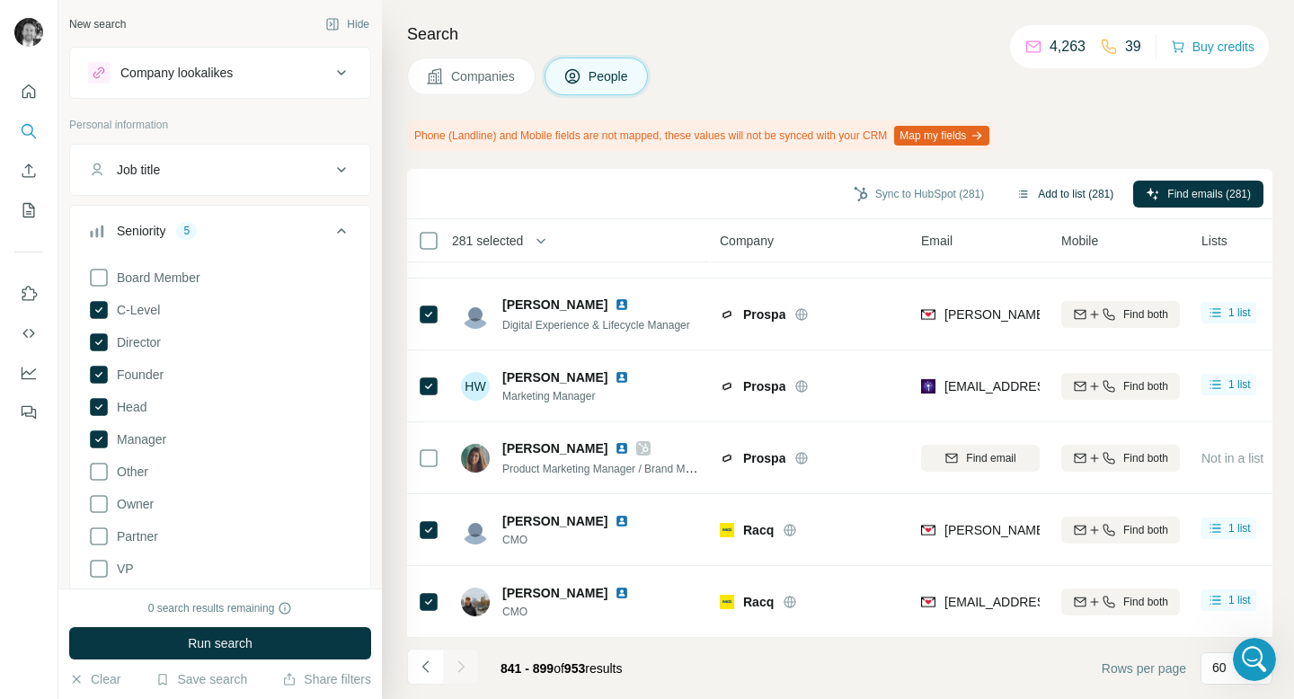
click at [1060, 197] on button "Add to list (281)" at bounding box center [1065, 194] width 122 height 27
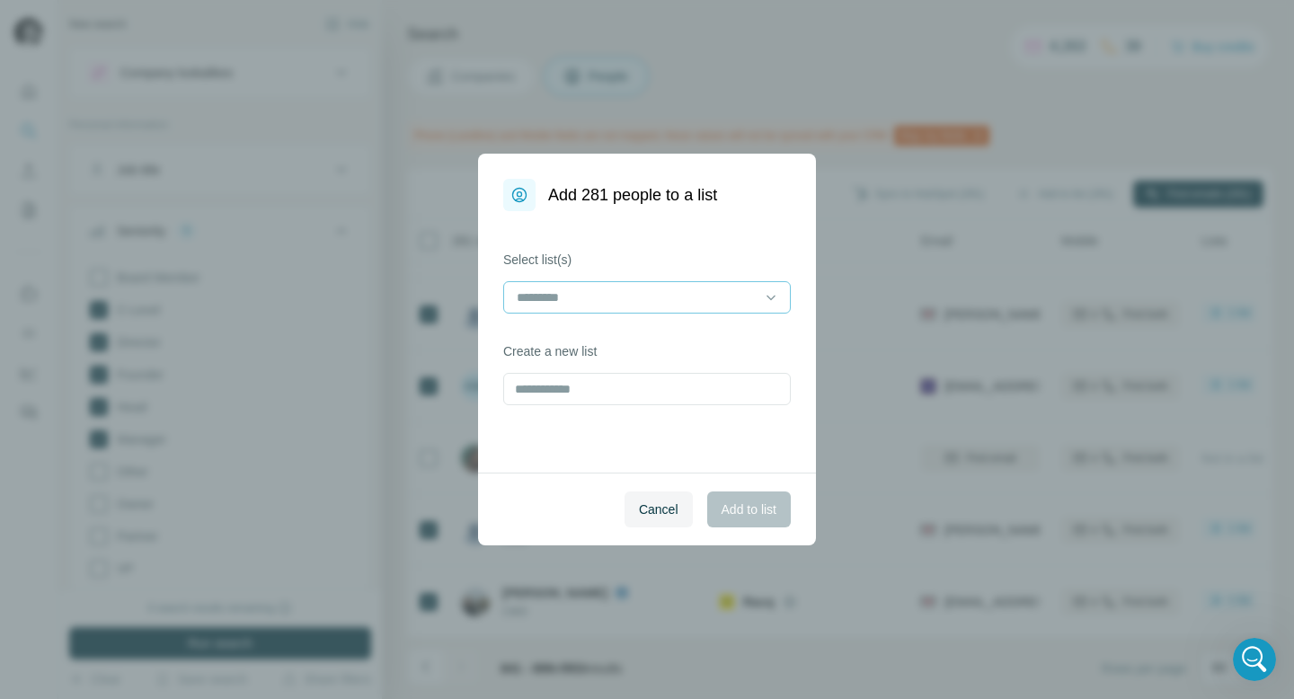
click at [591, 293] on input at bounding box center [636, 298] width 243 height 20
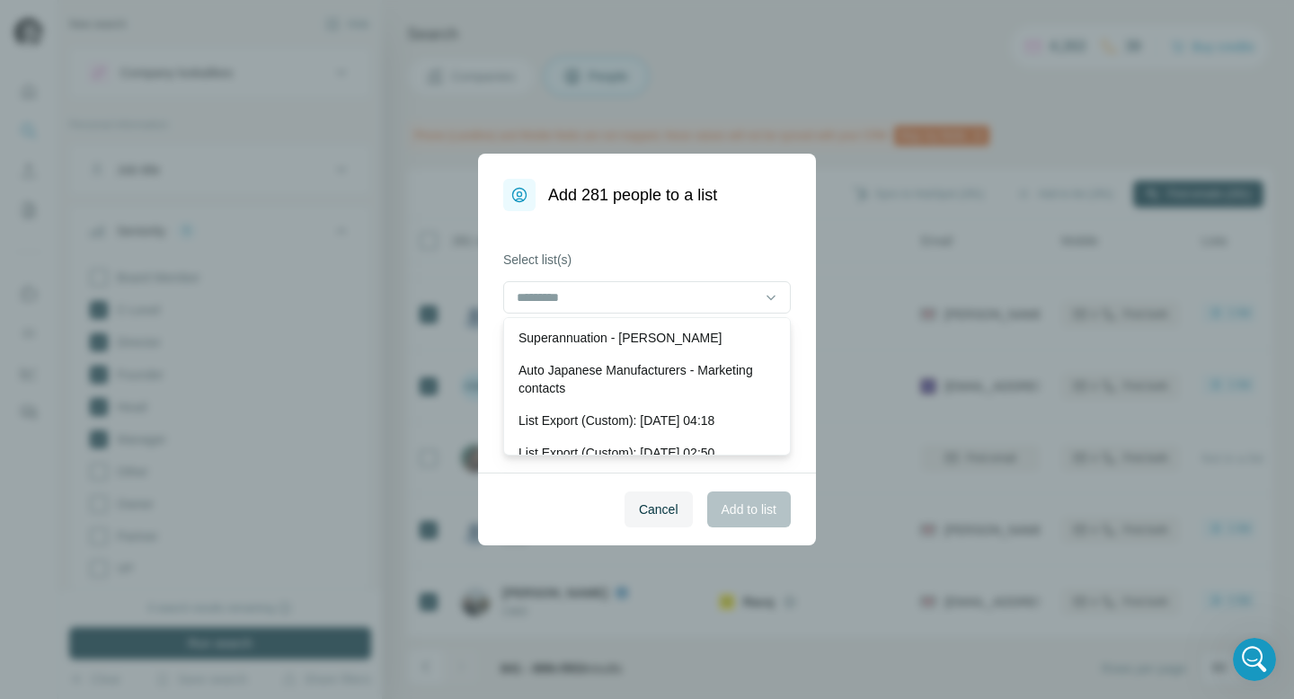
click at [618, 259] on label "Select list(s)" at bounding box center [647, 260] width 288 height 18
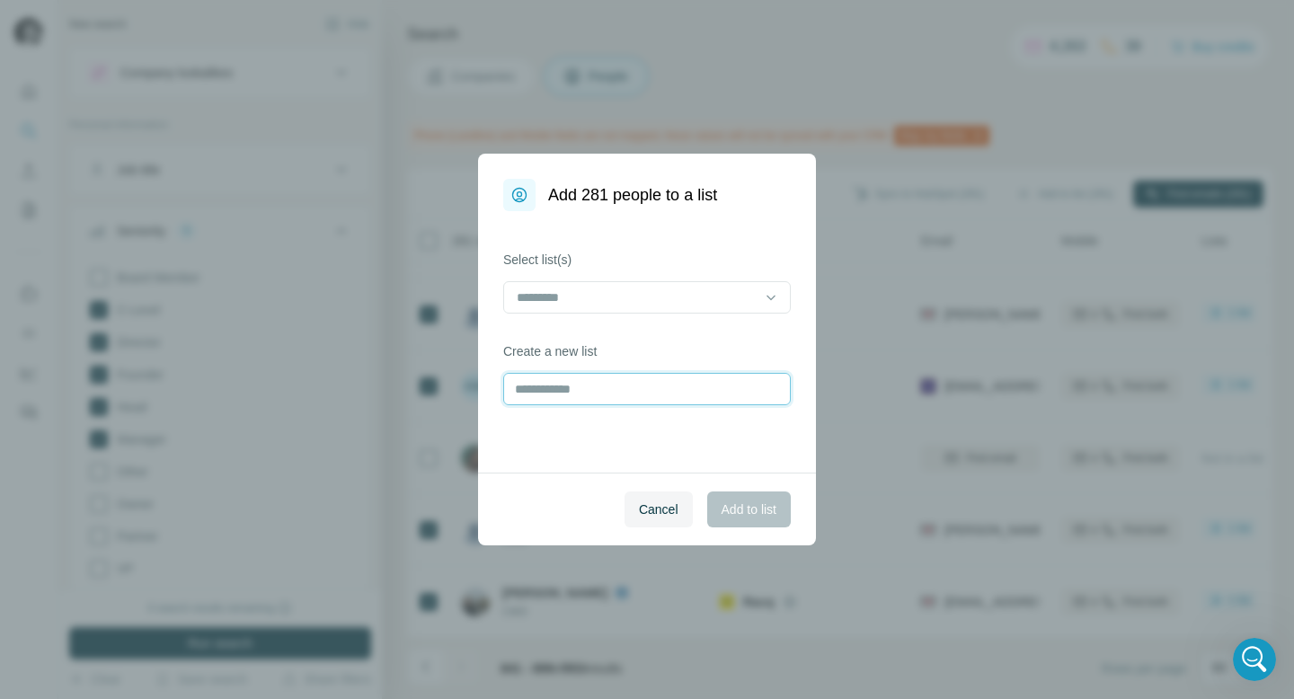
click at [564, 397] on input "text" at bounding box center [647, 389] width 288 height 32
click at [538, 385] on input "text" at bounding box center [647, 389] width 288 height 32
type input "**********"
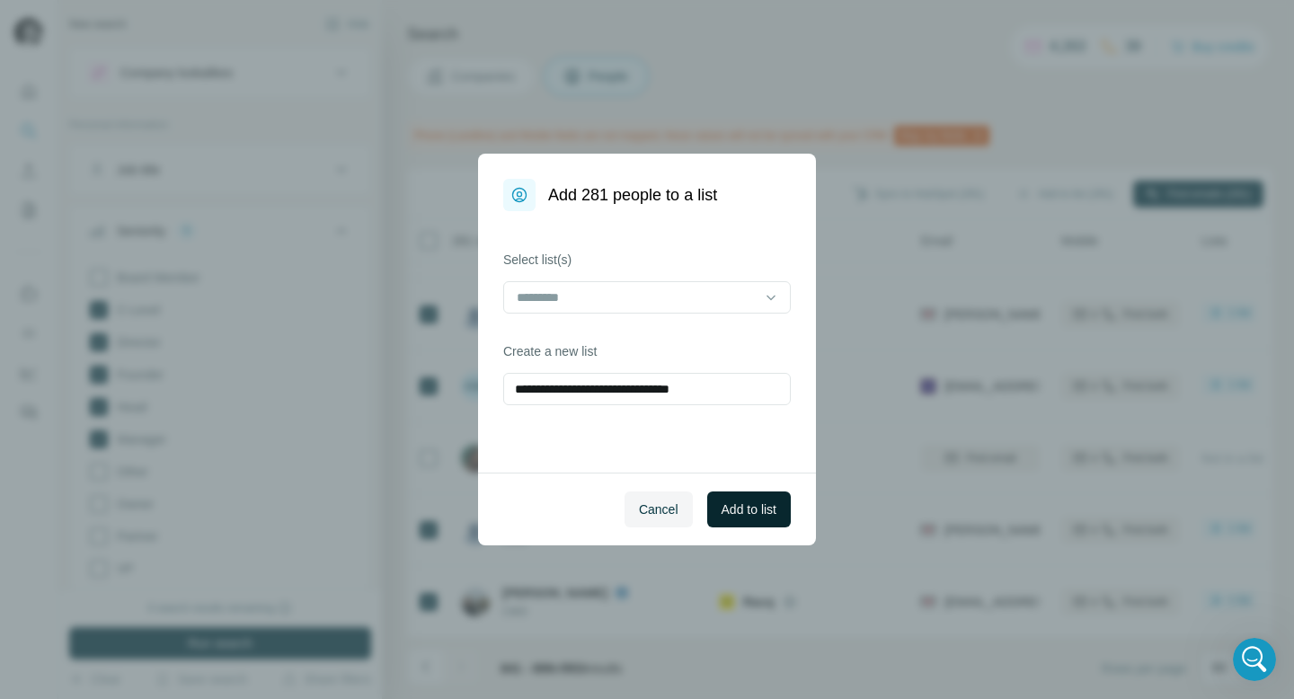
click at [740, 505] on span "Add to list" at bounding box center [749, 510] width 55 height 18
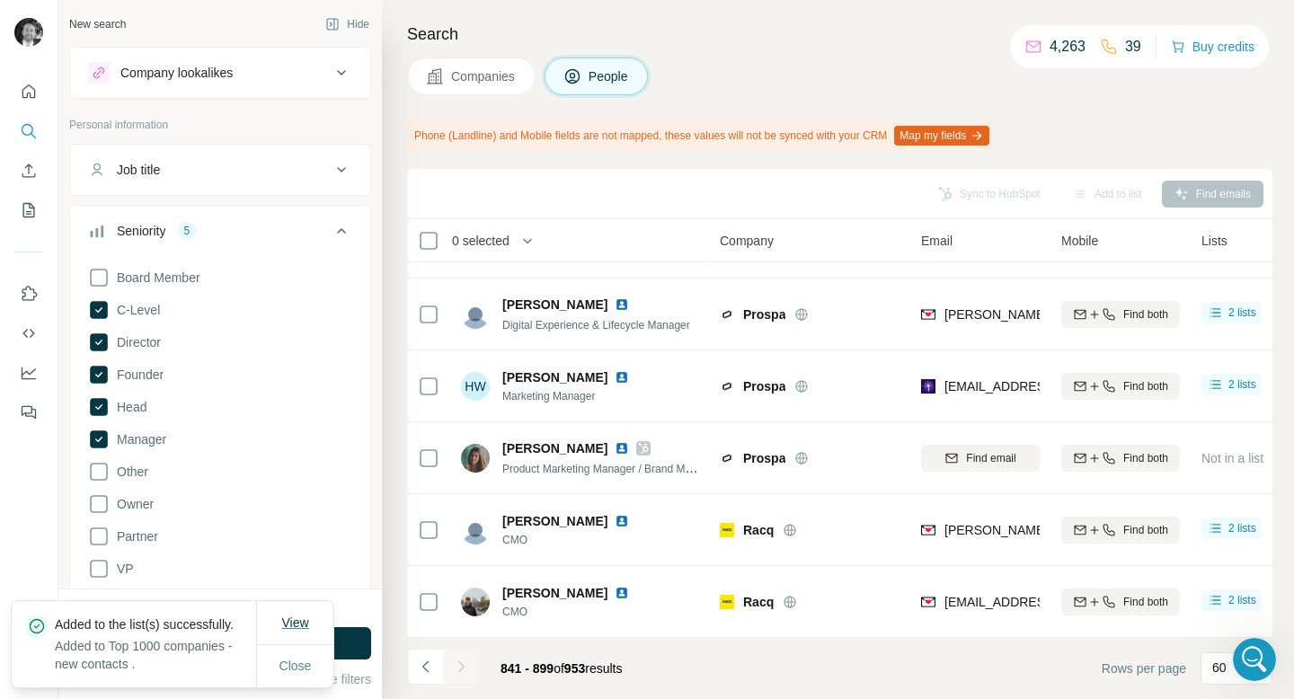
click at [302, 616] on span "View" at bounding box center [294, 623] width 27 height 14
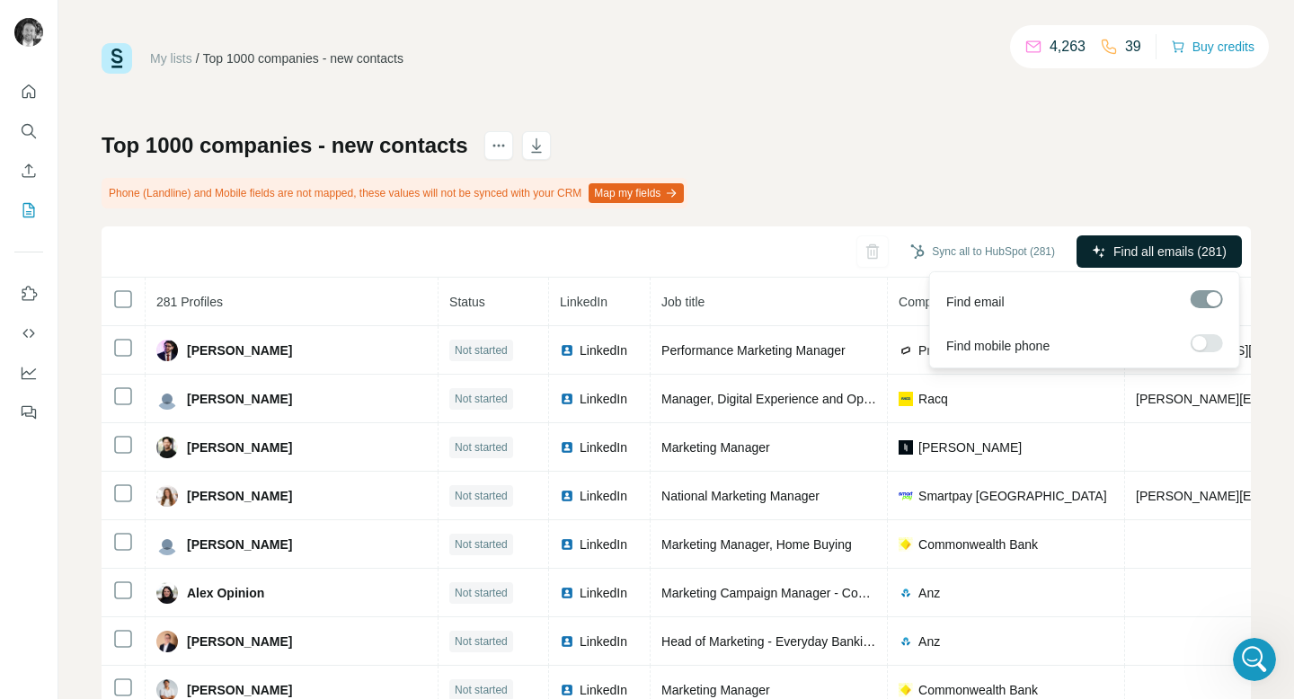
click at [1130, 252] on span "Find all emails (281)" at bounding box center [1170, 252] width 113 height 18
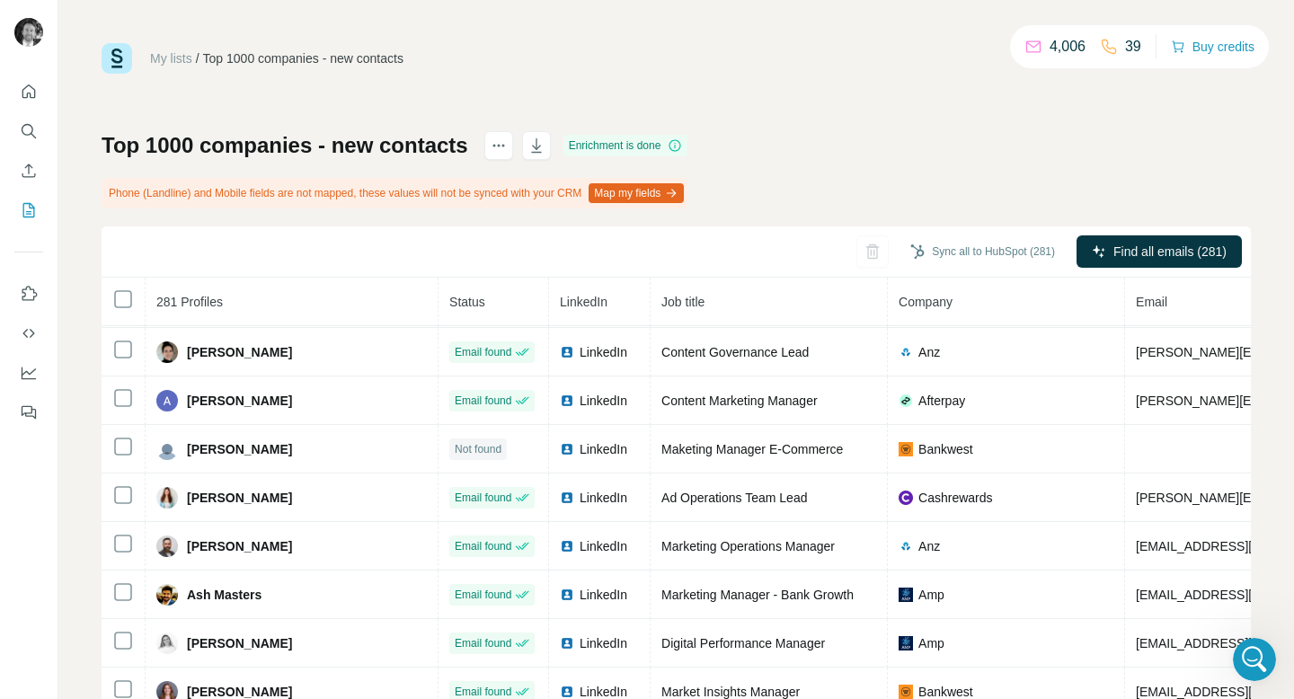
scroll to position [1163, 0]
click at [885, 88] on div "My lists / Top 1000 companies - new contacts 4,006 39 Buy credits Top 1000 comp…" at bounding box center [677, 397] width 1150 height 709
click at [27, 127] on icon "Search" at bounding box center [29, 131] width 18 height 18
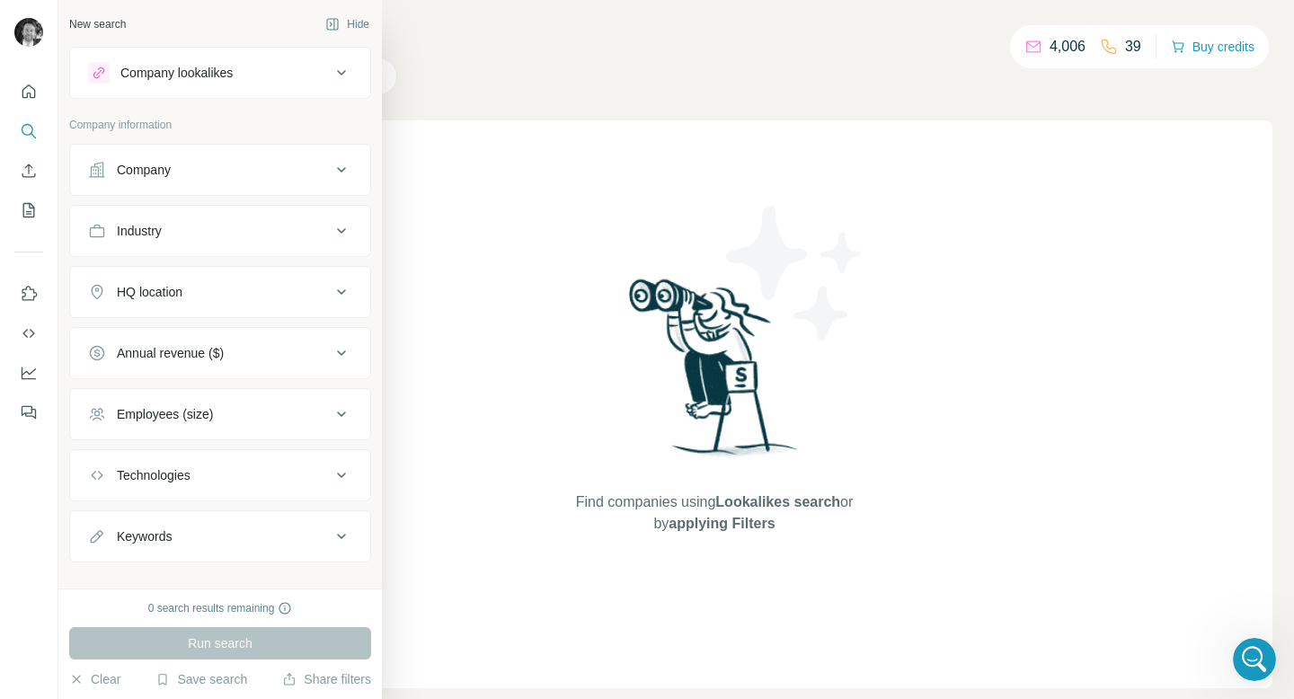
click at [245, 171] on div "Company" at bounding box center [209, 170] width 243 height 18
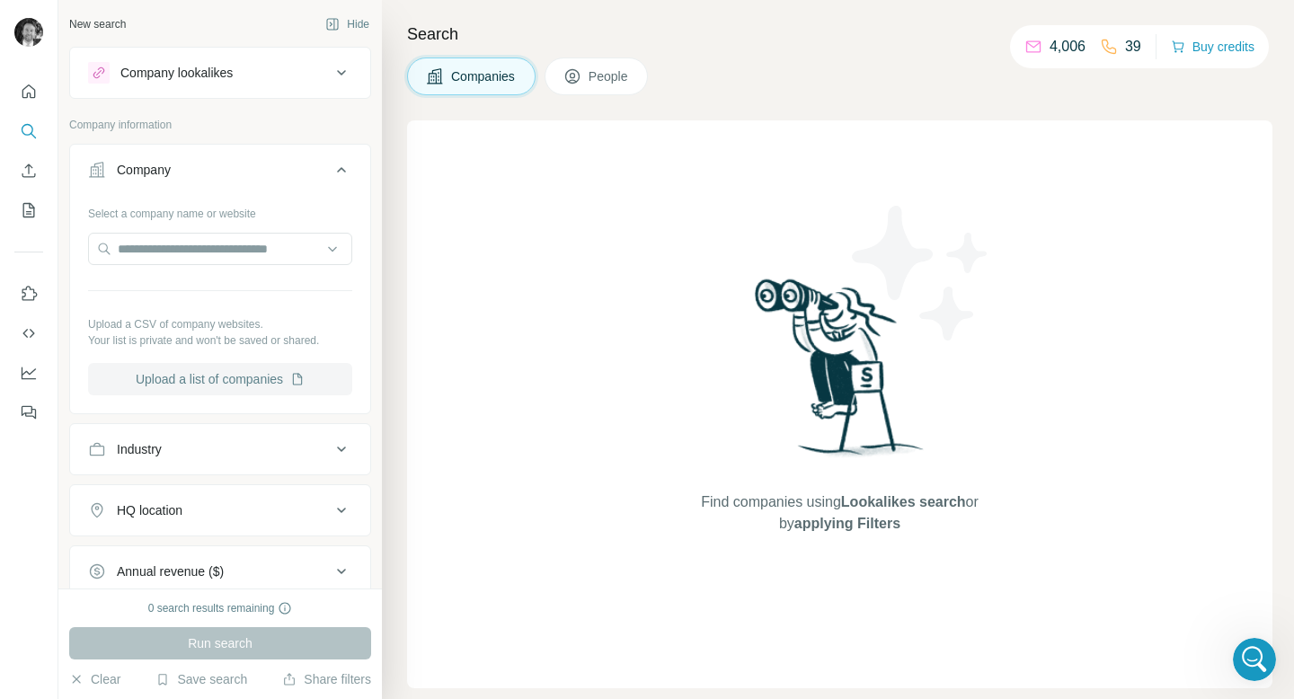
click at [225, 379] on button "Upload a list of companies" at bounding box center [220, 379] width 264 height 32
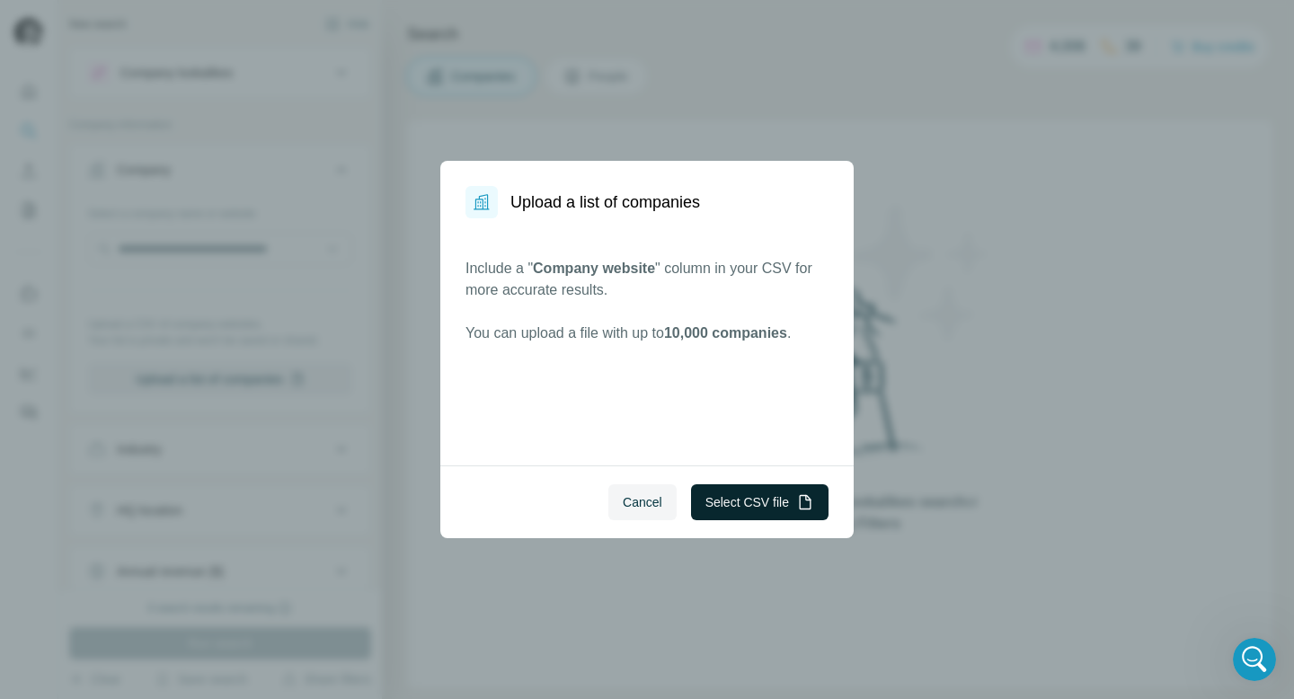
click at [751, 504] on button "Select CSV file" at bounding box center [760, 503] width 138 height 36
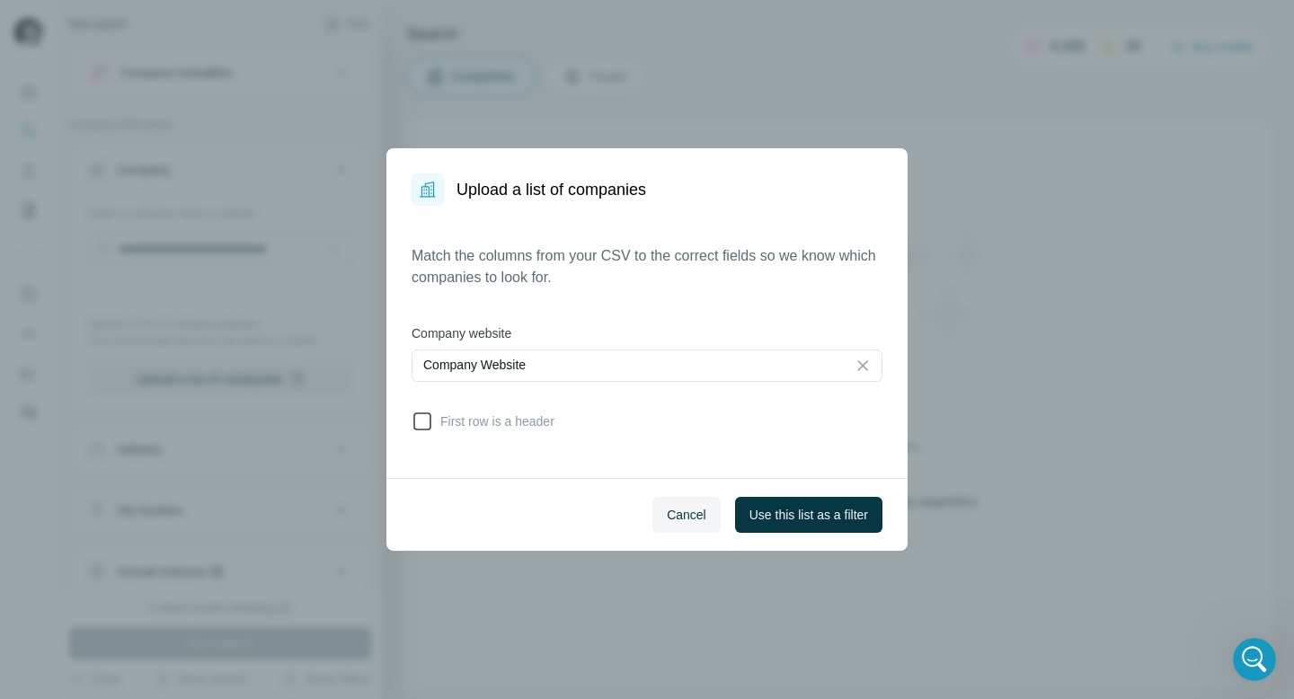
click at [422, 417] on icon at bounding box center [423, 422] width 22 height 22
click at [761, 518] on span "Use this list as a filter" at bounding box center [809, 515] width 119 height 18
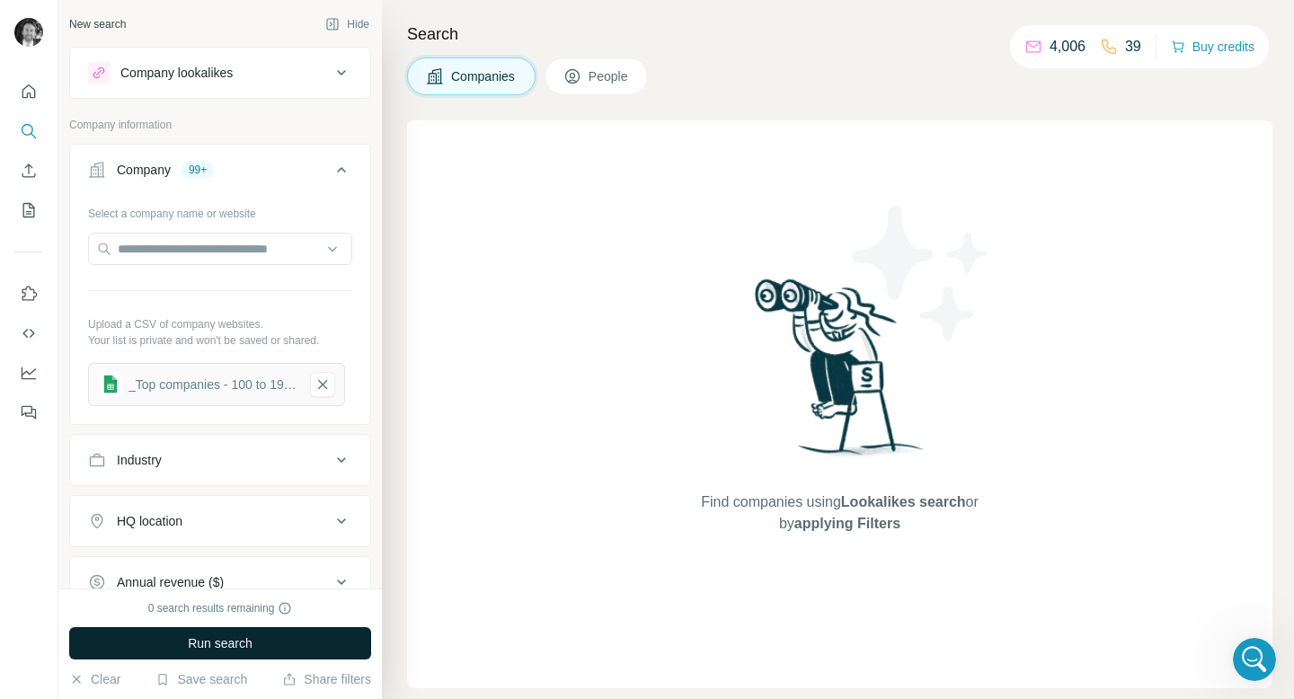
click at [242, 635] on span "Run search" at bounding box center [220, 644] width 65 height 18
click at [223, 639] on span "Run search" at bounding box center [220, 644] width 65 height 18
click at [242, 607] on div "0 search results remaining" at bounding box center [220, 608] width 145 height 16
click at [33, 214] on icon "My lists" at bounding box center [29, 210] width 12 height 14
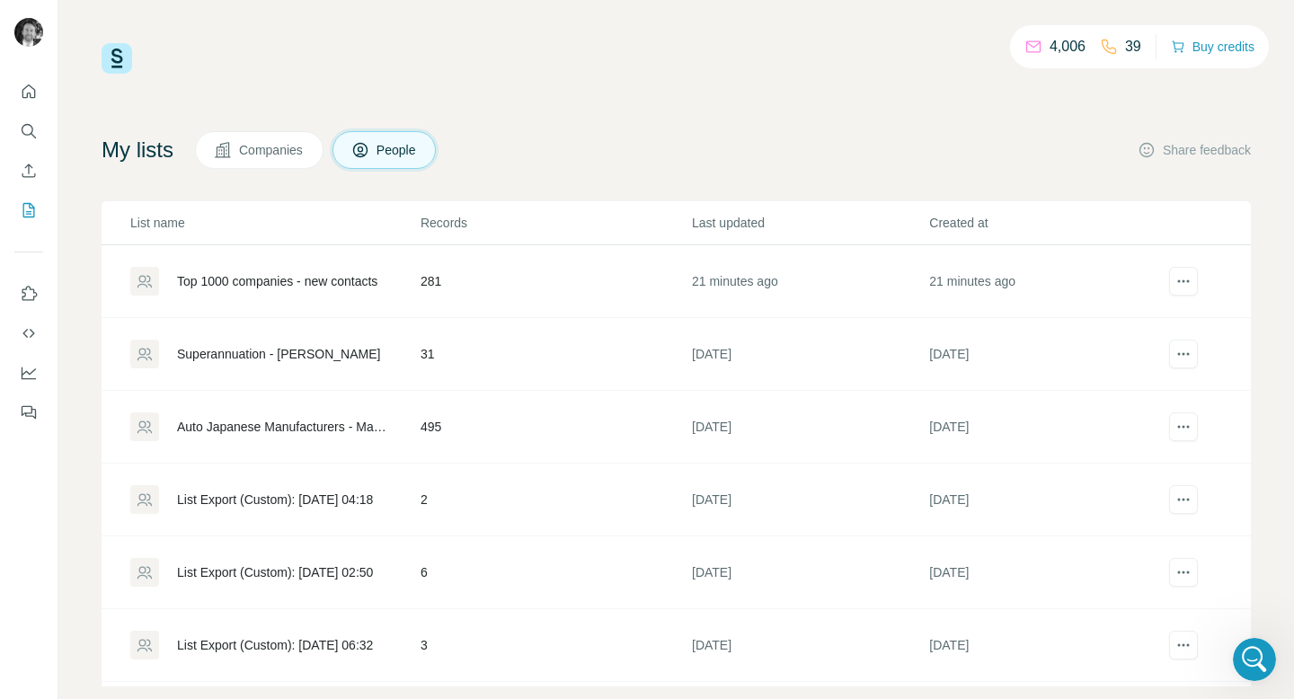
click at [284, 277] on div "Top 1000 companies - new contacts" at bounding box center [277, 281] width 200 height 18
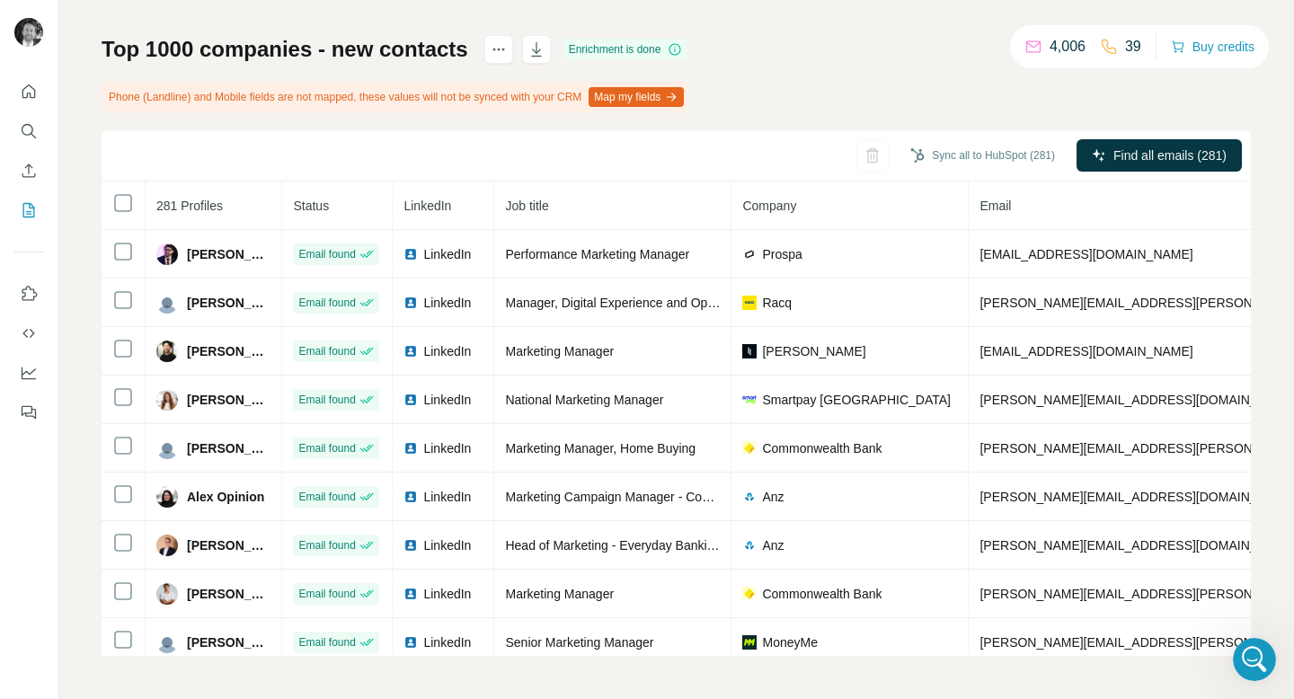
click at [76, 19] on div "My lists / Top 1000 companies - new contacts 4,006 39 Buy credits Top 1000 comp…" at bounding box center [676, 349] width 1236 height 699
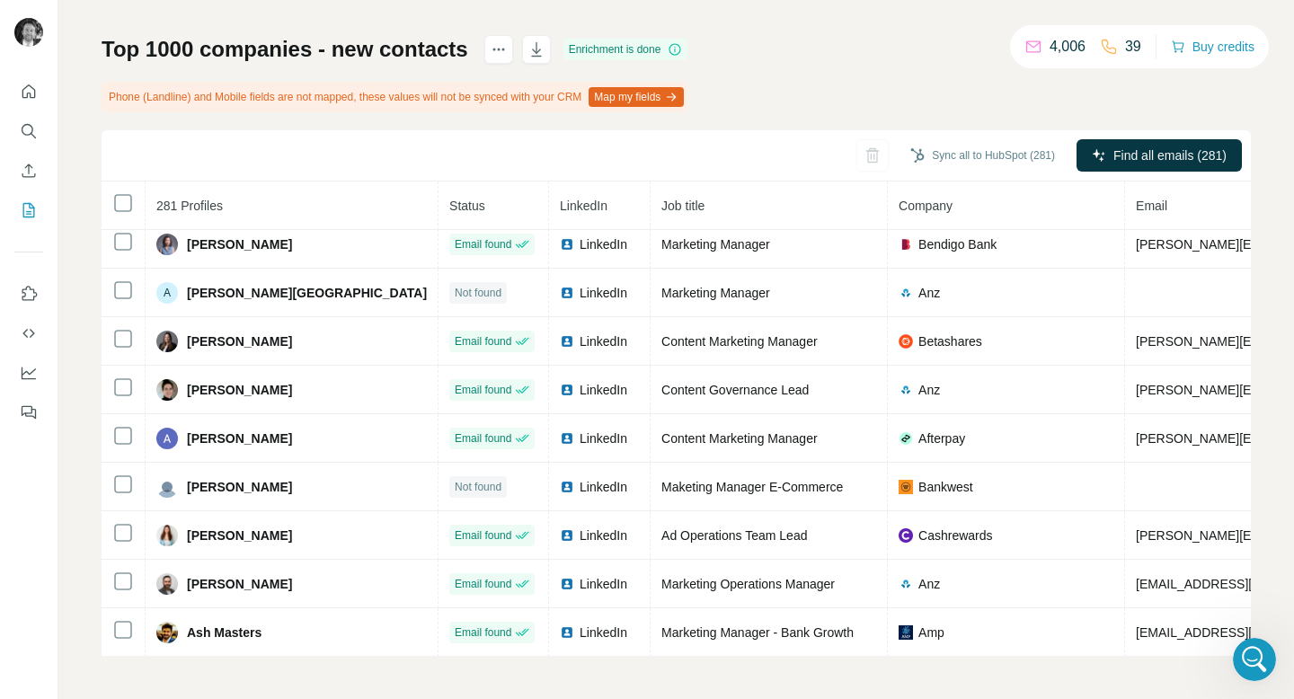
scroll to position [1030, 0]
